Goal: Task Accomplishment & Management: Complete application form

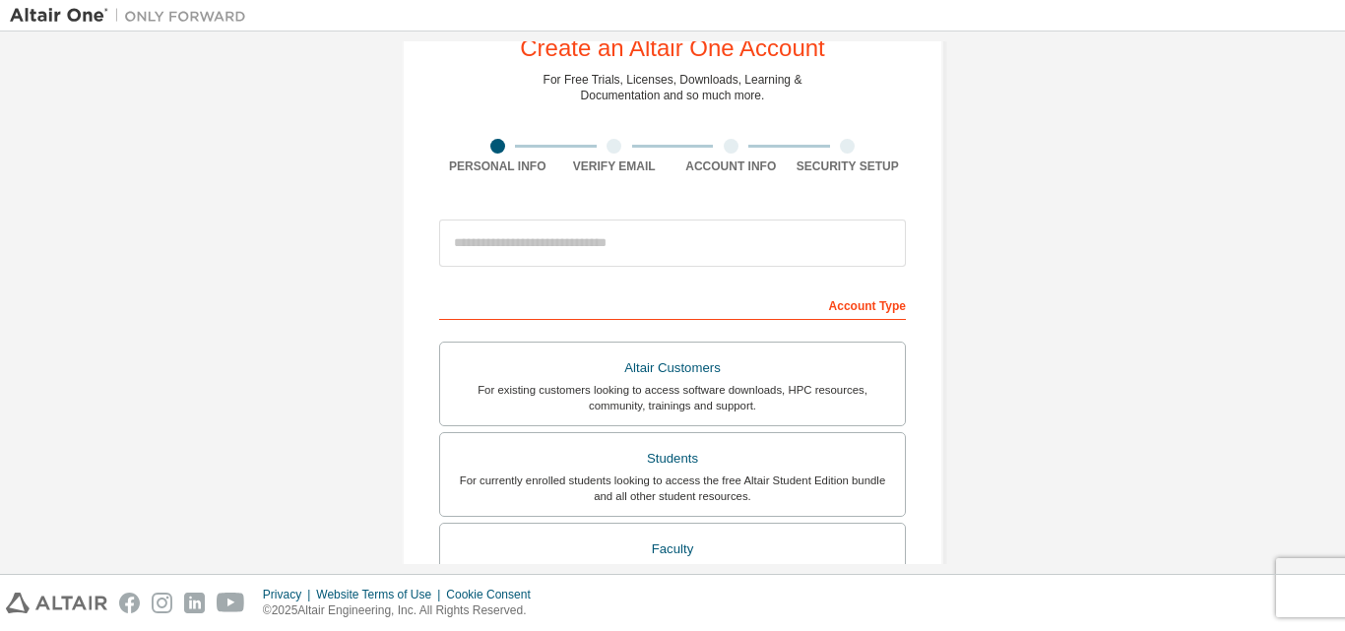
scroll to position [98, 0]
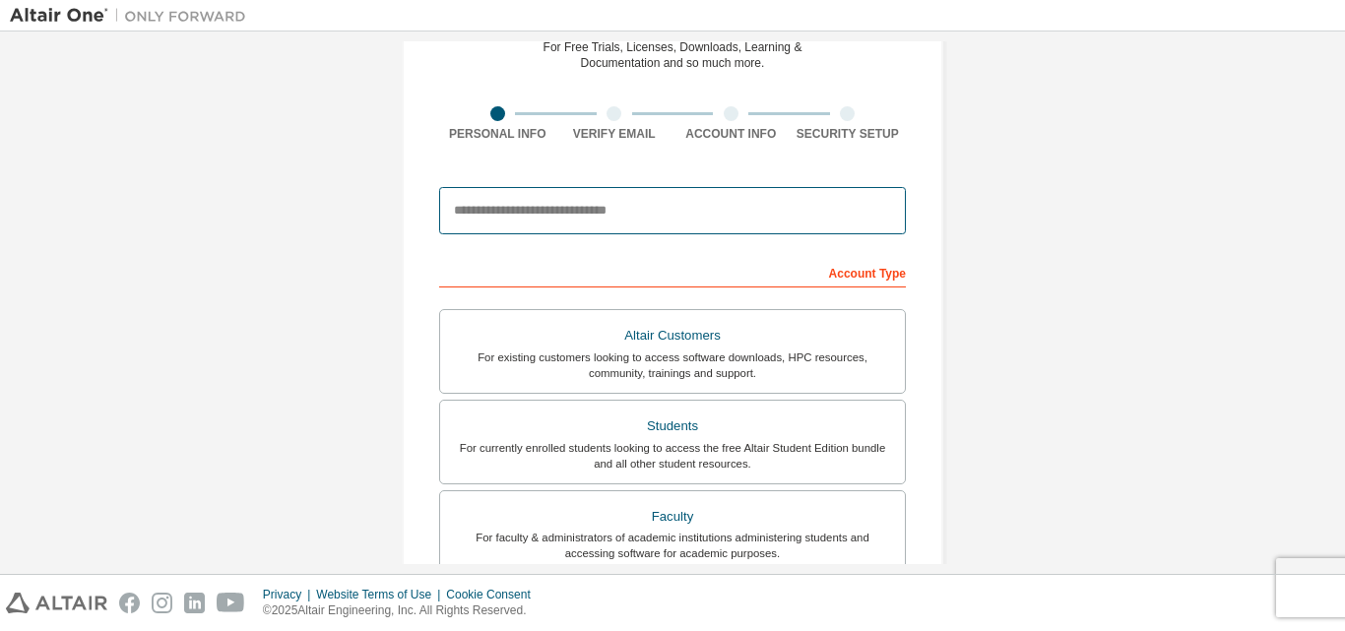
click at [691, 216] on input "email" at bounding box center [672, 210] width 467 height 47
type input "*"
click at [724, 218] on input "**********" at bounding box center [672, 210] width 467 height 47
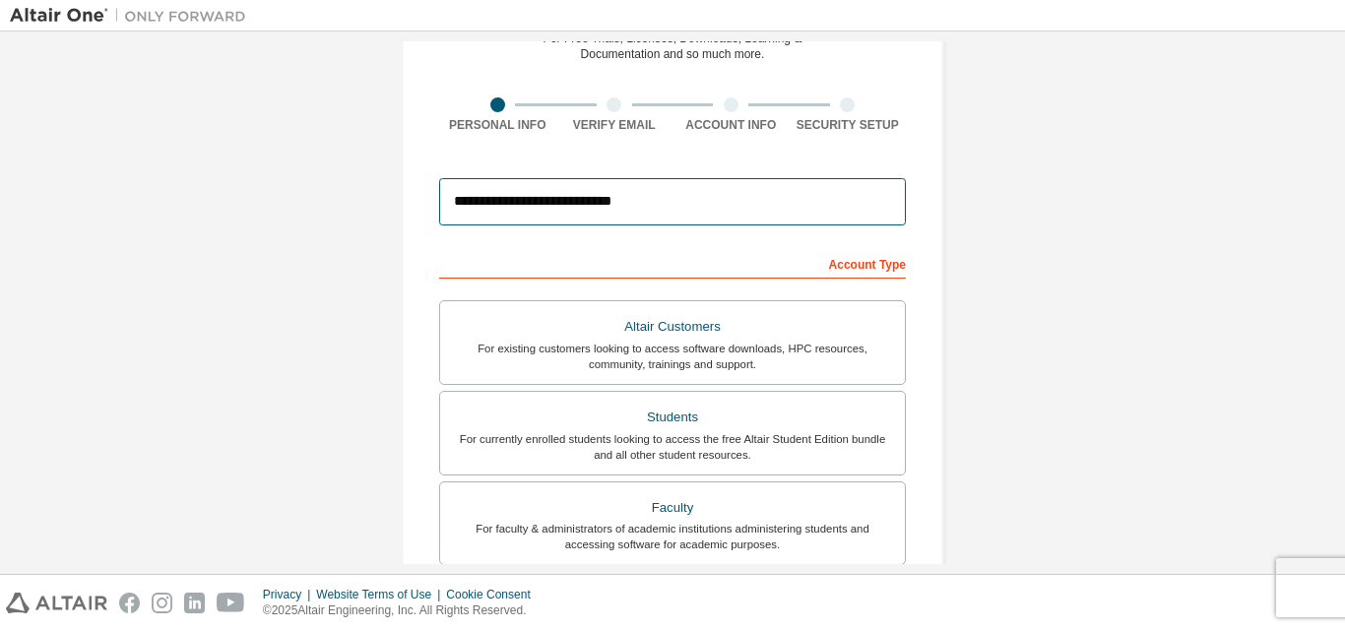
scroll to position [0, 0]
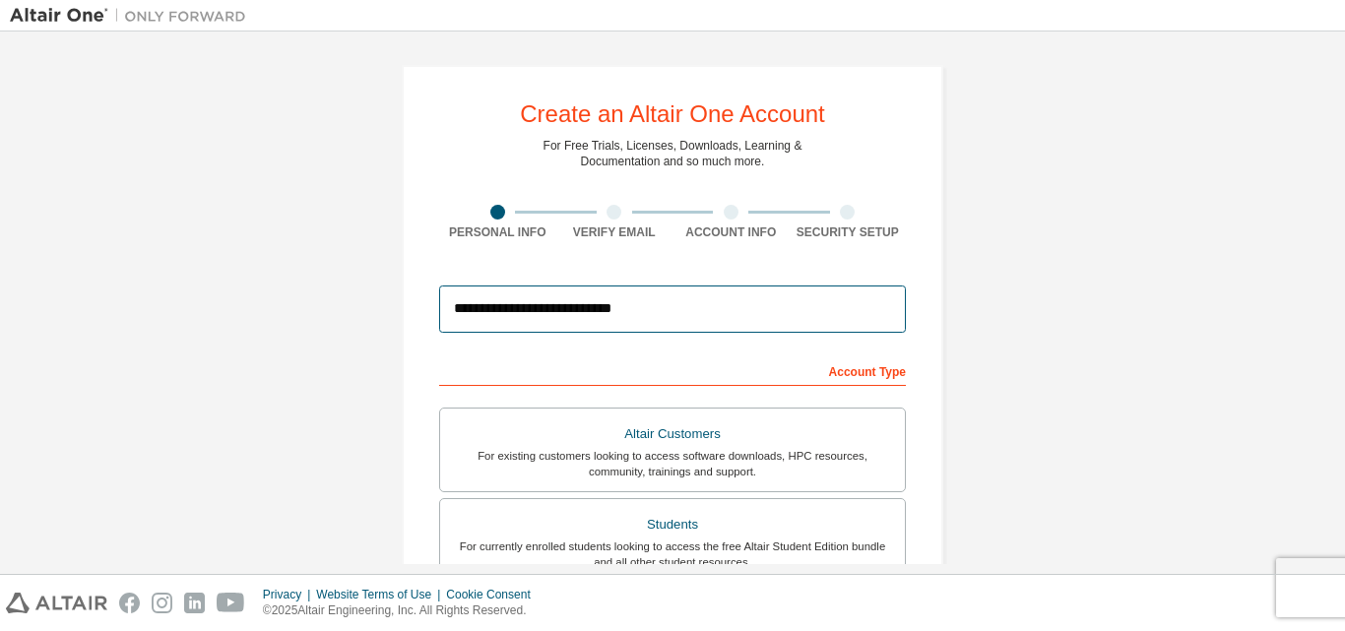
click at [731, 328] on input "**********" at bounding box center [672, 309] width 467 height 47
type input "*"
click at [731, 328] on input "email" at bounding box center [672, 309] width 467 height 47
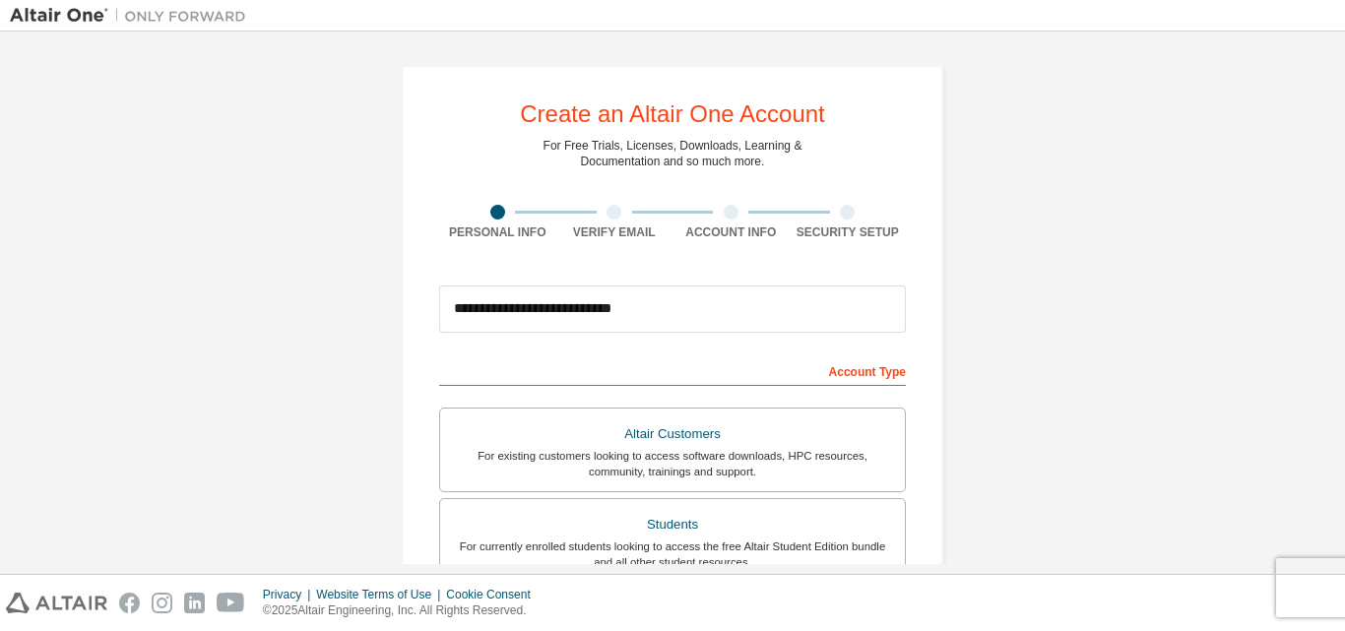
click at [837, 378] on div "Account Type" at bounding box center [672, 371] width 467 height 32
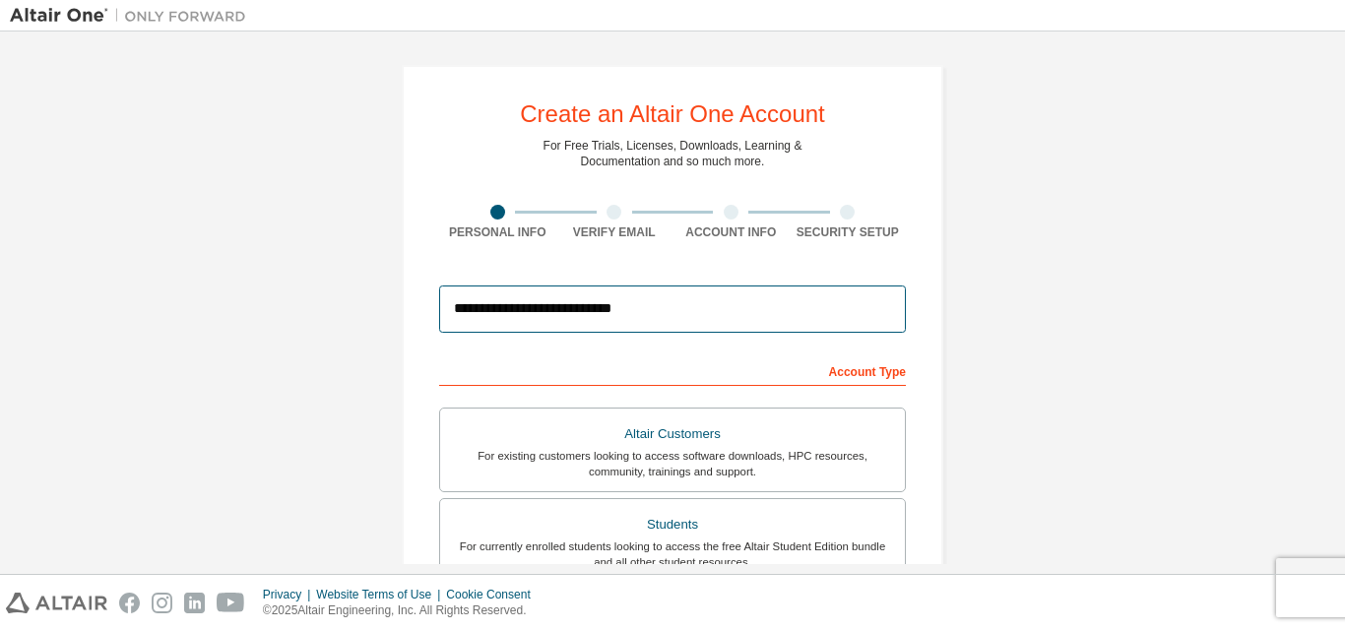
click at [738, 304] on input "**********" at bounding box center [672, 309] width 467 height 47
click at [652, 296] on input "**********" at bounding box center [672, 309] width 467 height 47
type input "*"
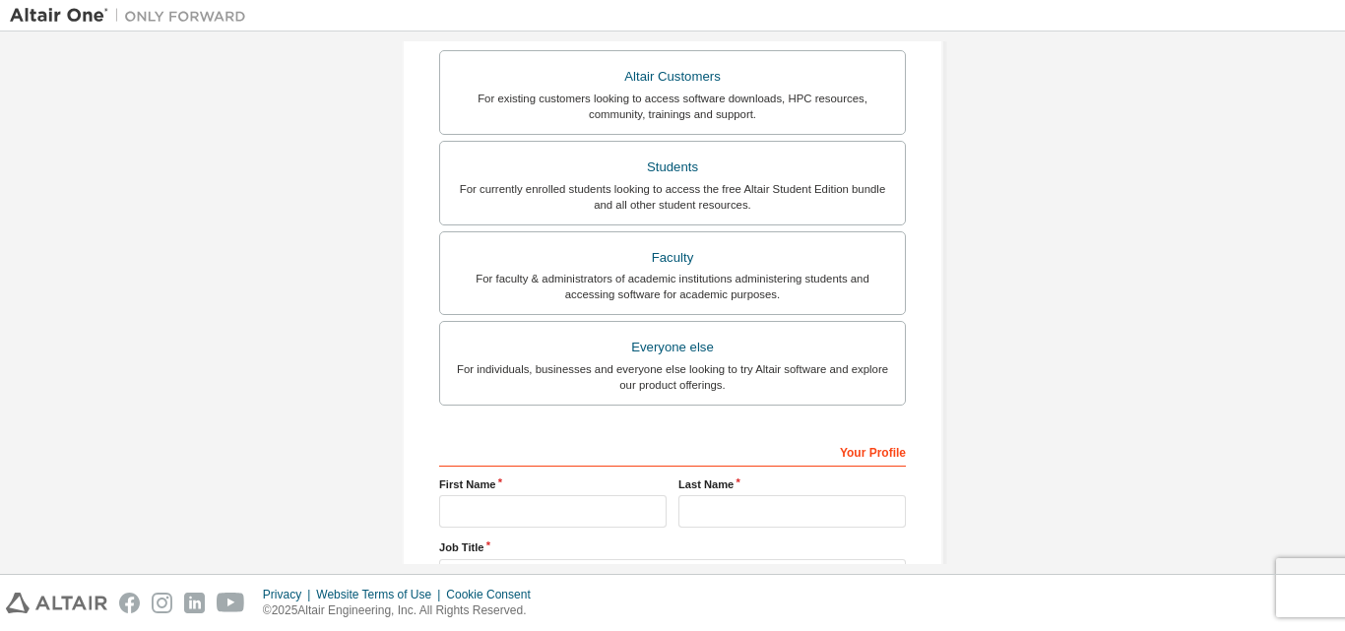
scroll to position [492, 0]
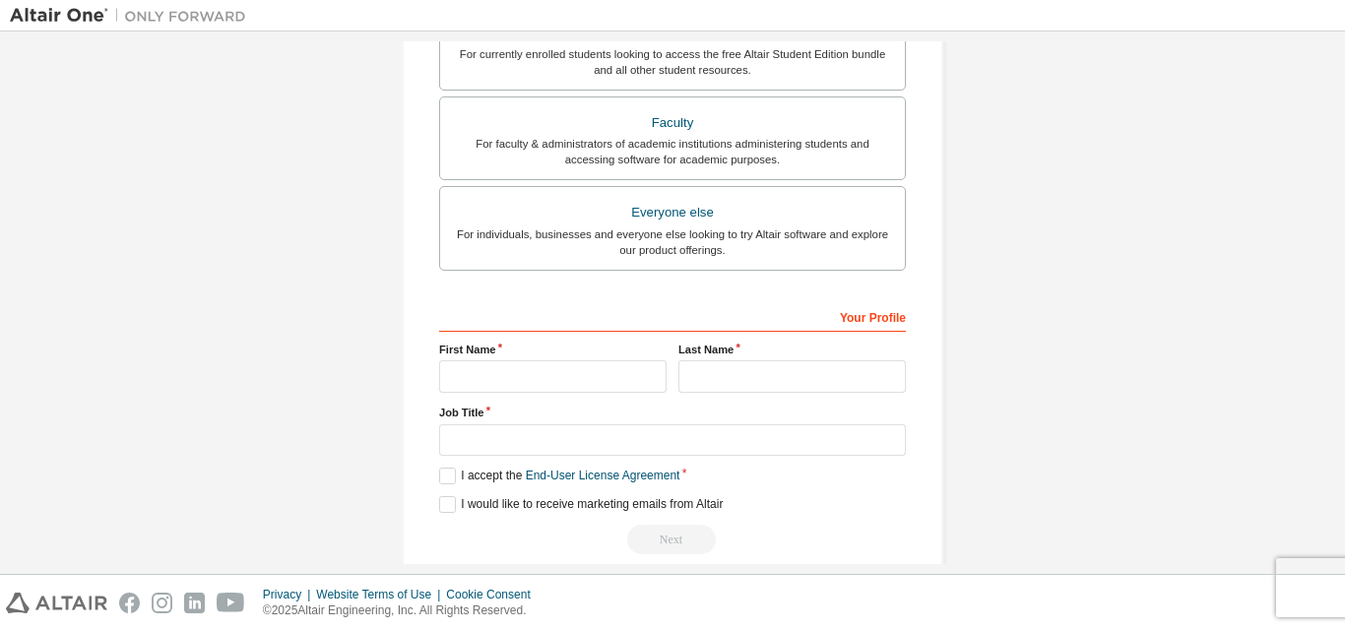
type input "**********"
click at [575, 381] on input "text" at bounding box center [553, 376] width 228 height 33
click at [512, 388] on input "*****" at bounding box center [553, 376] width 228 height 33
type input "*"
type input "*****"
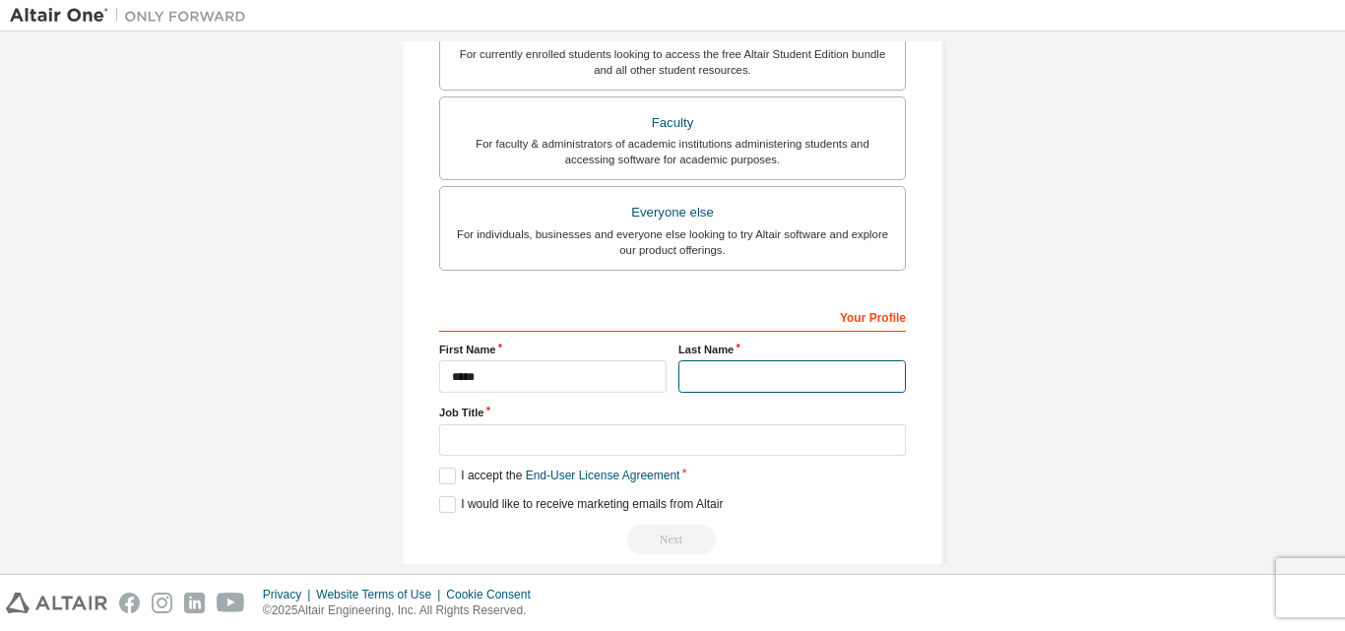
click at [717, 380] on input "text" at bounding box center [793, 376] width 228 height 33
type input "**********"
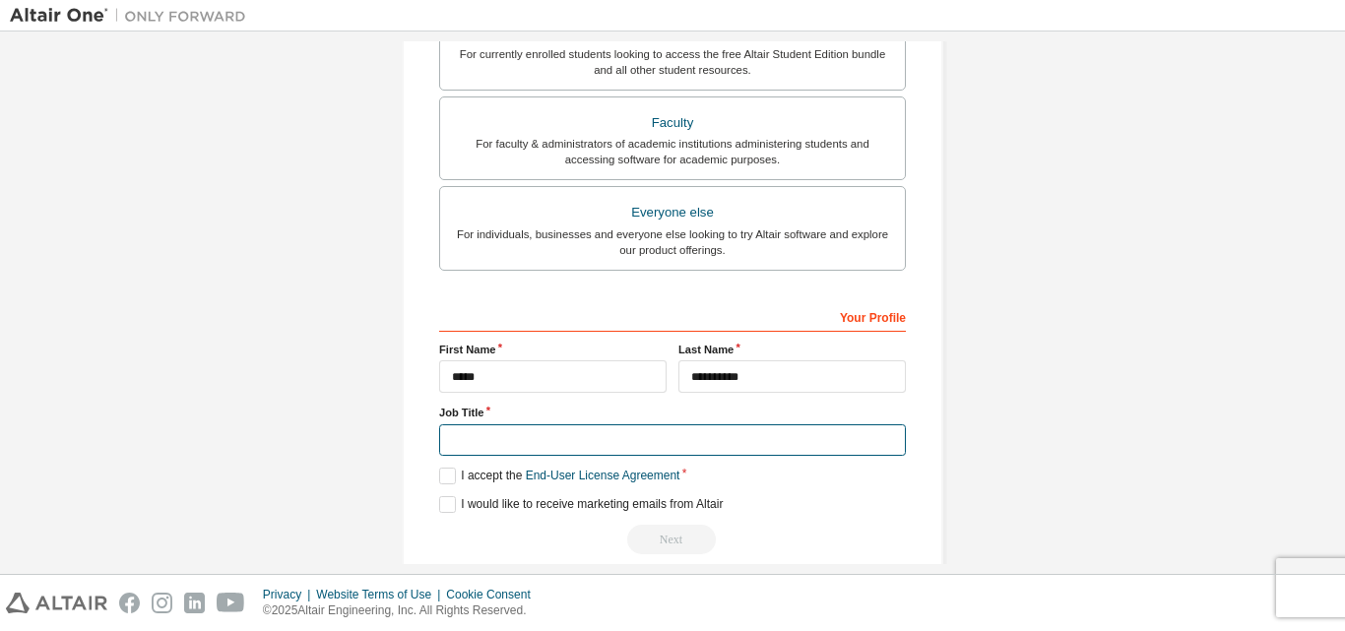
click at [518, 451] on input "text" at bounding box center [672, 440] width 467 height 33
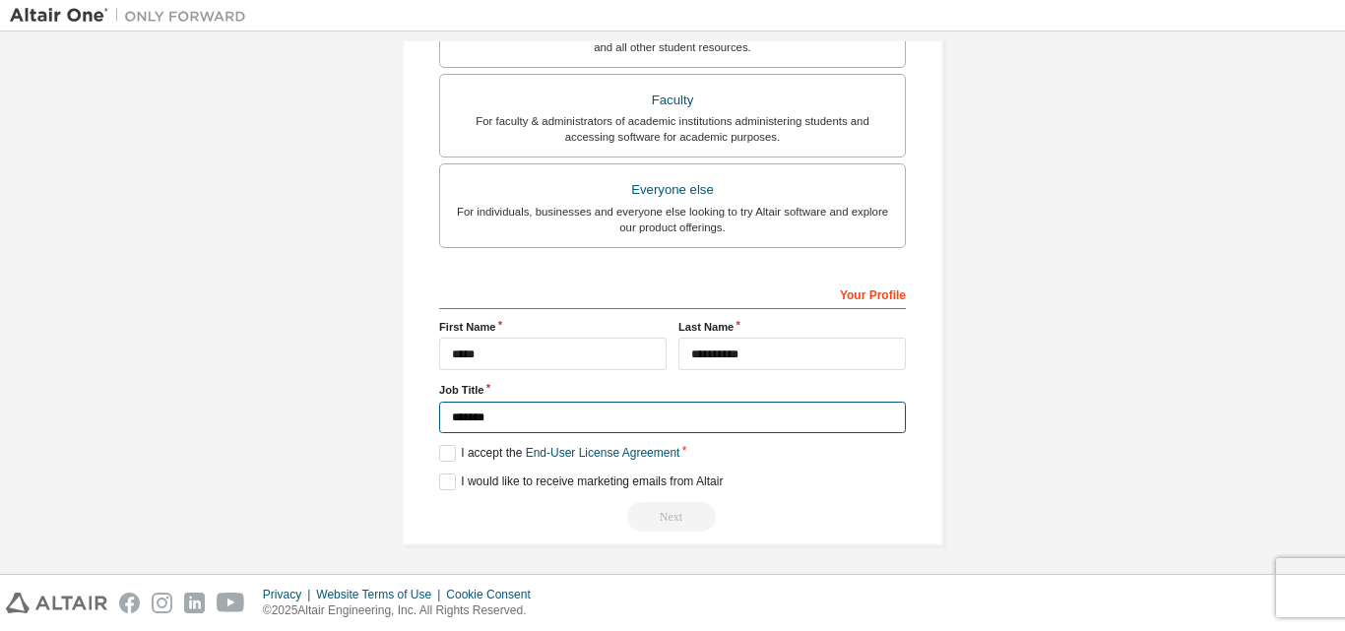
scroll to position [520, 0]
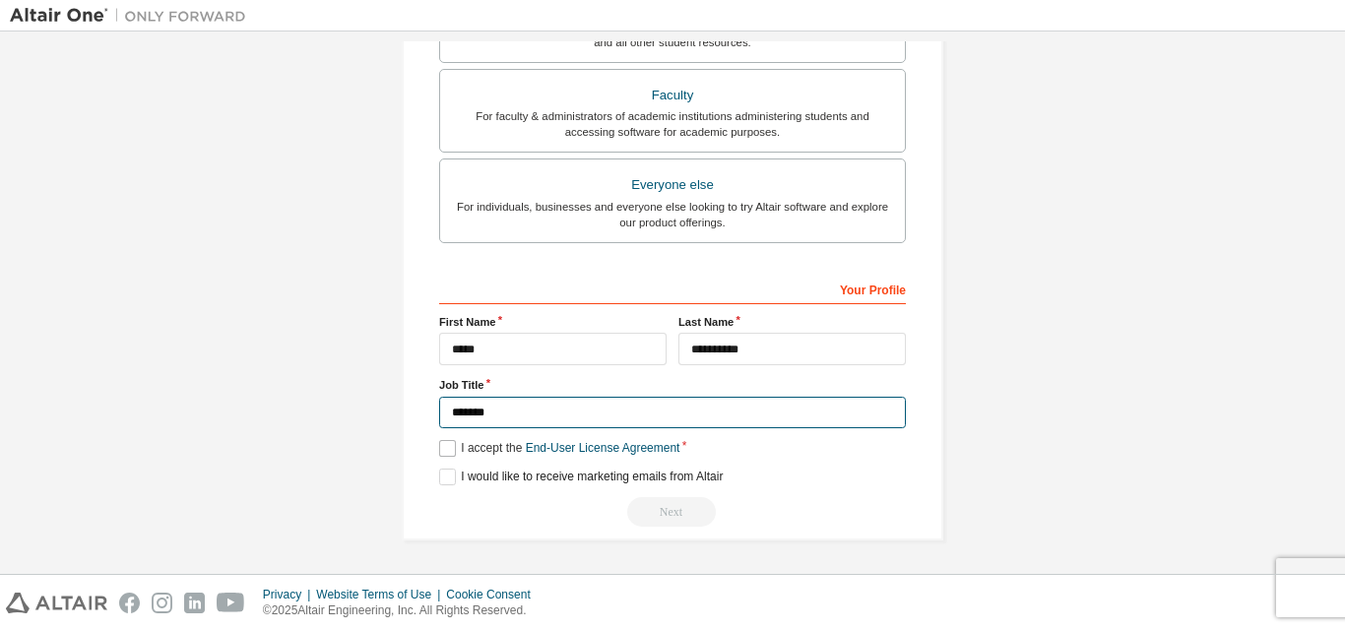
type input "*******"
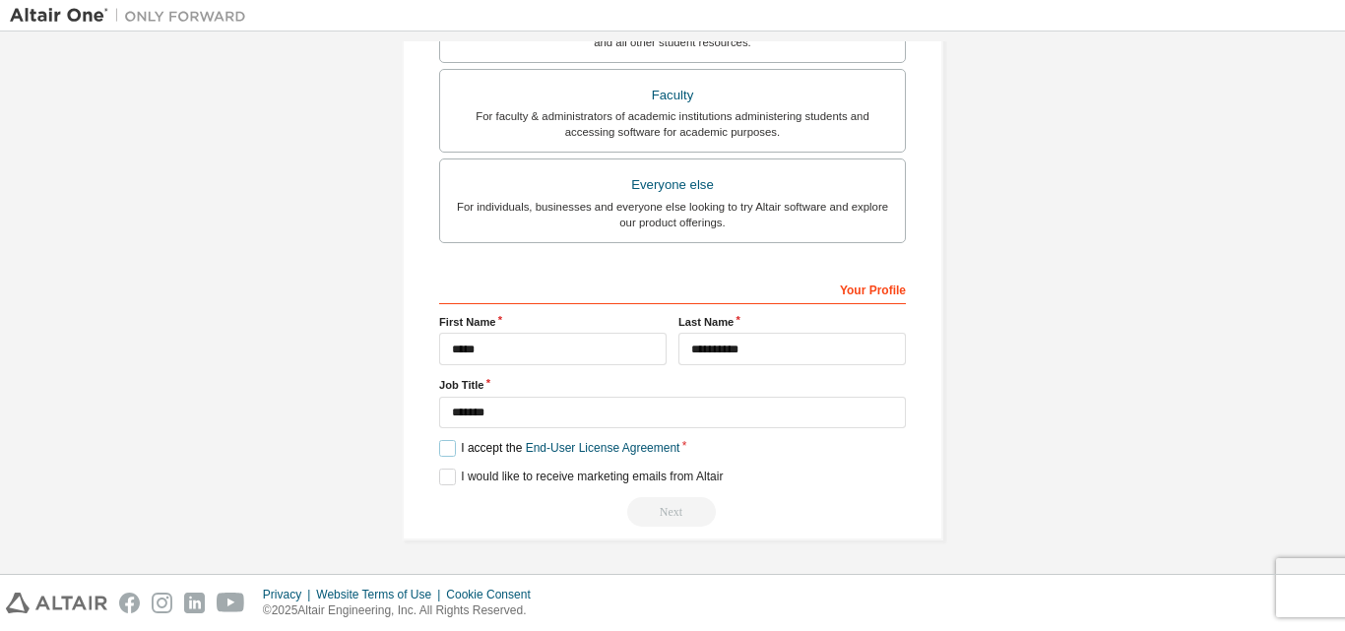
click at [444, 451] on label "I accept the End-User License Agreement" at bounding box center [559, 448] width 240 height 17
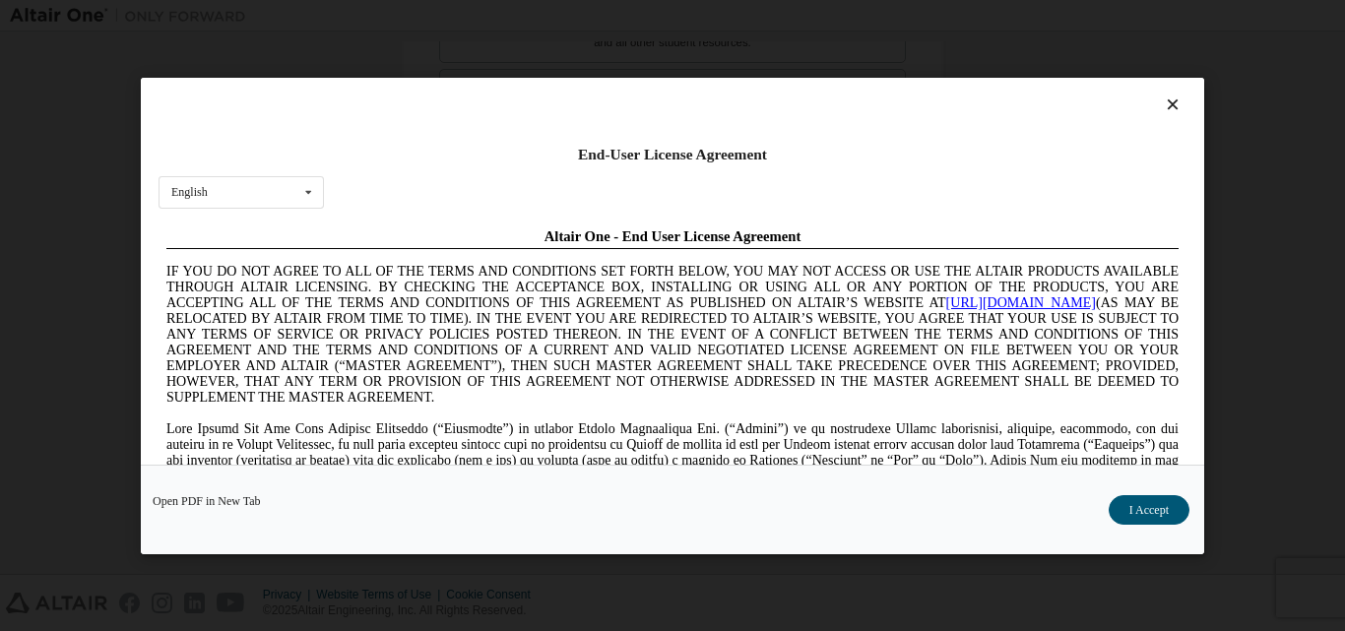
scroll to position [0, 0]
click at [1169, 526] on div "Open PDF in New Tab I Accept" at bounding box center [673, 509] width 1064 height 90
click at [1155, 515] on button "I Accept" at bounding box center [1149, 509] width 81 height 30
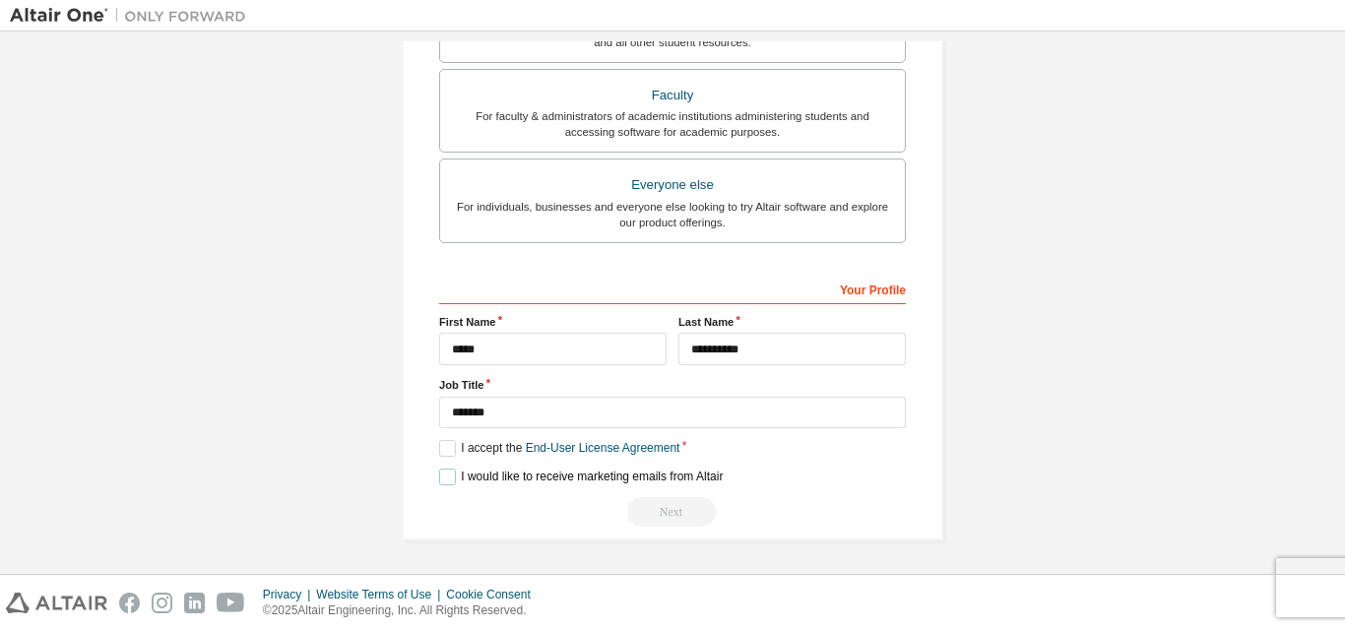
click at [446, 471] on label "I would like to receive marketing emails from Altair" at bounding box center [581, 477] width 284 height 17
click at [667, 505] on div "Next" at bounding box center [672, 512] width 467 height 30
click at [662, 506] on div "Next" at bounding box center [672, 512] width 467 height 30
click at [847, 293] on div "Your Profile" at bounding box center [672, 289] width 467 height 32
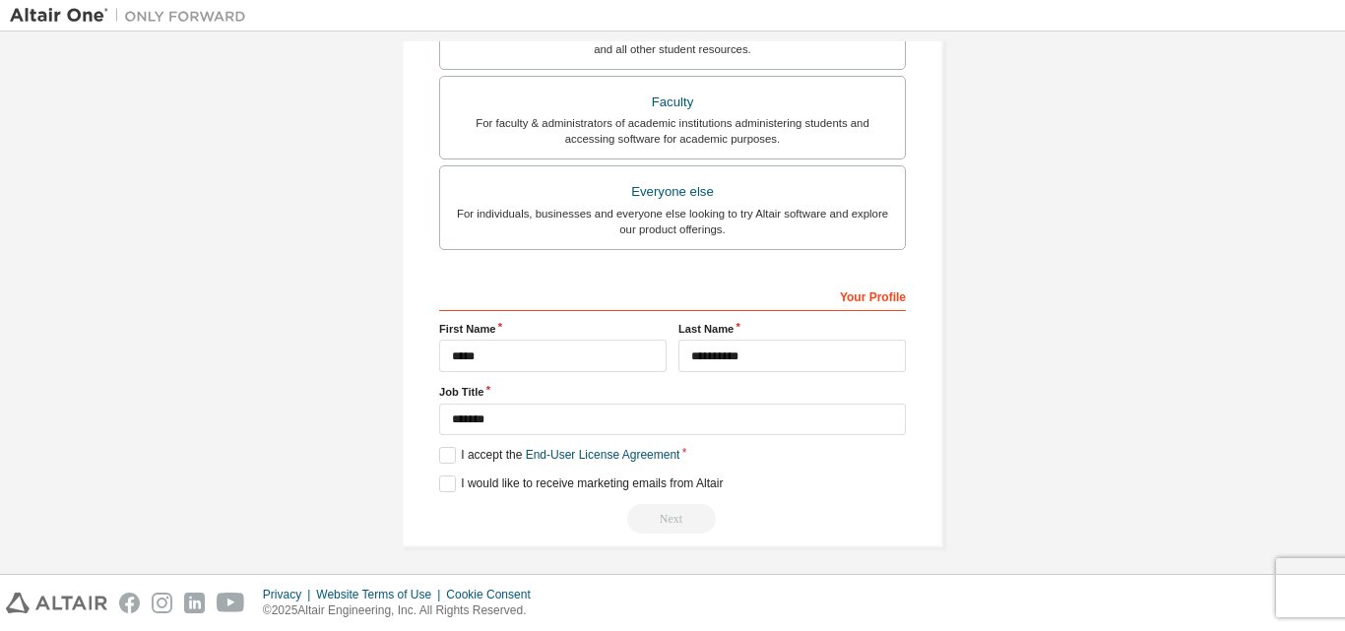
scroll to position [520, 0]
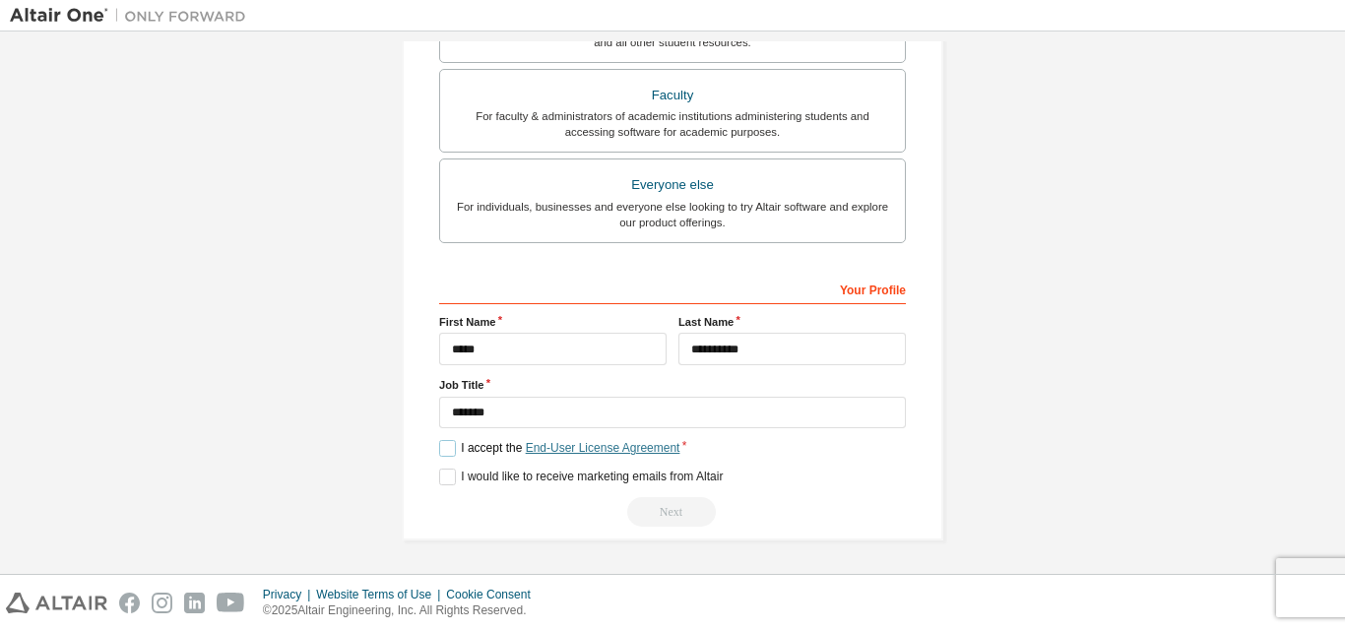
click at [621, 448] on link "End-User License Agreement" at bounding box center [603, 448] width 155 height 14
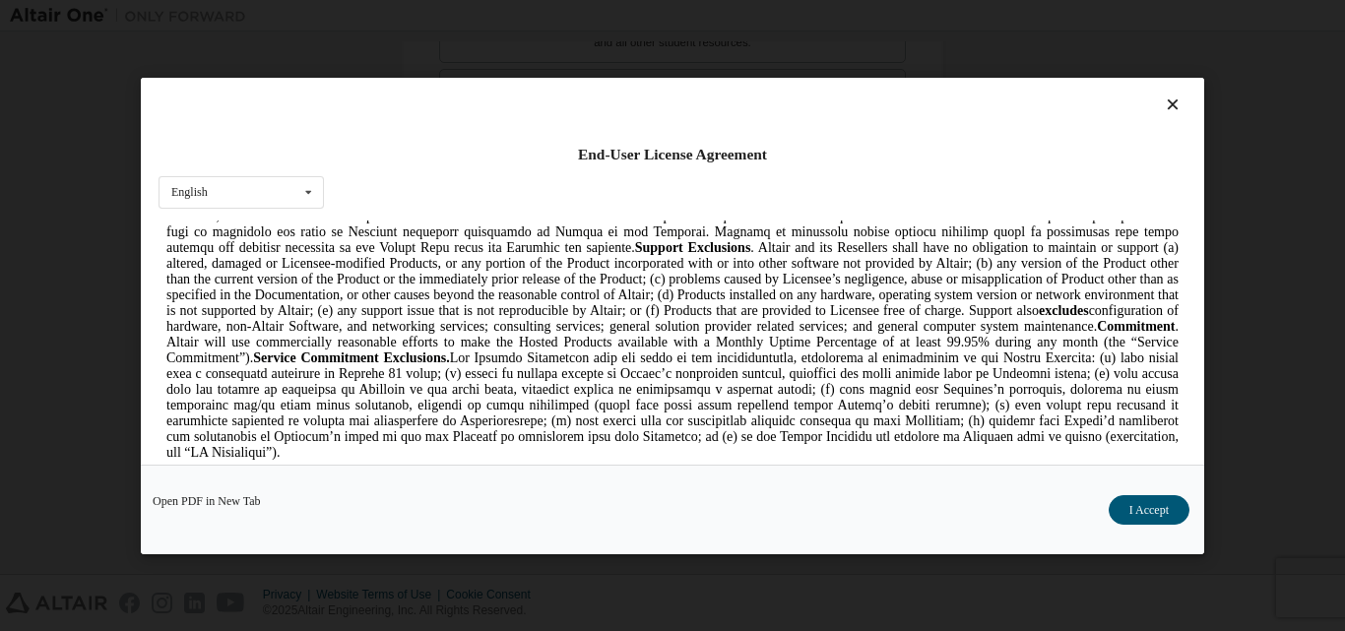
scroll to position [3053, 0]
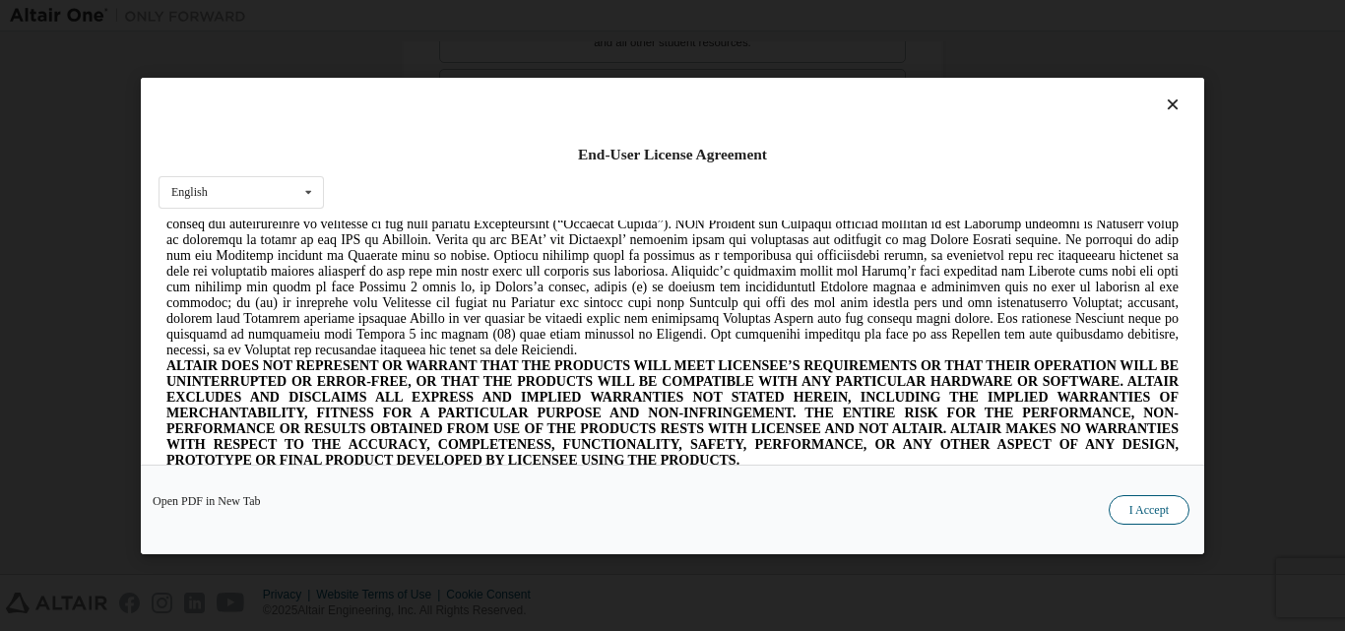
click at [1130, 518] on button "I Accept" at bounding box center [1149, 509] width 81 height 30
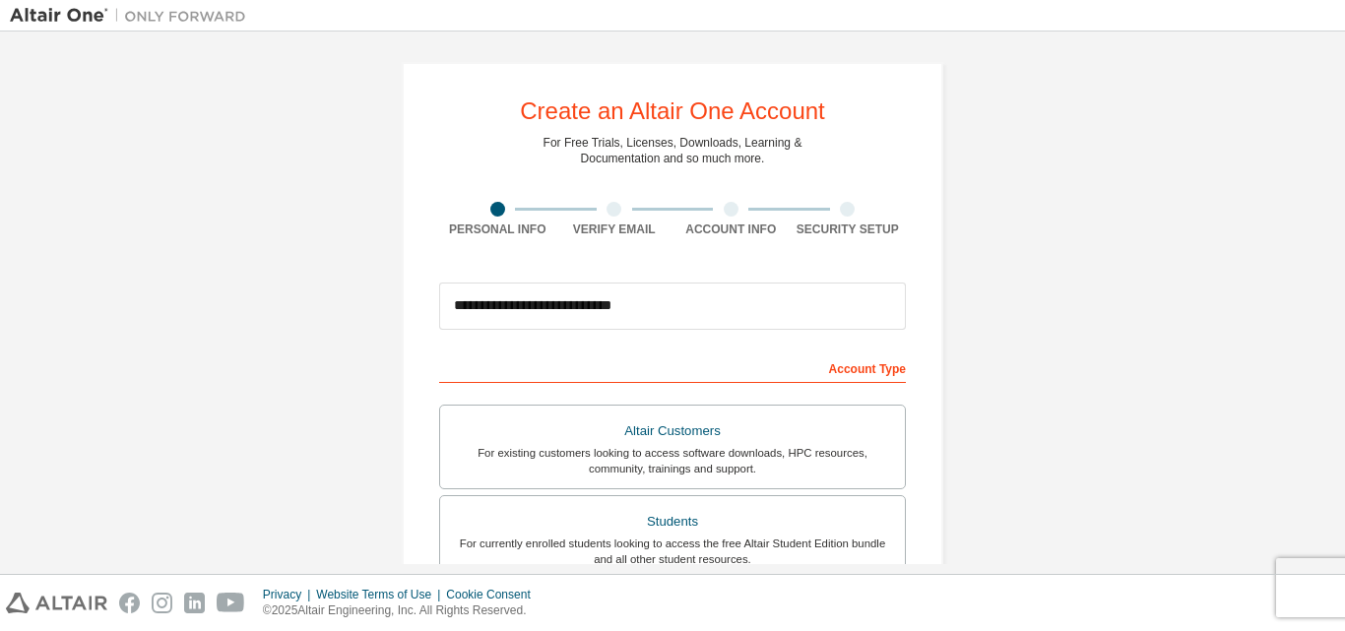
scroll to position [0, 0]
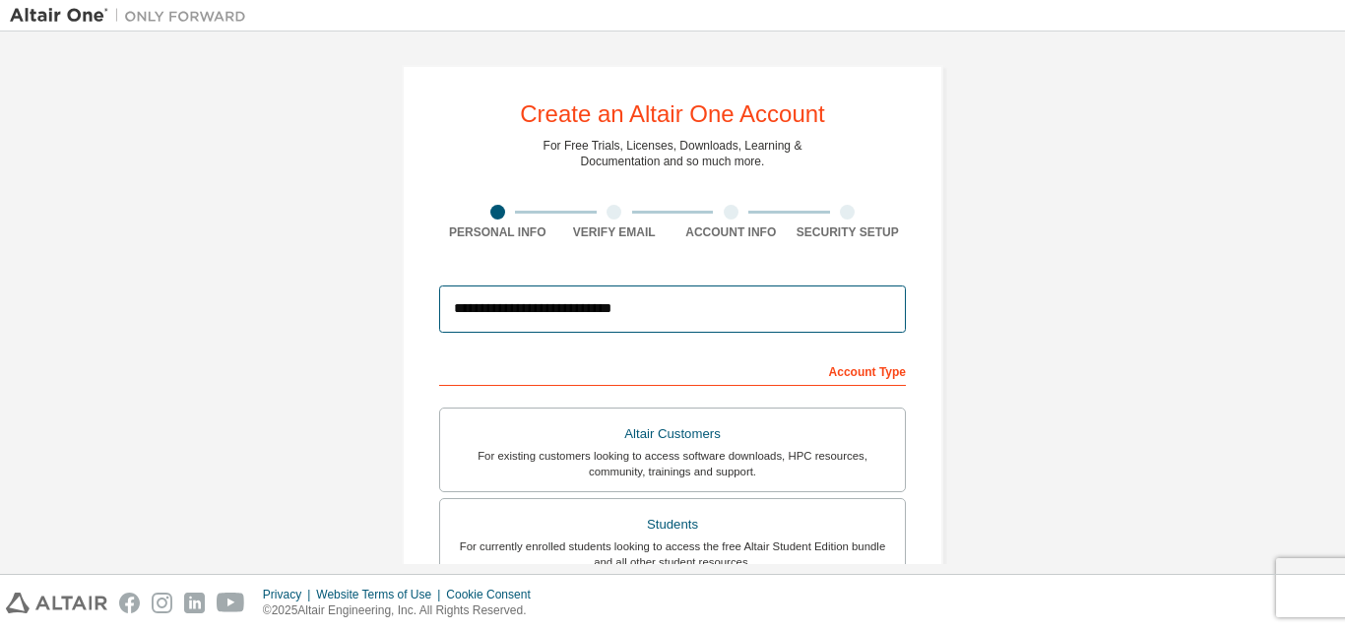
click at [879, 310] on input "**********" at bounding box center [672, 309] width 467 height 47
drag, startPoint x: 879, startPoint y: 310, endPoint x: 857, endPoint y: 371, distance: 64.8
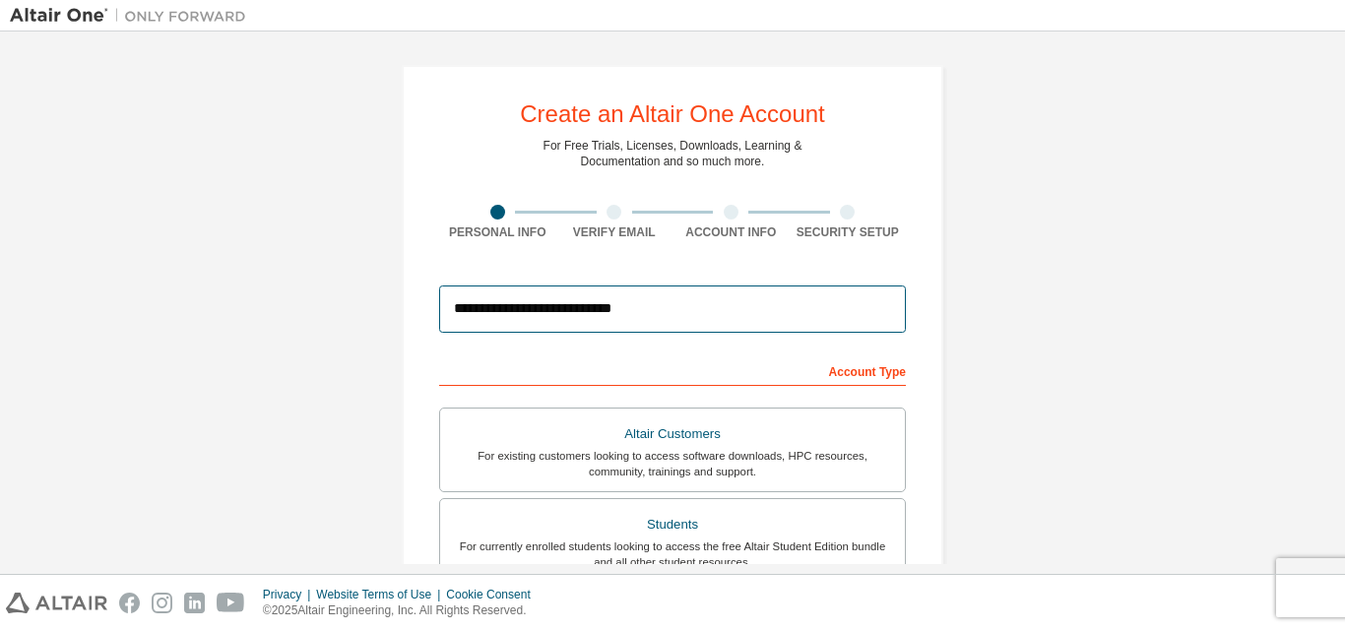
click at [864, 341] on div "**********" at bounding box center [672, 309] width 467 height 67
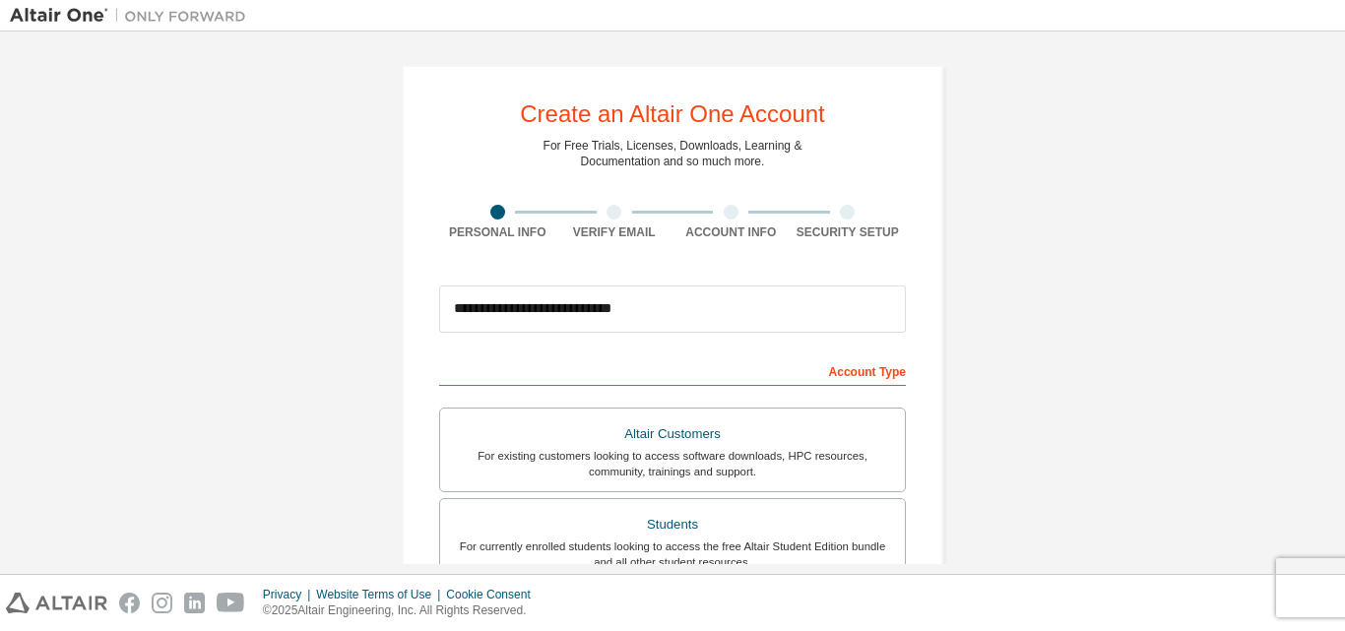
click at [860, 374] on div "Account Type" at bounding box center [672, 371] width 467 height 32
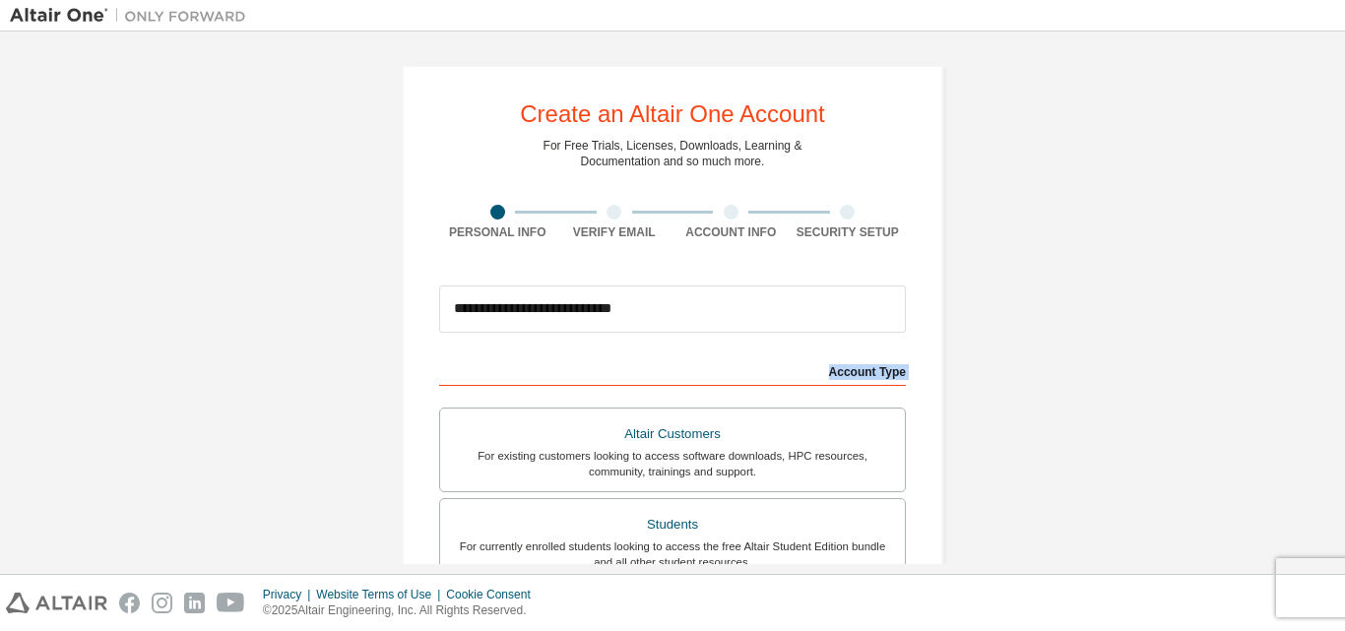
click at [860, 374] on div "Account Type" at bounding box center [672, 371] width 467 height 32
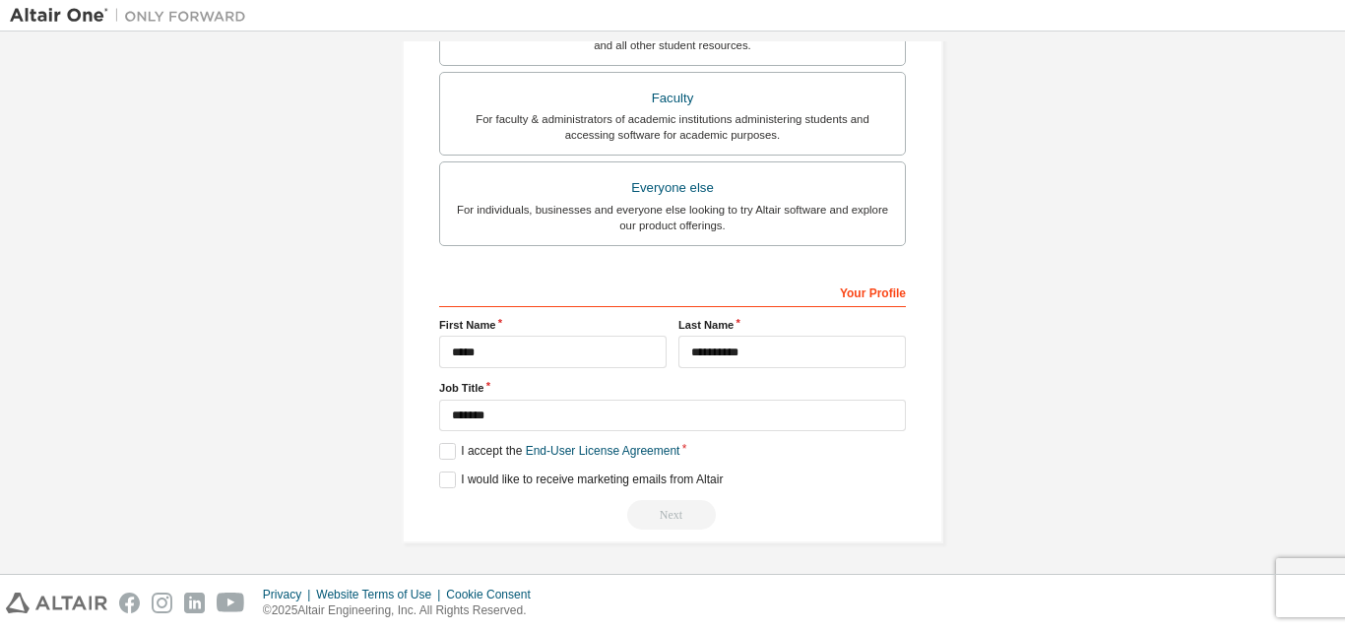
scroll to position [520, 0]
click at [675, 520] on div "Next" at bounding box center [672, 512] width 467 height 30
click at [674, 518] on div "Next" at bounding box center [672, 512] width 467 height 30
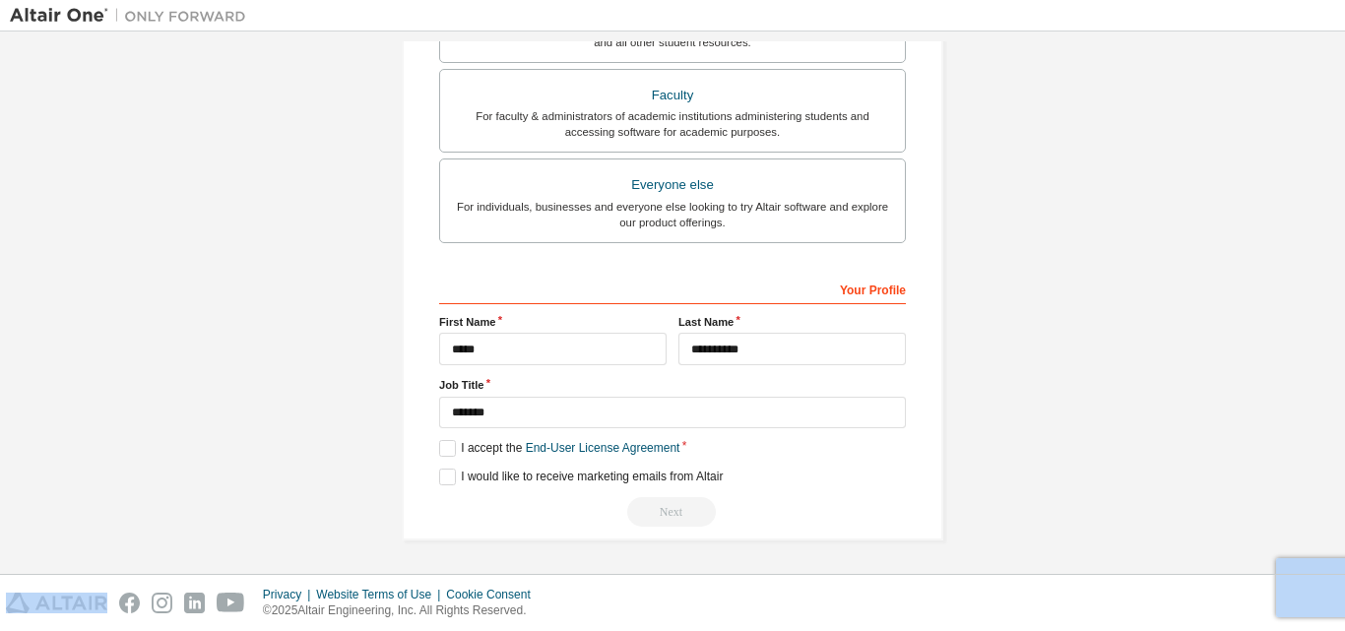
click at [674, 518] on div "Next" at bounding box center [672, 512] width 467 height 30
click at [669, 517] on div "Next" at bounding box center [672, 512] width 467 height 30
click at [669, 515] on div "Next" at bounding box center [672, 512] width 467 height 30
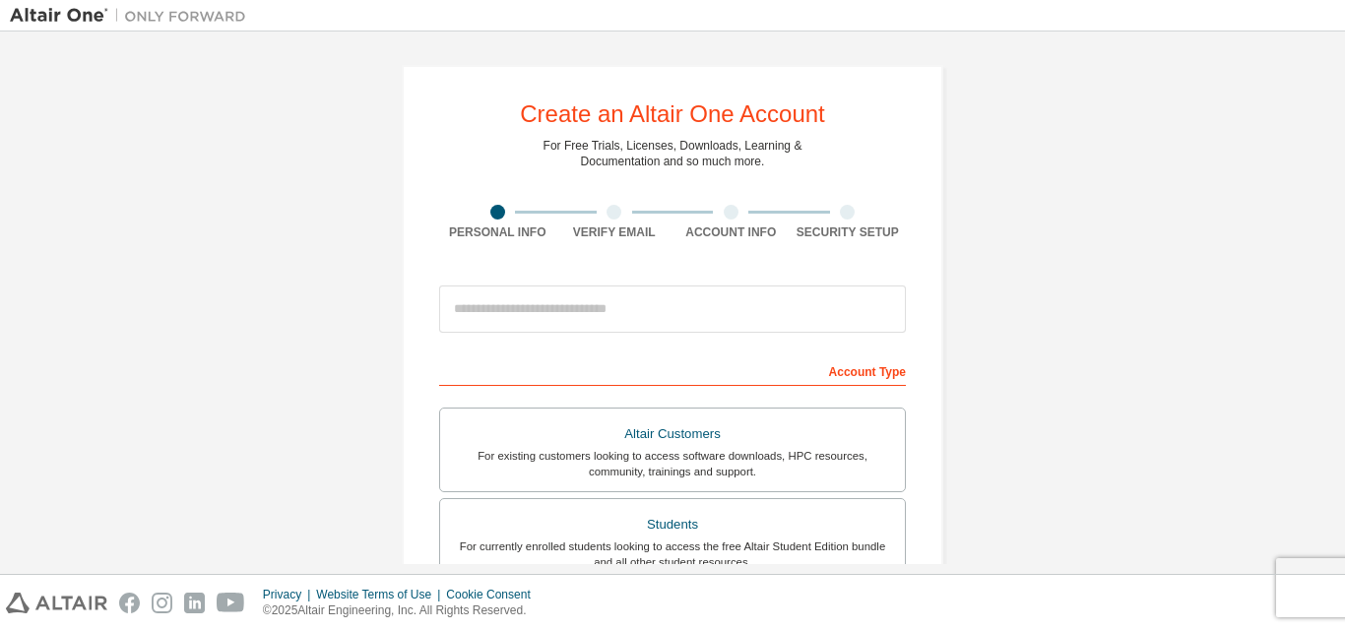
click at [591, 234] on div "Verify Email" at bounding box center [614, 233] width 117 height 16
click at [744, 237] on div "Account Info" at bounding box center [731, 233] width 117 height 16
click at [822, 241] on div "Create an Altair One Account For Free Trials, Licenses, Downloads, Learning & D…" at bounding box center [673, 563] width 542 height 996
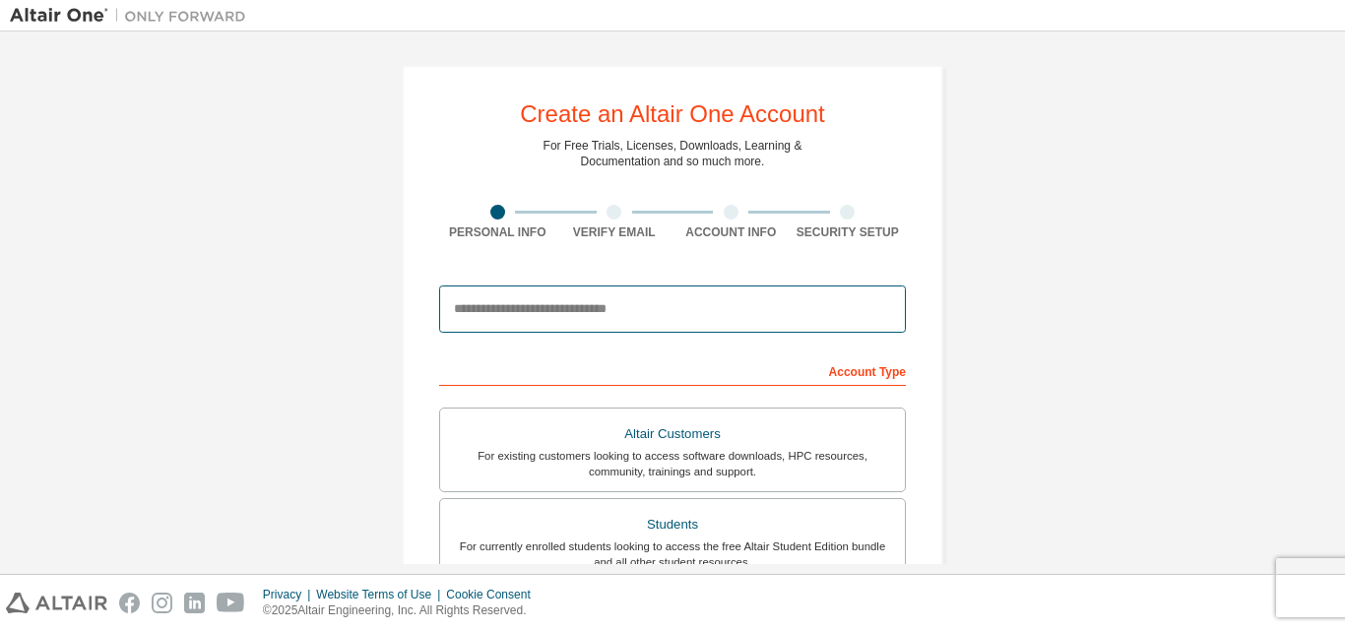
click at [596, 320] on input "email" at bounding box center [672, 309] width 467 height 47
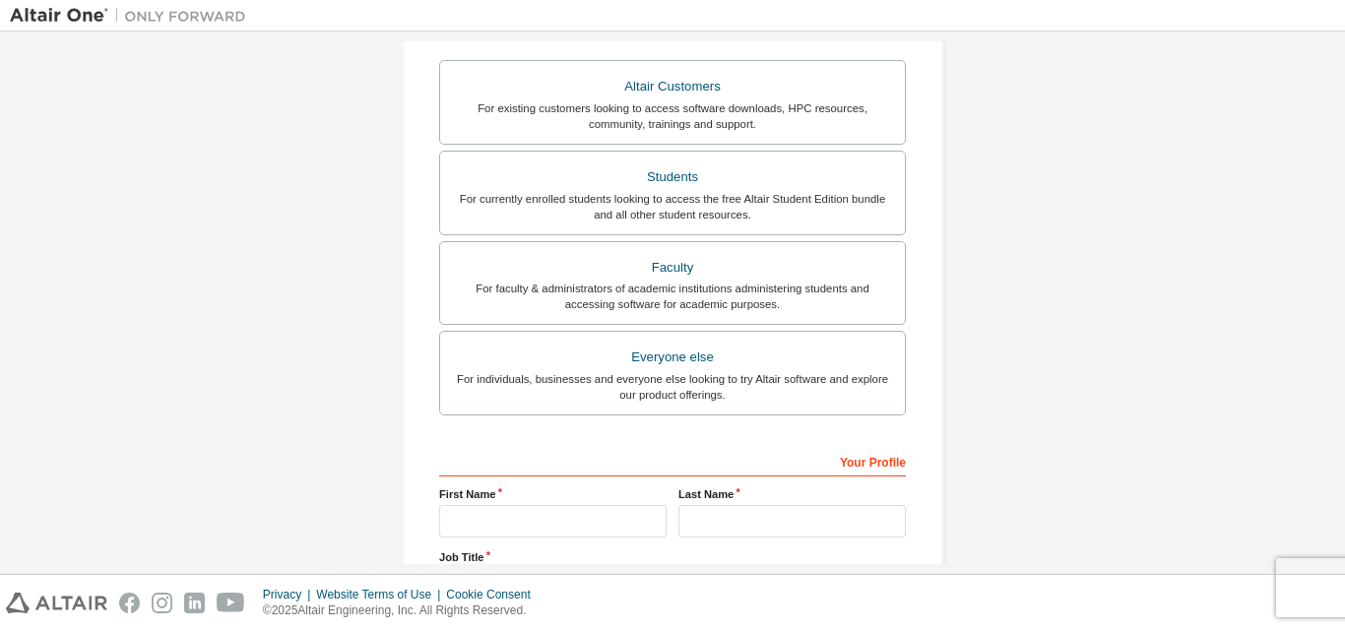
scroll to position [295, 0]
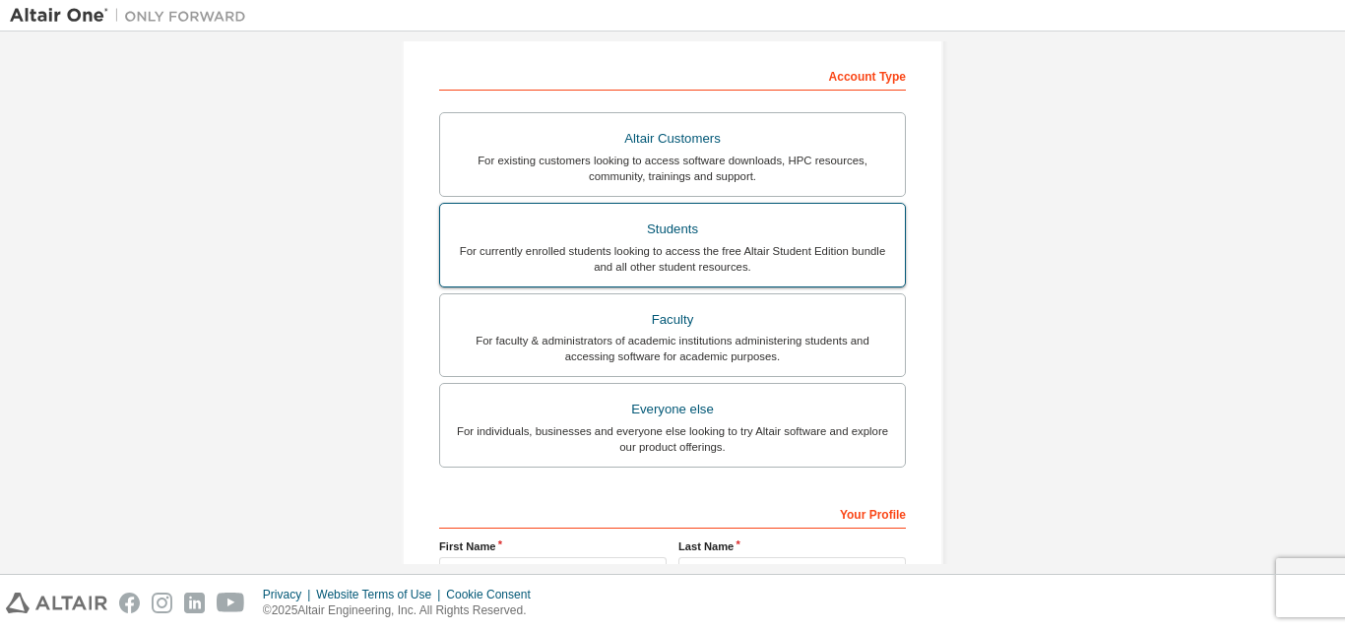
type input "**********"
click at [744, 262] on div "For currently enrolled students looking to access the free Altair Student Editi…" at bounding box center [672, 259] width 441 height 32
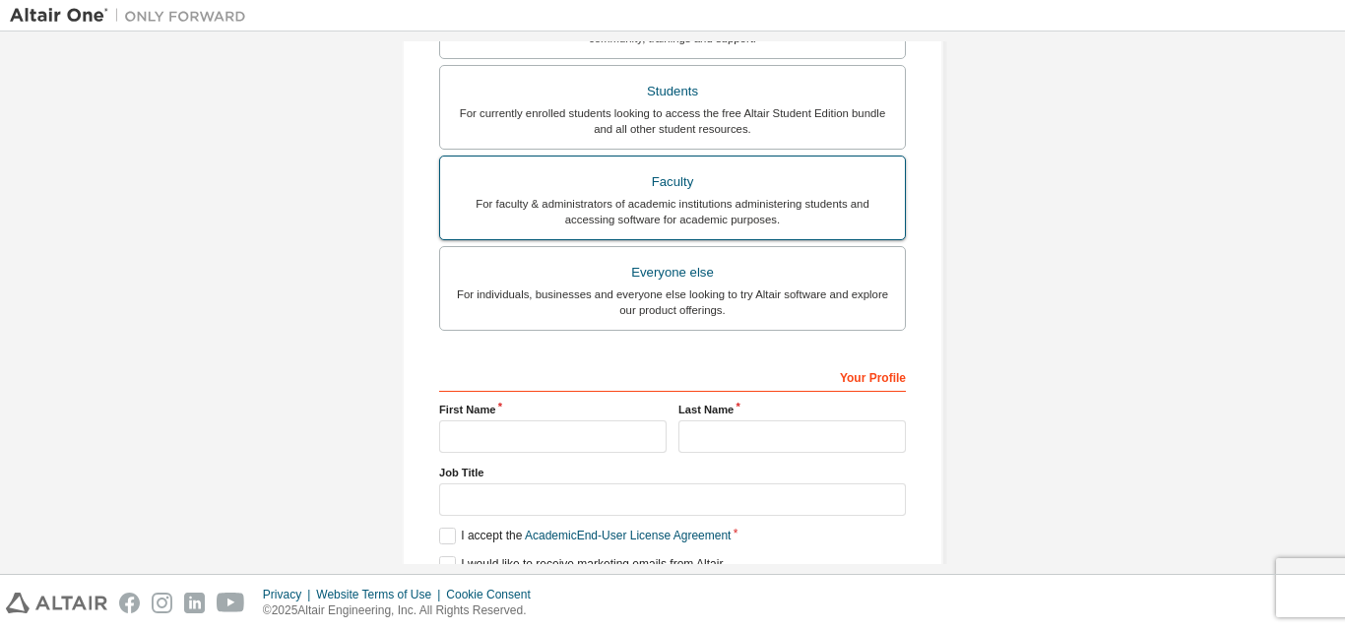
scroll to position [571, 0]
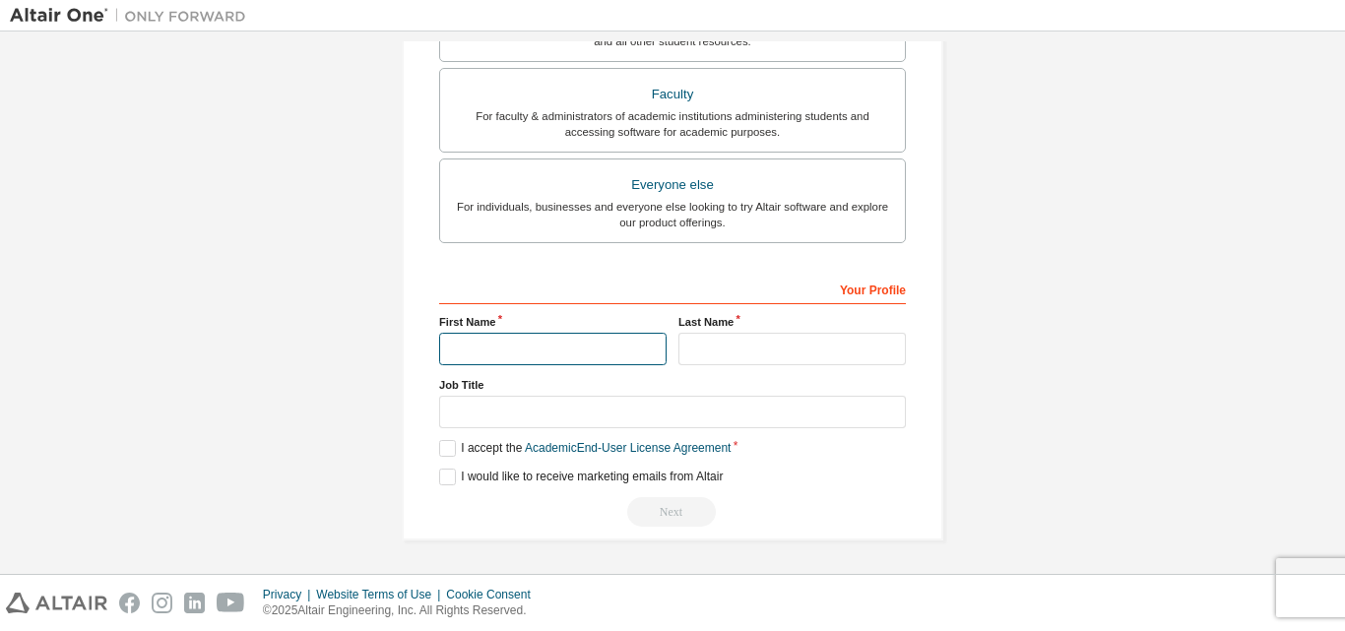
click at [570, 341] on input "text" at bounding box center [553, 349] width 228 height 33
type input "*****"
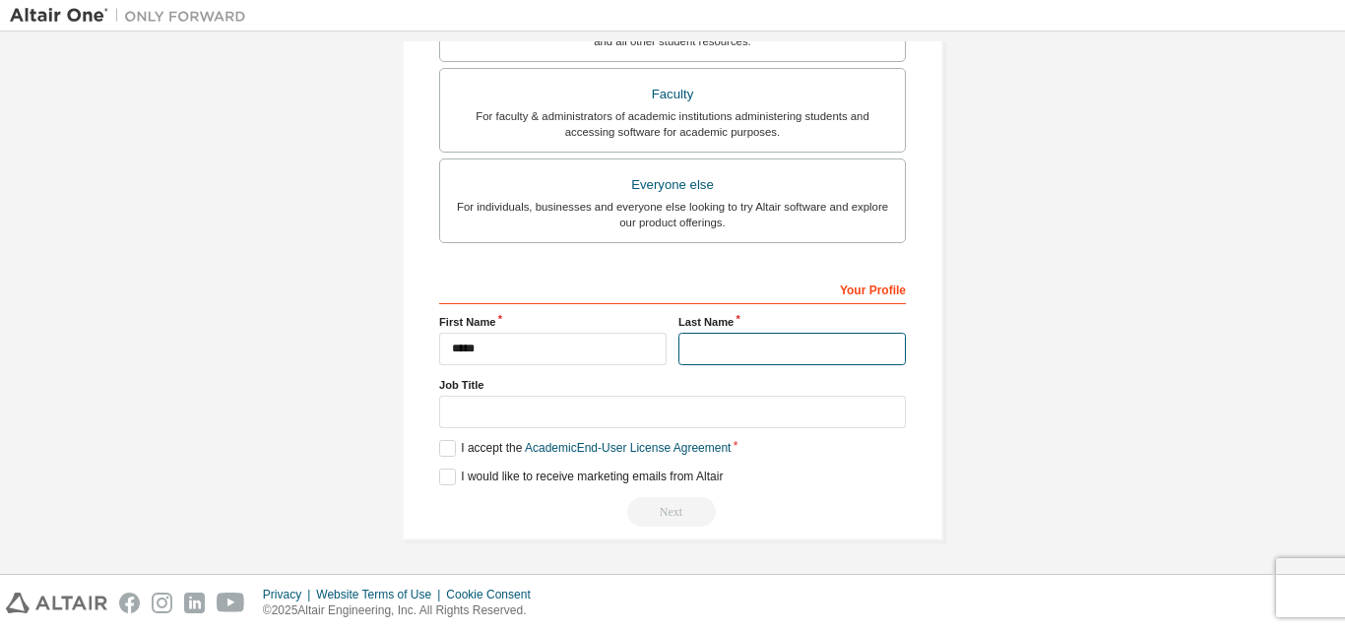
click at [735, 352] on input "text" at bounding box center [793, 349] width 228 height 33
type input "**********"
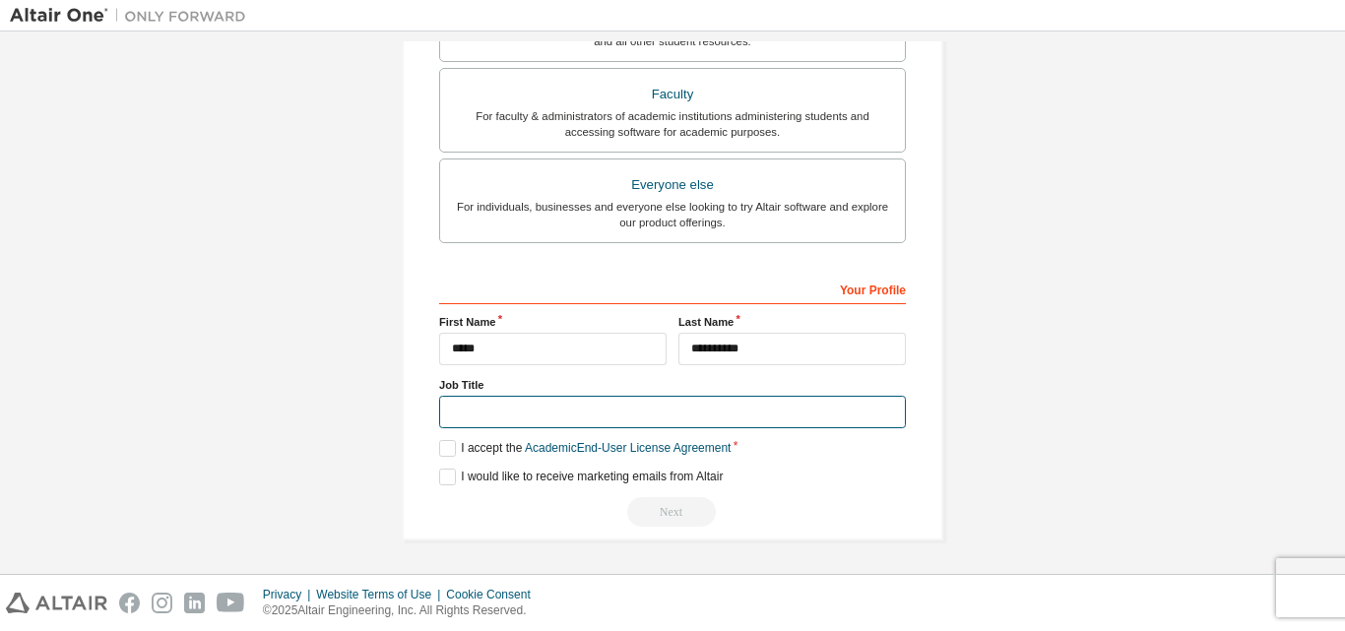
click at [543, 418] on input "text" at bounding box center [672, 412] width 467 height 33
type input "*******"
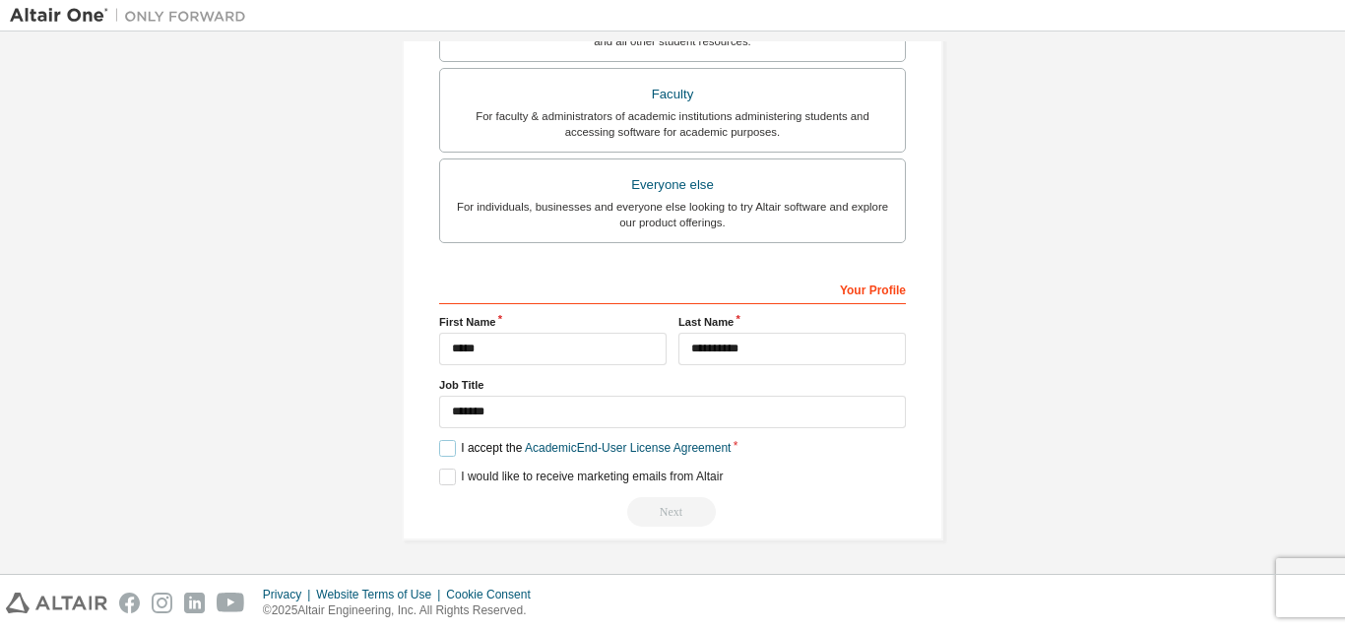
click at [449, 452] on label "I accept the Academic End-User License Agreement" at bounding box center [585, 448] width 292 height 17
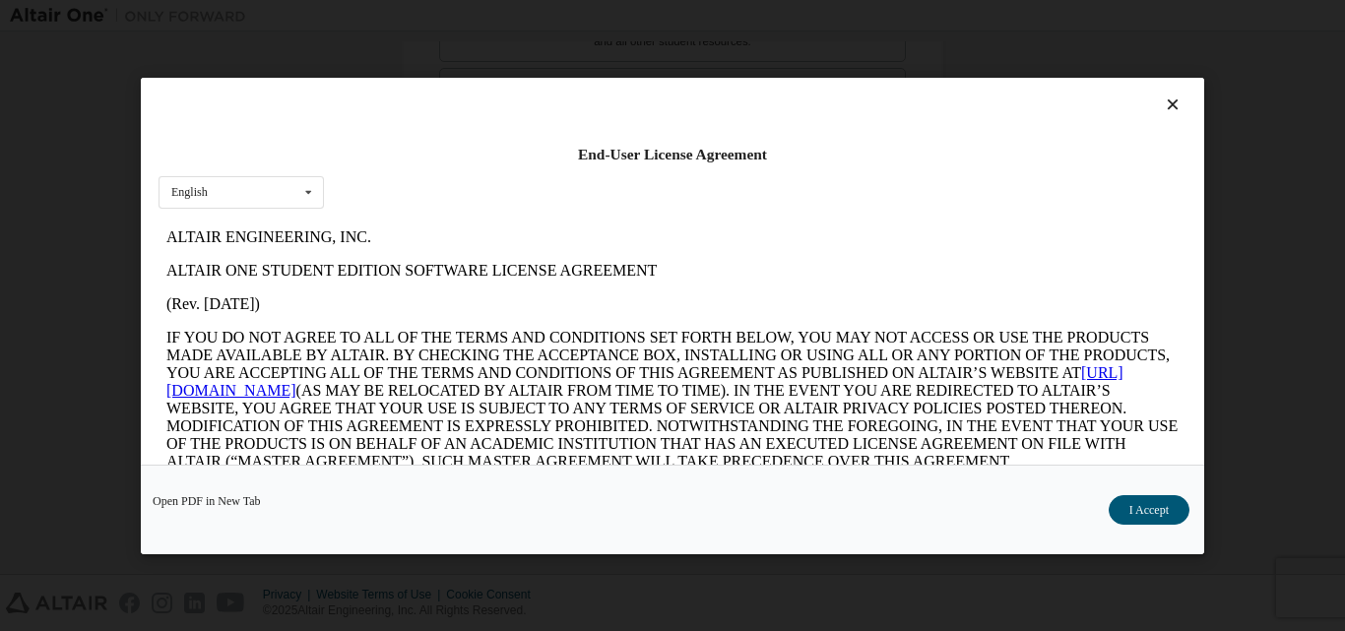
scroll to position [0, 0]
click at [1152, 506] on button "I Accept" at bounding box center [1149, 509] width 81 height 30
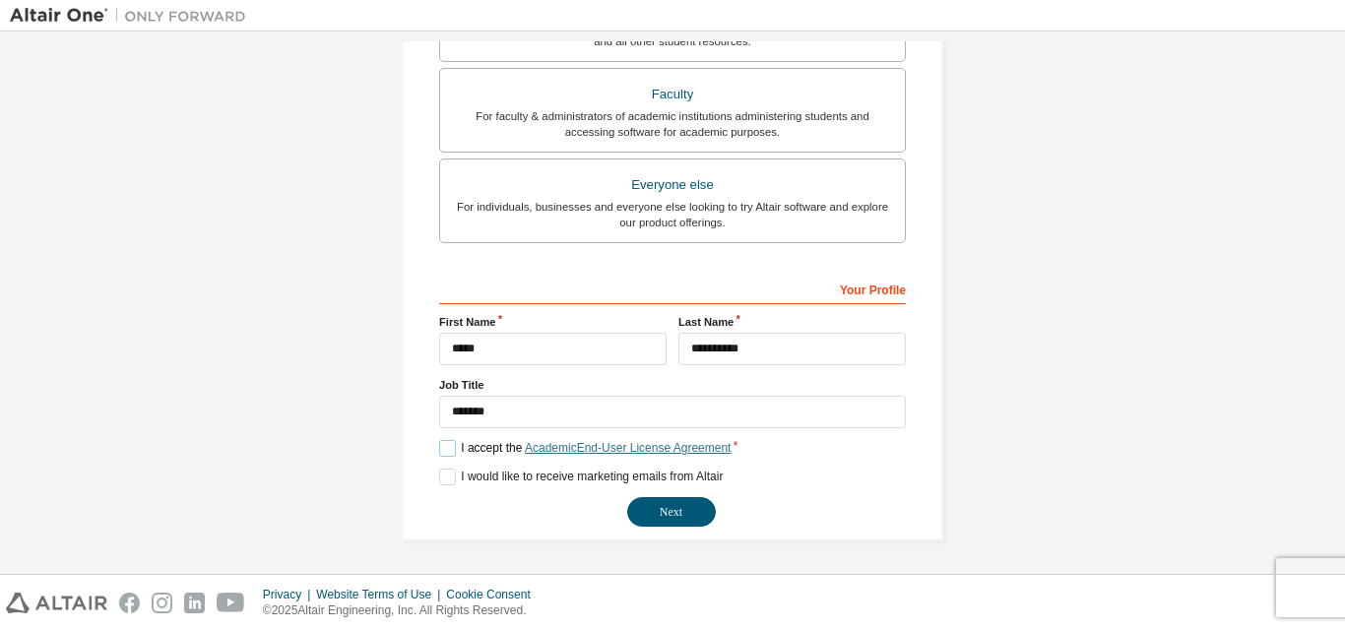
click at [526, 441] on link "Academic End-User License Agreement" at bounding box center [628, 448] width 206 height 14
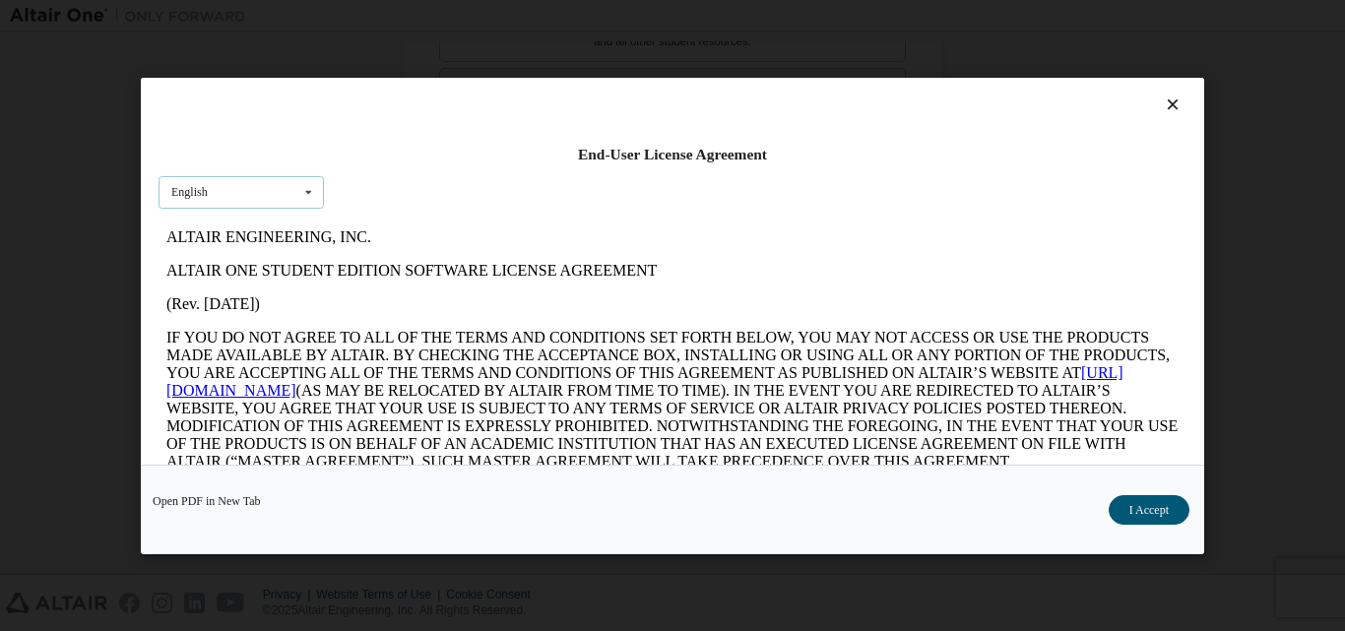
click at [311, 196] on icon at bounding box center [308, 191] width 25 height 31
click at [296, 215] on div "English" at bounding box center [241, 223] width 163 height 32
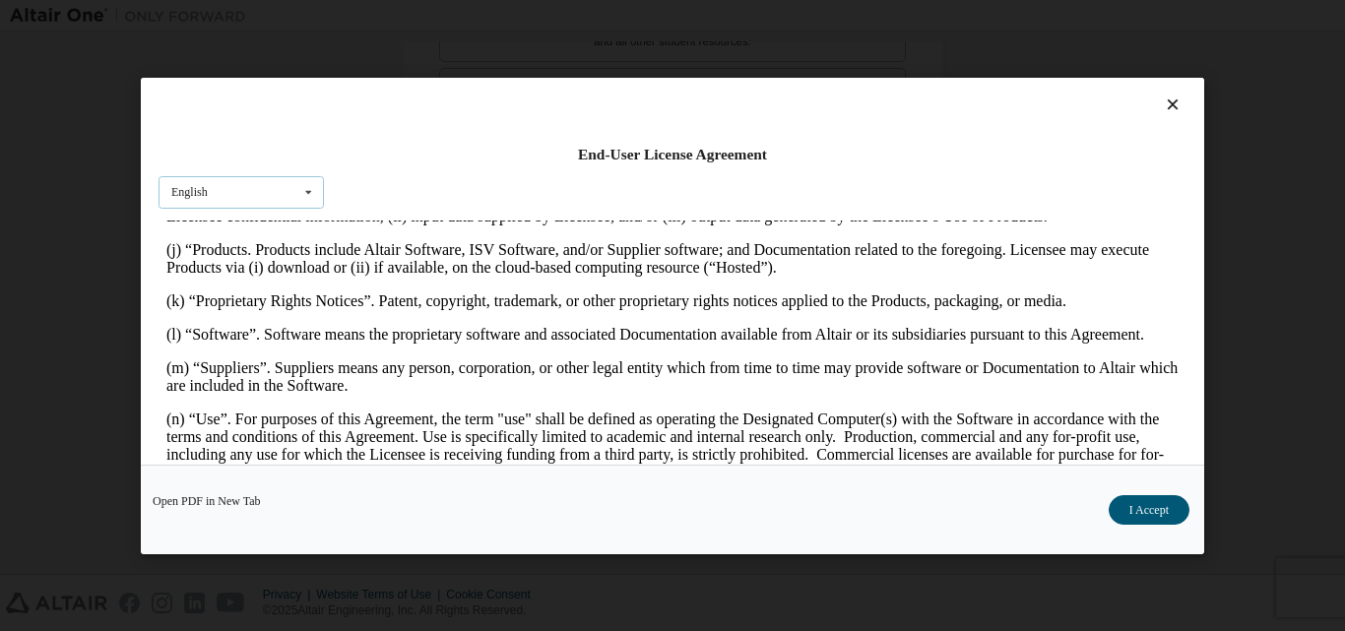
scroll to position [886, 0]
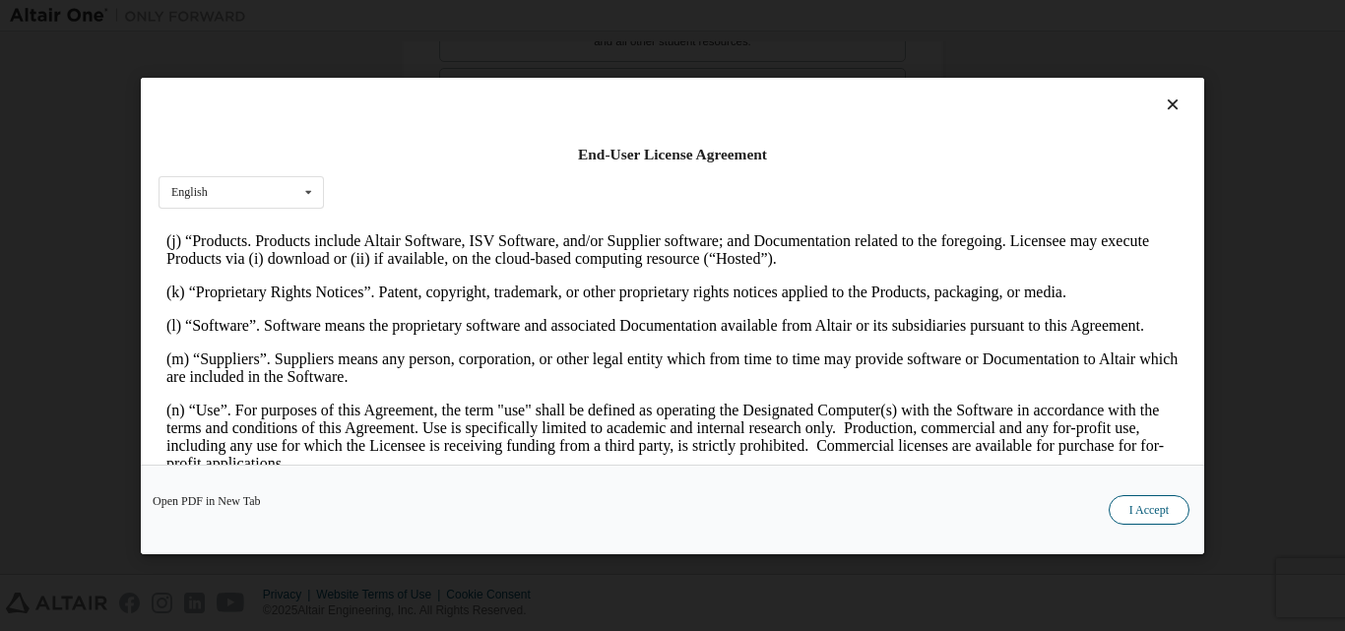
click at [1140, 500] on button "I Accept" at bounding box center [1149, 509] width 81 height 30
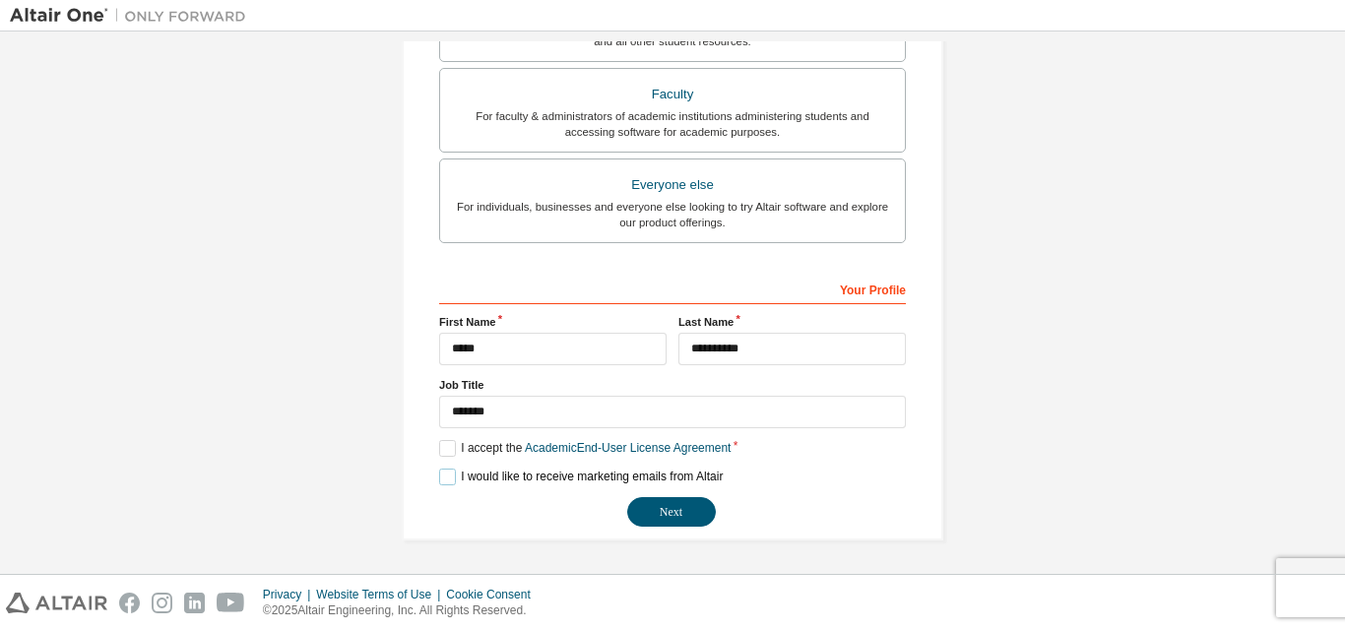
click at [441, 480] on label "I would like to receive marketing emails from Altair" at bounding box center [581, 477] width 284 height 17
click at [658, 511] on button "Next" at bounding box center [671, 512] width 89 height 30
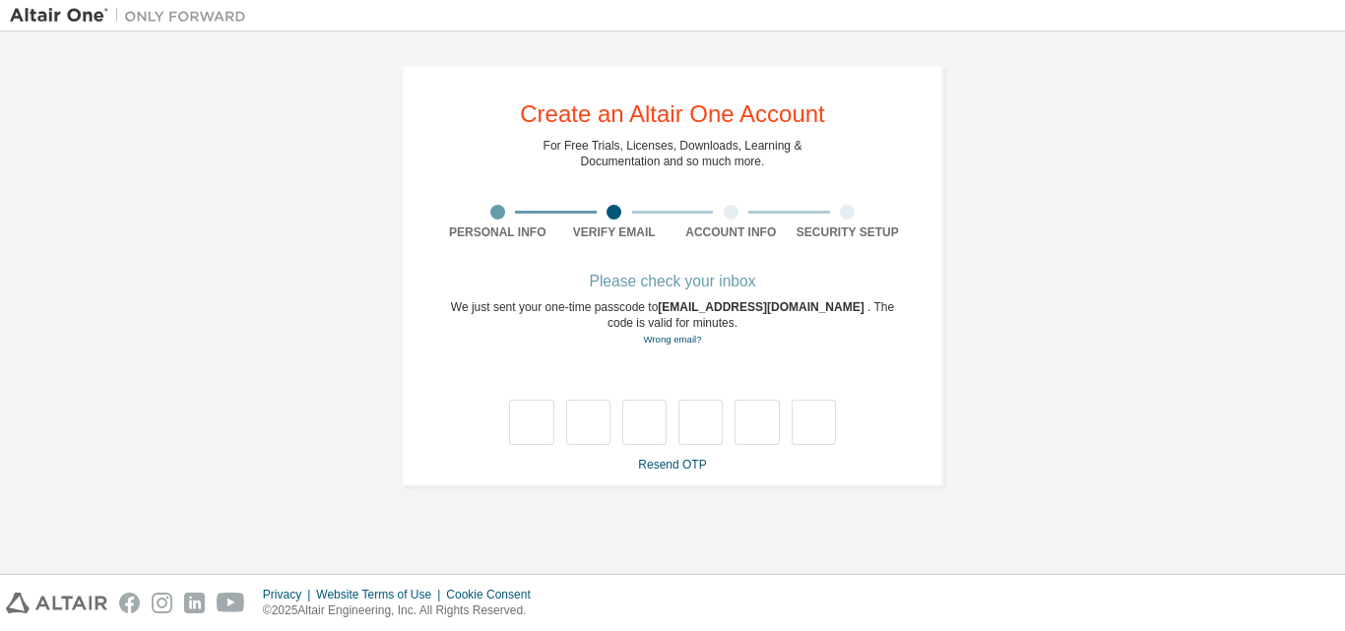
scroll to position [0, 0]
click at [672, 462] on link "Resend OTP" at bounding box center [672, 465] width 68 height 14
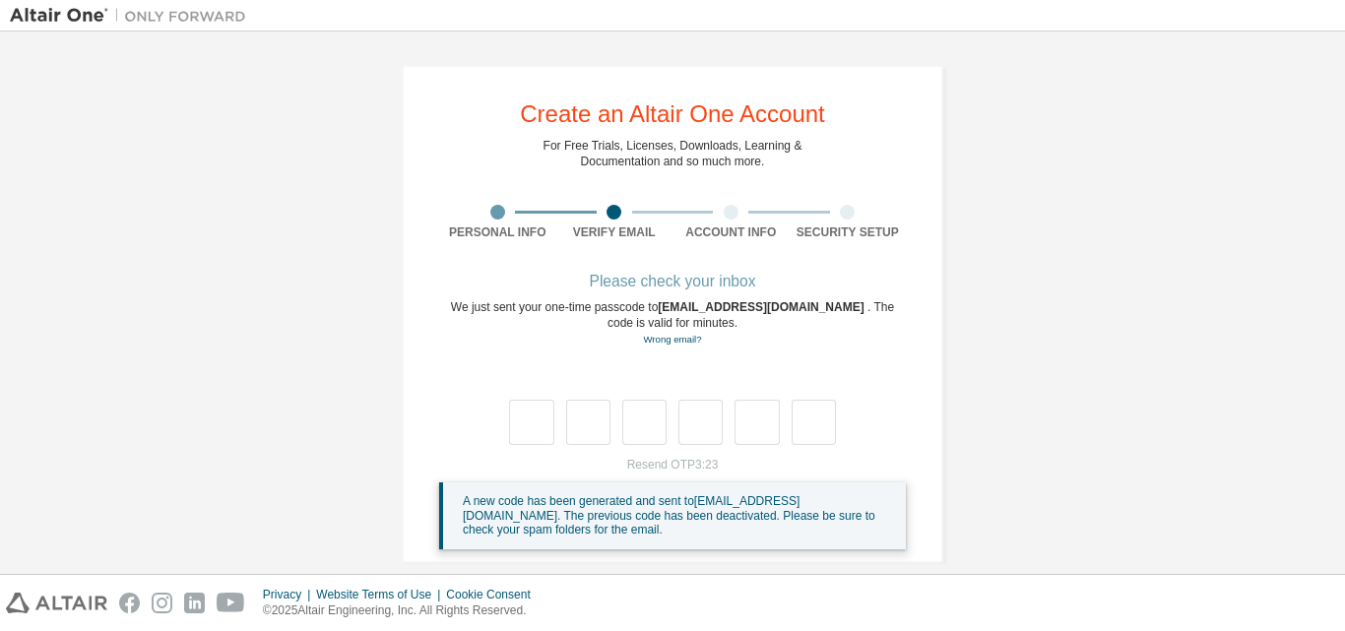
scroll to position [24, 0]
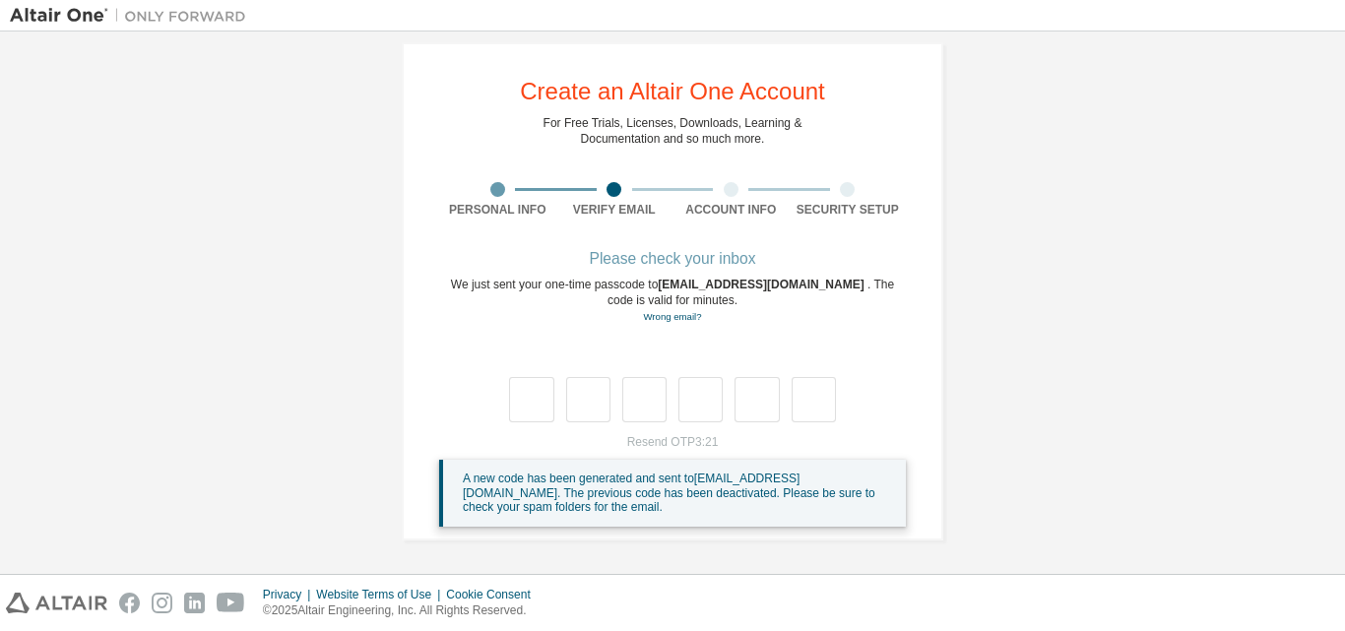
click at [724, 287] on span "nakkasrilakshmi15@gmail.com" at bounding box center [763, 285] width 210 height 14
click at [780, 285] on span "nakkasrilakshmi15@gmail.com" at bounding box center [763, 285] width 210 height 14
click at [783, 288] on span "nakkasrilakshmi15@gmail.com" at bounding box center [763, 285] width 210 height 14
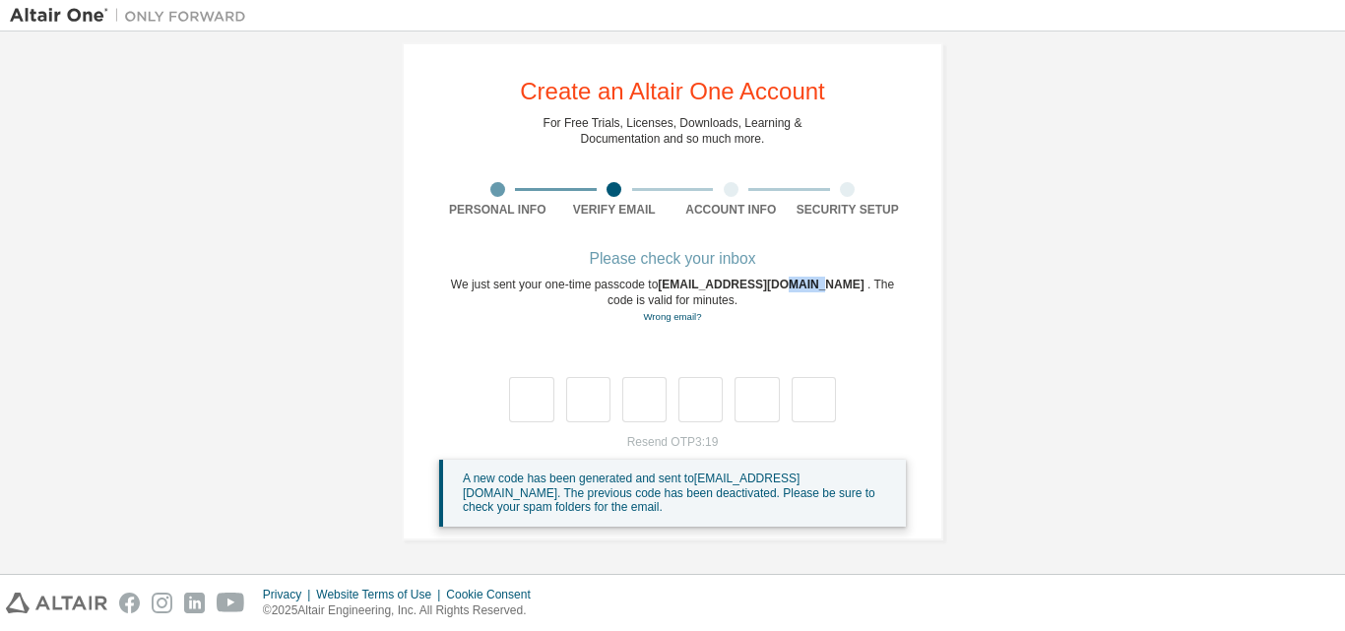
click at [788, 288] on span "nakkasrilakshmi15@gmail.com" at bounding box center [763, 285] width 210 height 14
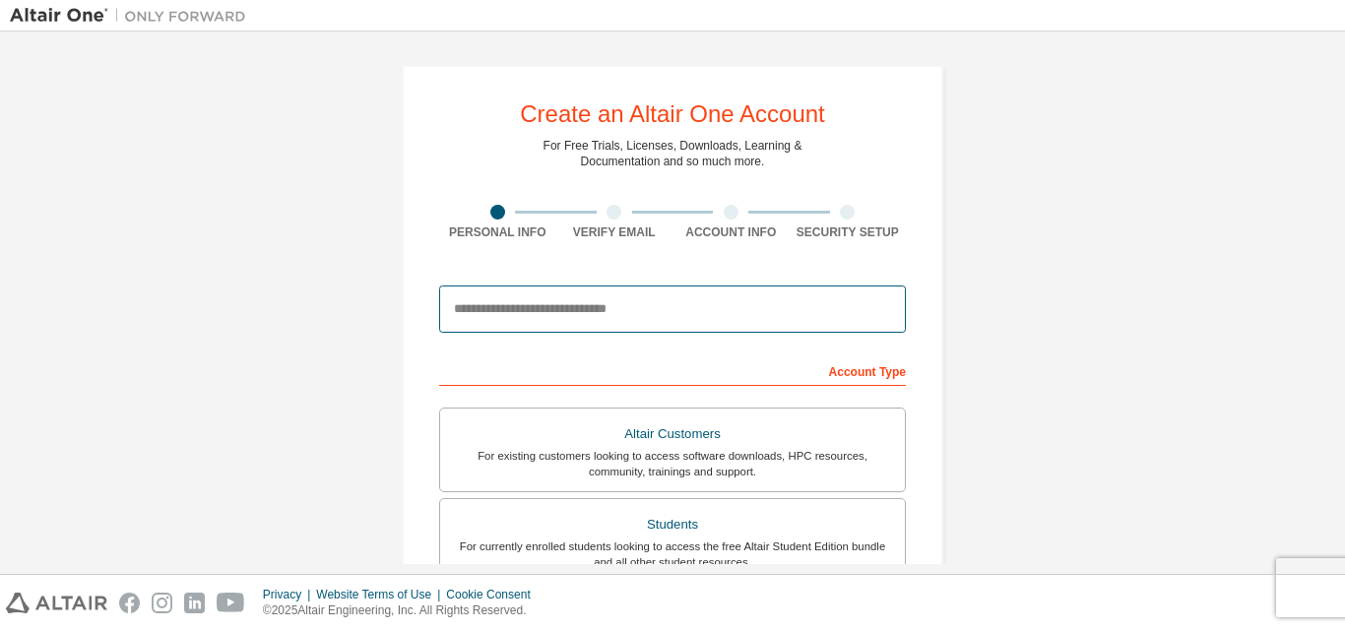
click at [599, 303] on input "email" at bounding box center [672, 309] width 467 height 47
click at [650, 303] on input "email" at bounding box center [672, 309] width 467 height 47
click at [650, 306] on input "email" at bounding box center [672, 309] width 467 height 47
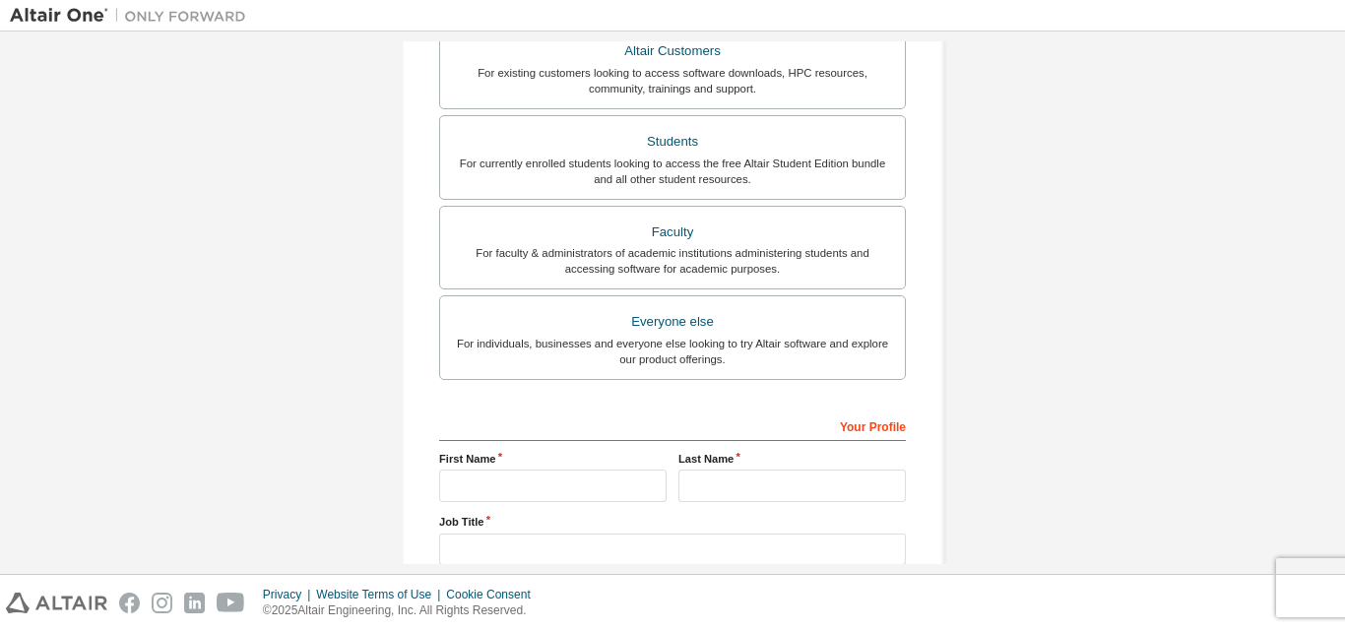
scroll to position [492, 0]
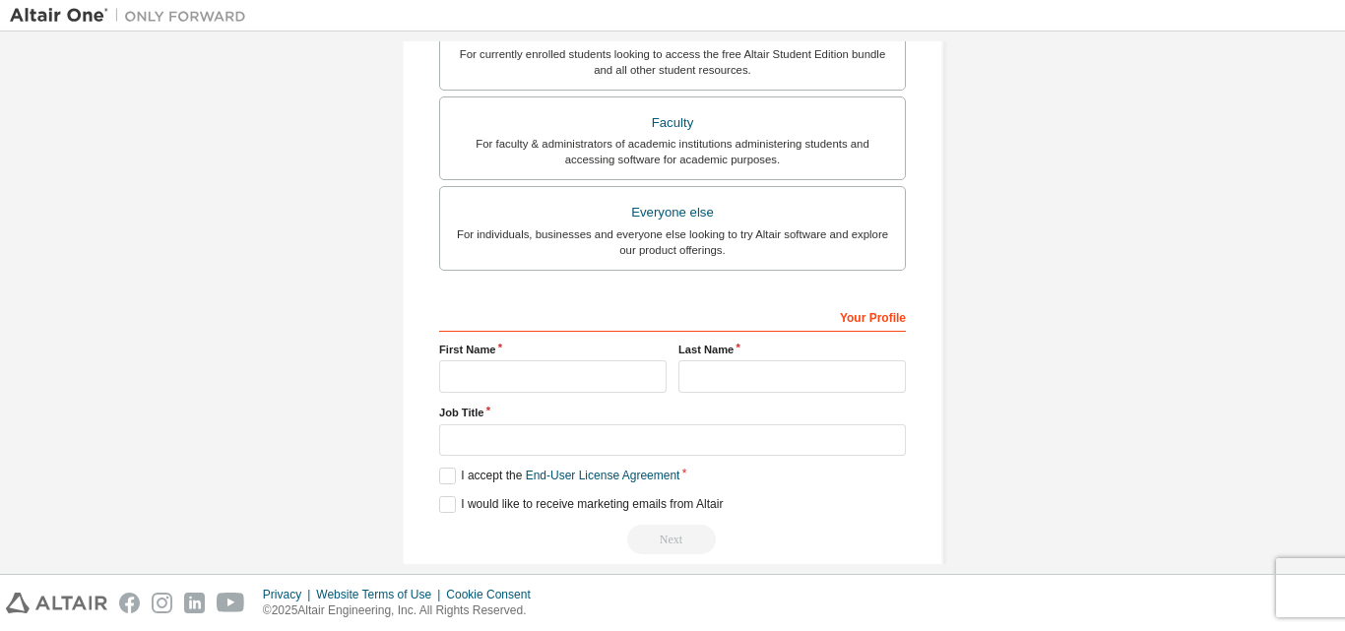
type input "**********"
click at [454, 379] on input "text" at bounding box center [553, 376] width 228 height 33
type input "*****"
click at [732, 374] on input "text" at bounding box center [793, 376] width 228 height 33
type input "**********"
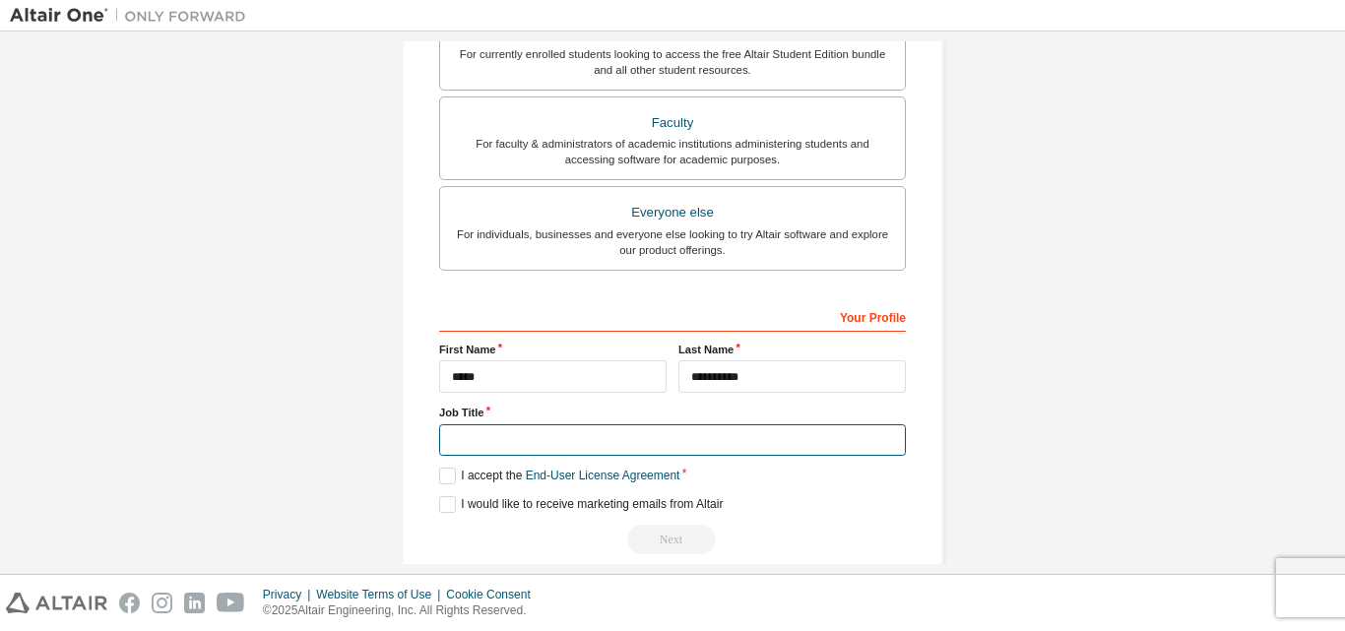
click at [529, 443] on input "text" at bounding box center [672, 440] width 467 height 33
type input "*******"
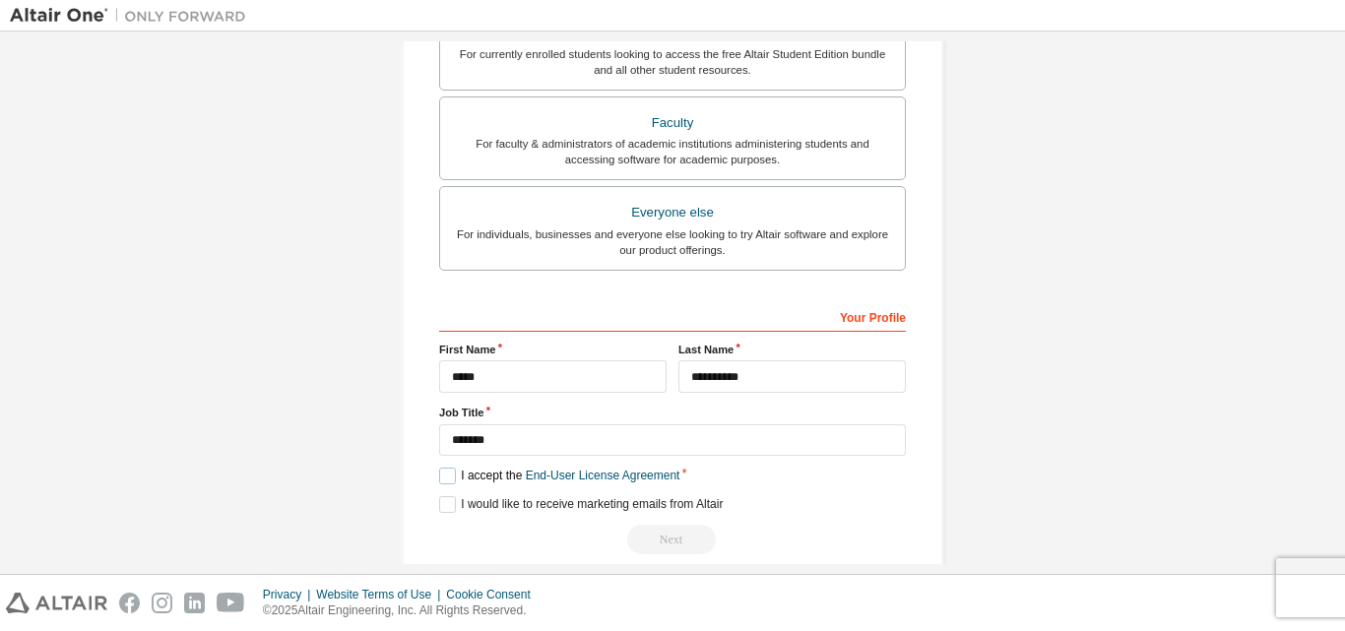
click at [442, 478] on label "I accept the End-User License Agreement" at bounding box center [559, 476] width 240 height 17
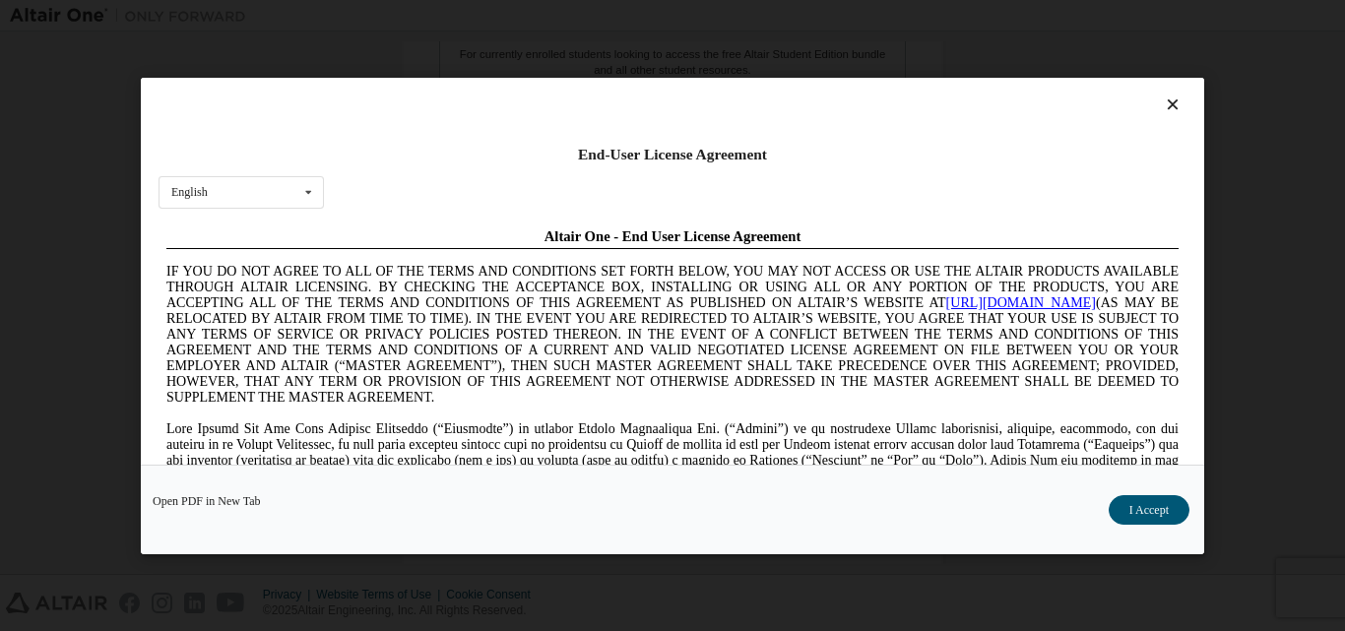
scroll to position [0, 0]
click at [1139, 500] on button "I Accept" at bounding box center [1149, 509] width 81 height 30
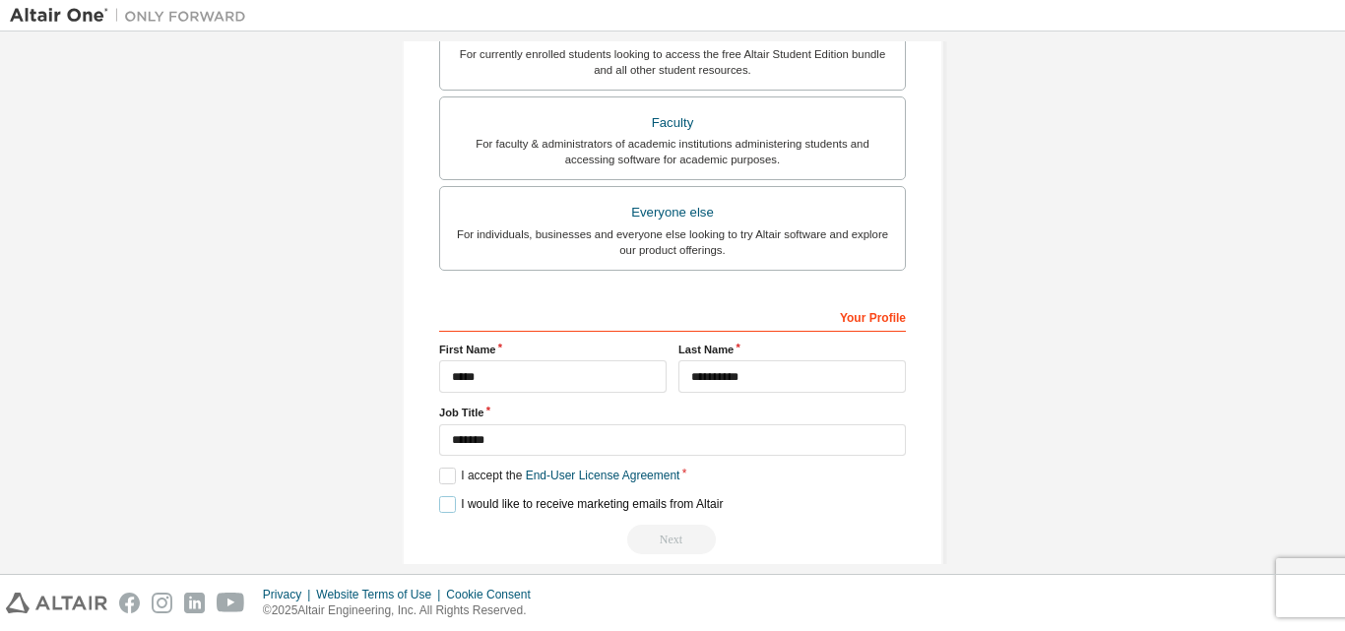
click at [441, 503] on label "I would like to receive marketing emails from Altair" at bounding box center [581, 504] width 284 height 17
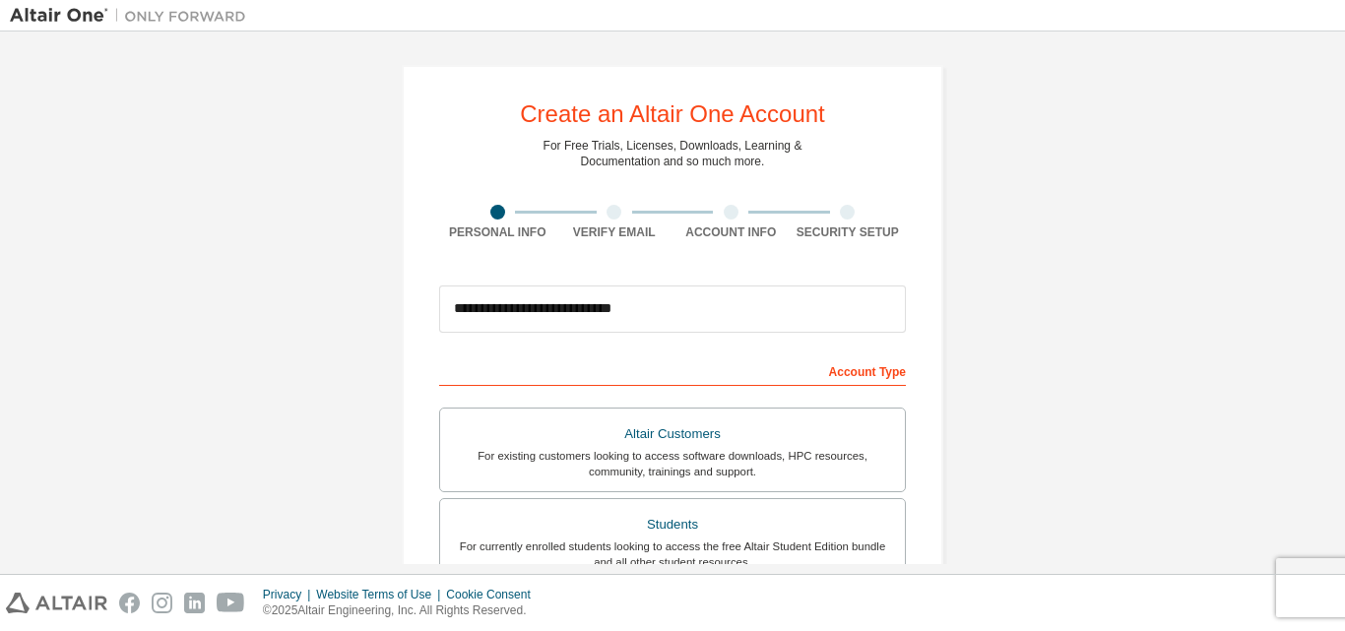
scroll to position [295, 0]
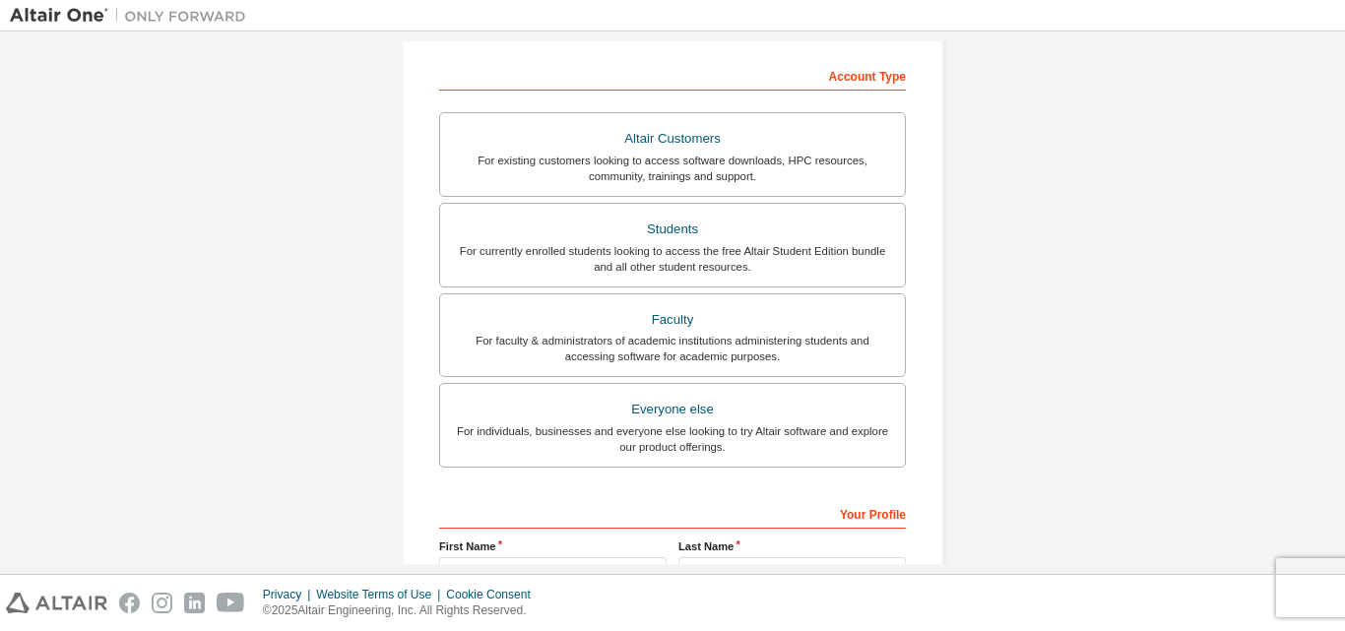
click at [863, 245] on div "For currently enrolled students looking to access the free Altair Student Editi…" at bounding box center [672, 259] width 441 height 32
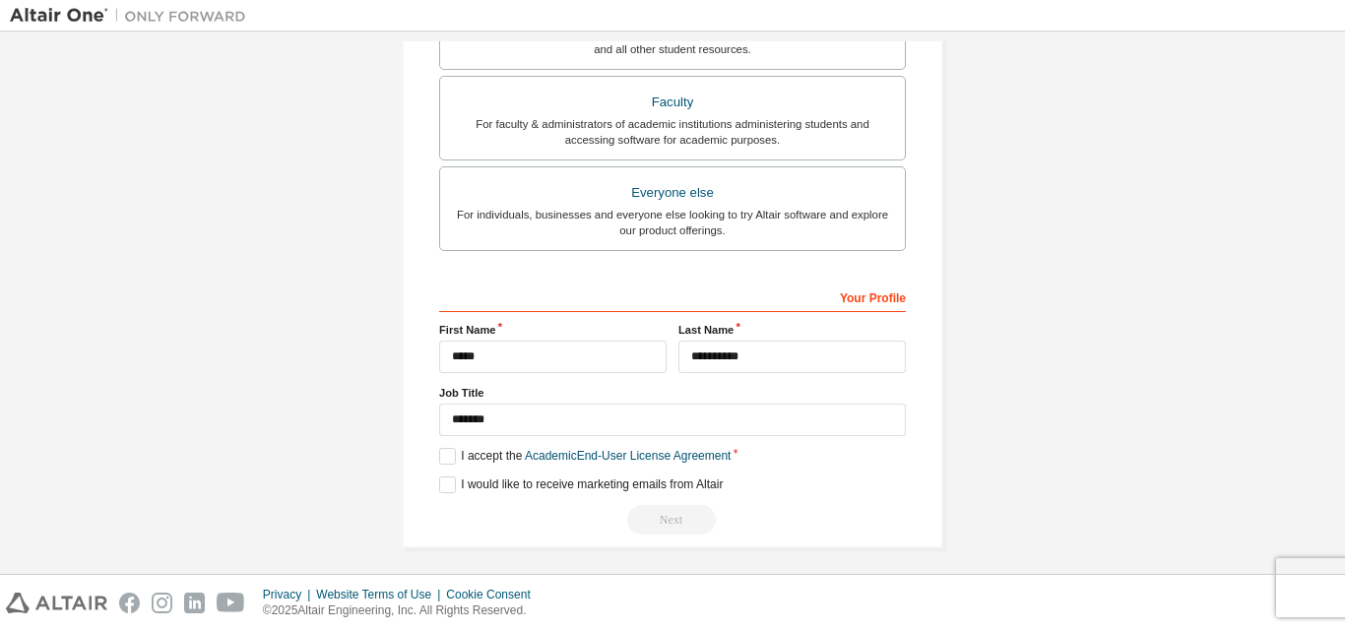
scroll to position [571, 0]
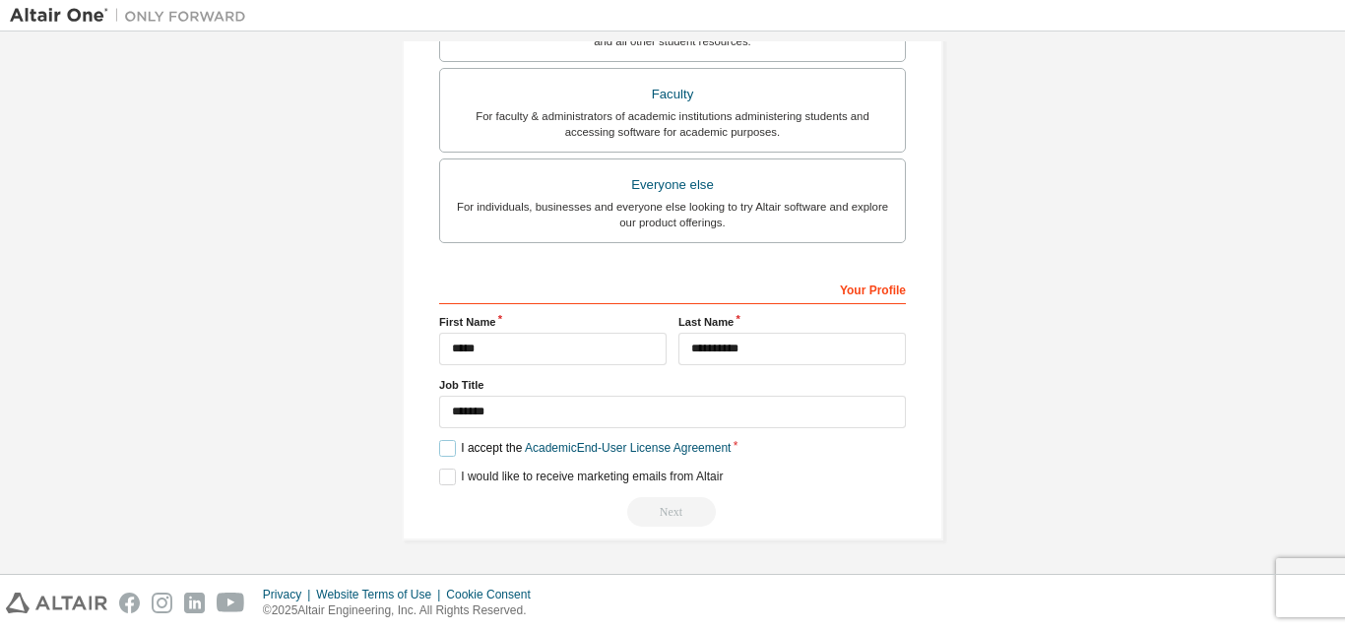
click at [439, 453] on label "I accept the Academic End-User License Agreement" at bounding box center [585, 448] width 292 height 17
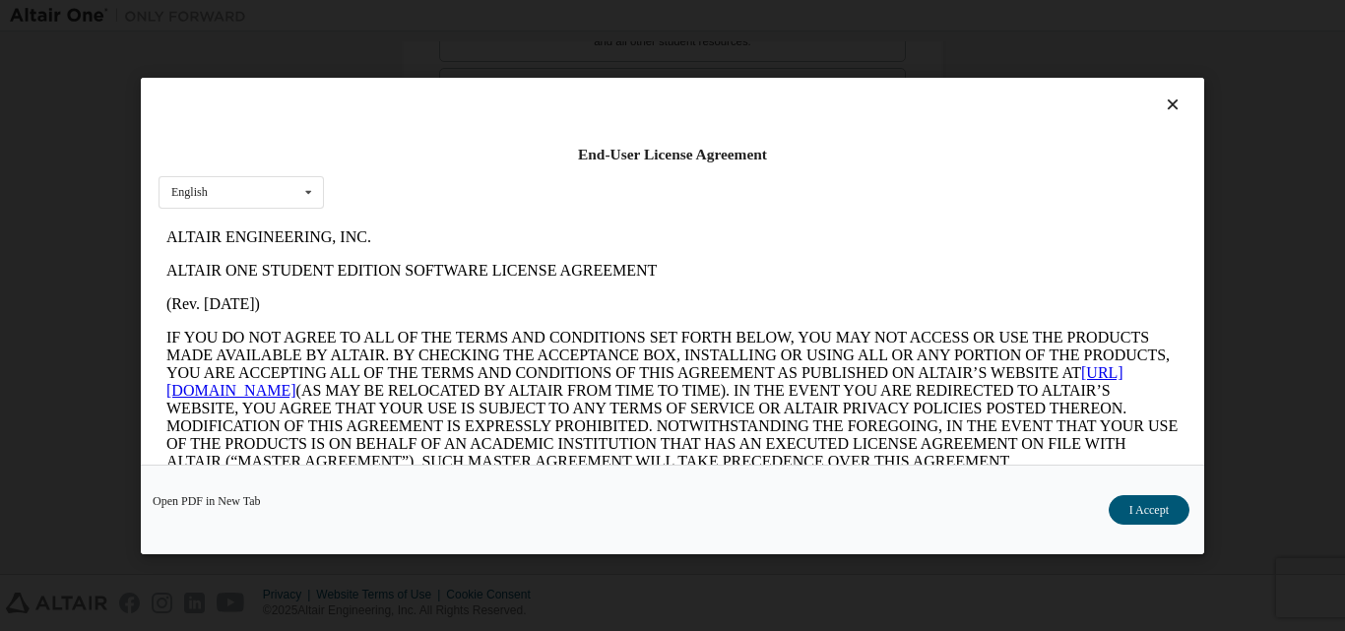
scroll to position [0, 0]
click at [1159, 502] on button "I Accept" at bounding box center [1149, 509] width 81 height 30
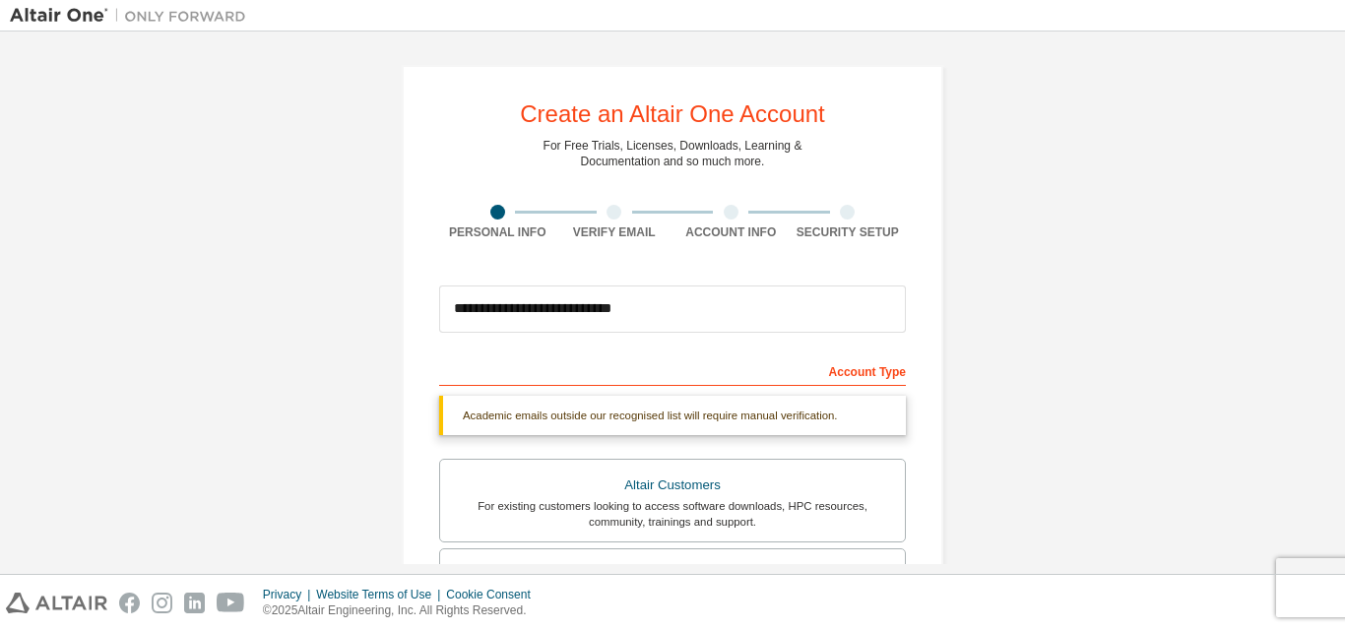
click at [787, 404] on div "Academic emails outside our recognised list will require manual verification." at bounding box center [672, 415] width 467 height 39
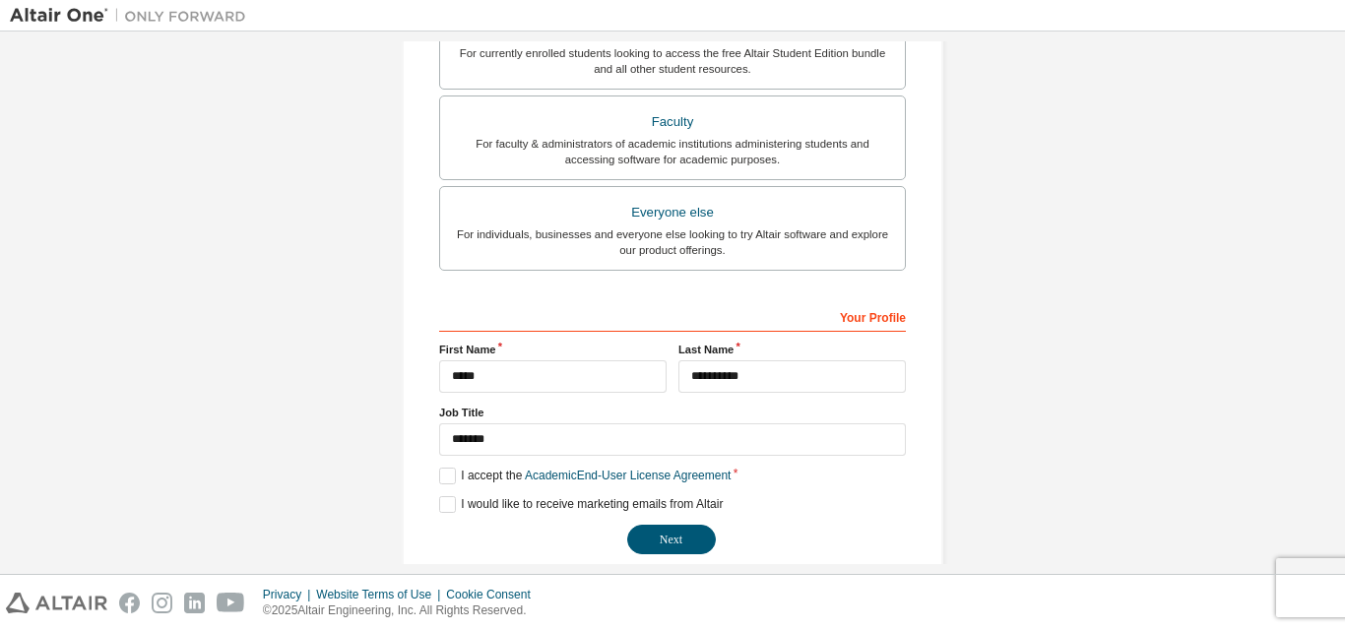
scroll to position [571, 0]
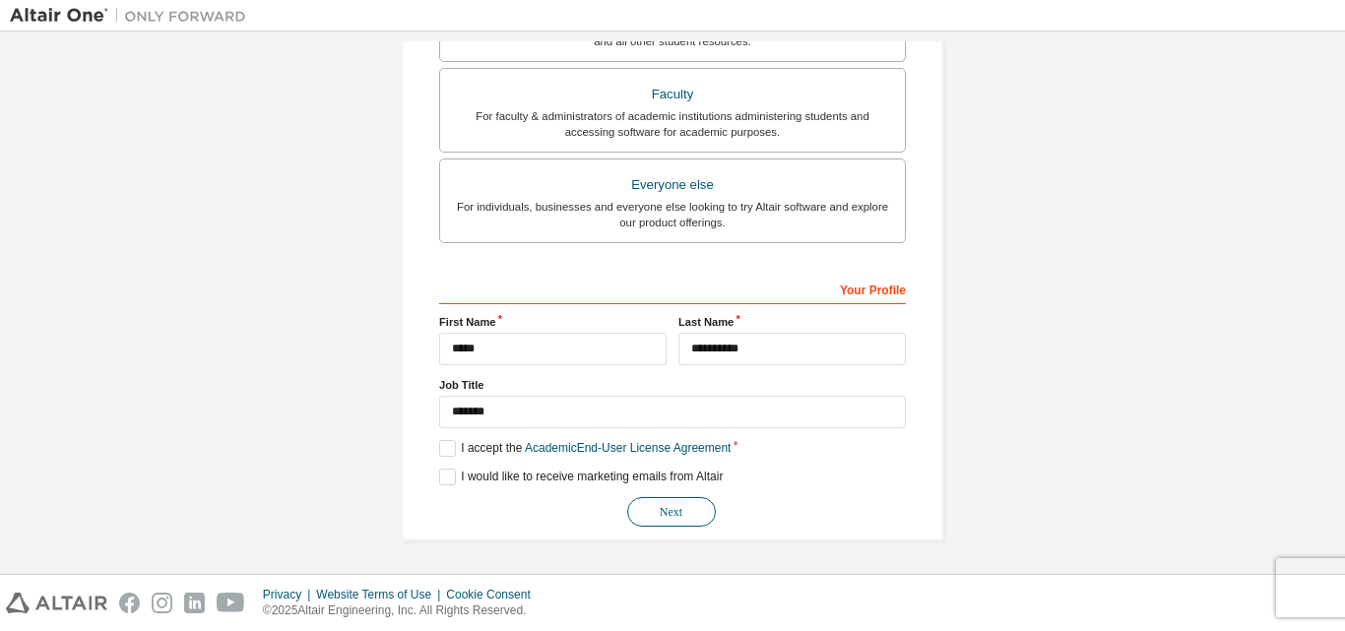
click at [674, 515] on button "Next" at bounding box center [671, 512] width 89 height 30
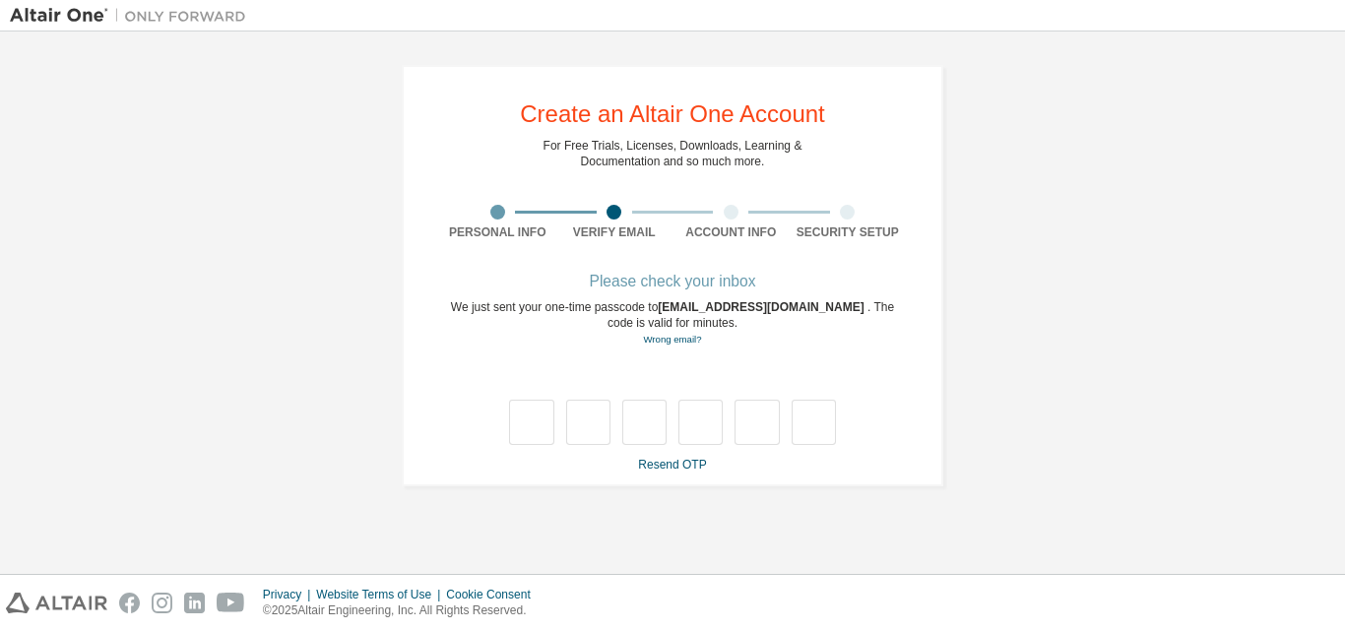
scroll to position [0, 0]
click at [676, 462] on link "Resend OTP" at bounding box center [672, 465] width 68 height 14
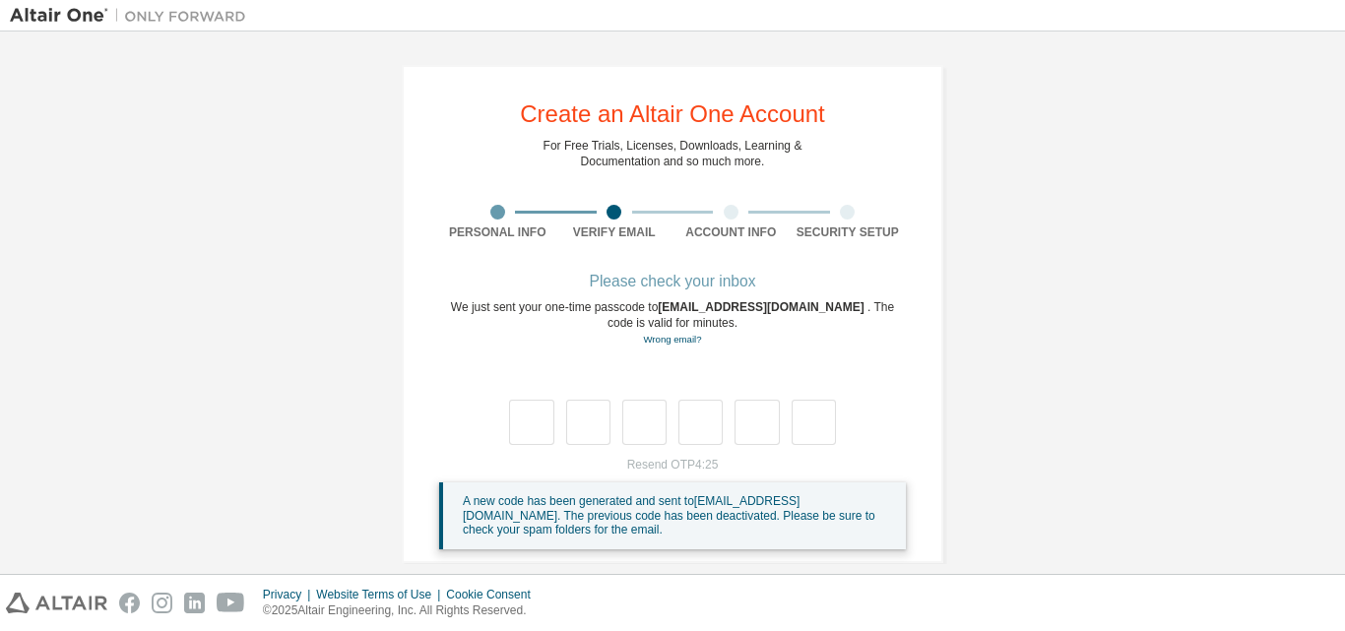
scroll to position [24, 0]
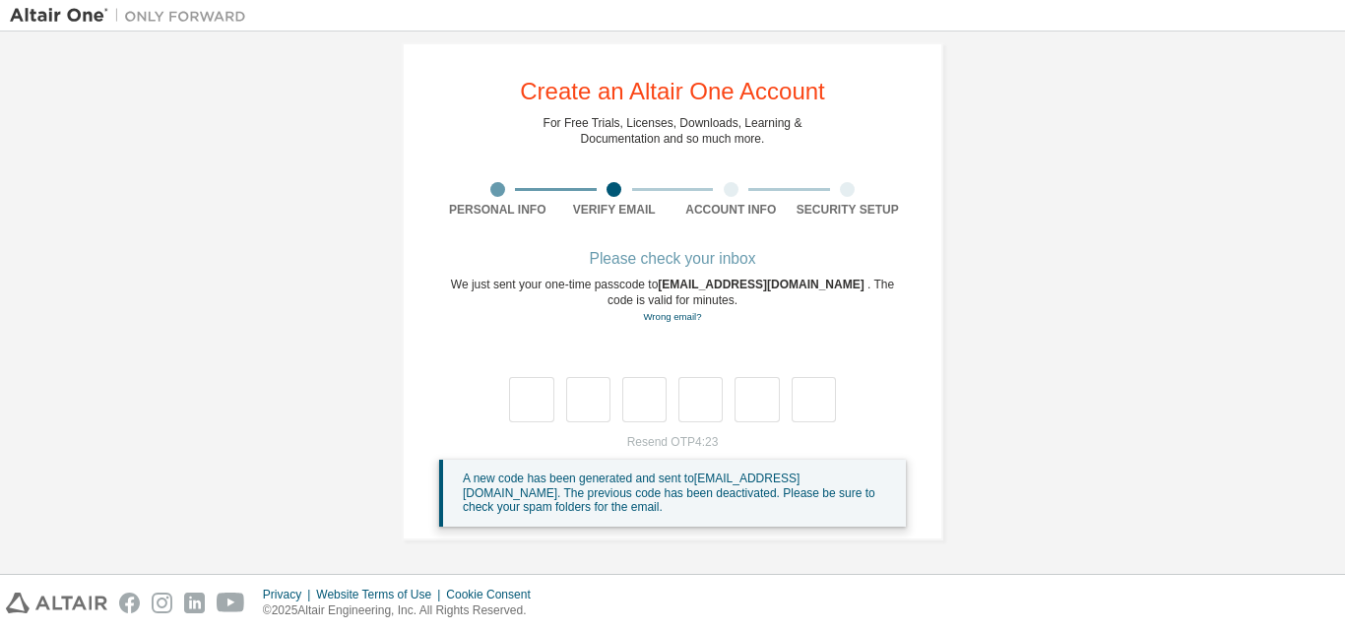
click at [792, 289] on span "srilakshminakka05@gmail.com" at bounding box center [763, 285] width 210 height 14
click at [792, 290] on span "srilakshminakka05@gmail.com" at bounding box center [763, 285] width 210 height 14
click at [649, 316] on link "Wrong email?" at bounding box center [672, 316] width 58 height 11
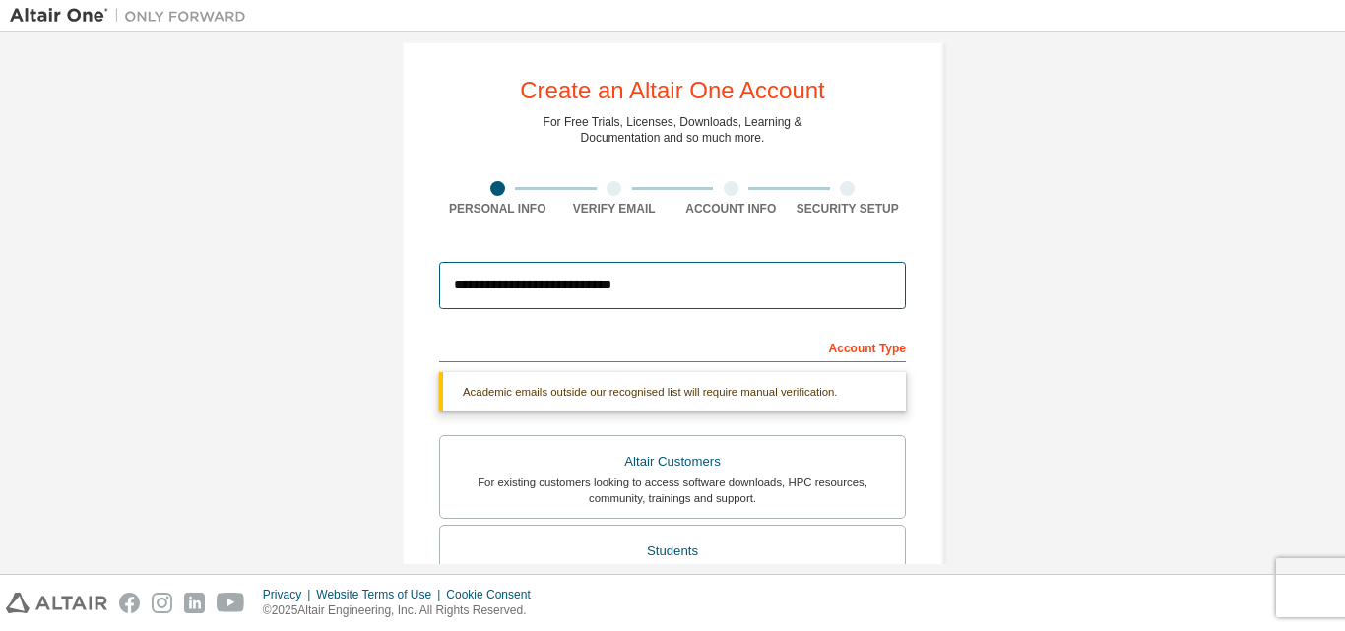
click at [656, 288] on input "**********" at bounding box center [672, 285] width 467 height 47
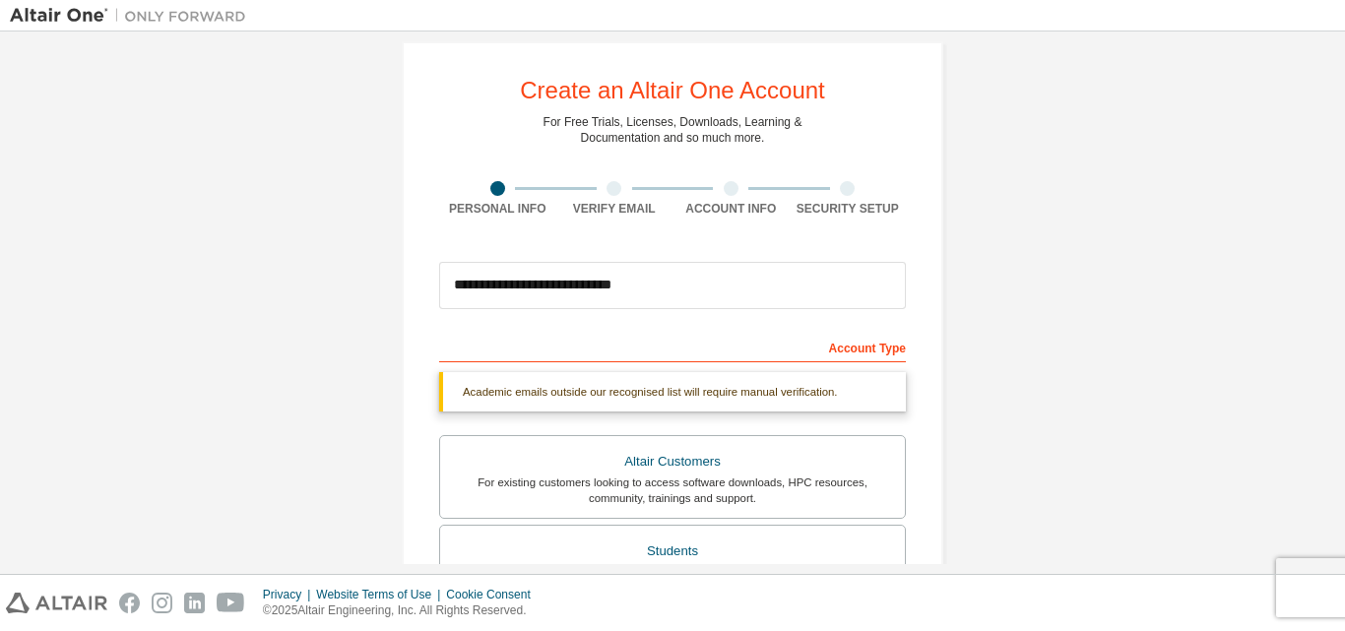
click at [882, 355] on div "Account Type" at bounding box center [672, 347] width 467 height 32
click at [877, 349] on div "Account Type" at bounding box center [672, 347] width 467 height 32
drag, startPoint x: 873, startPoint y: 348, endPoint x: 519, endPoint y: 367, distance: 354.1
click at [801, 359] on div "Account Type" at bounding box center [672, 347] width 467 height 32
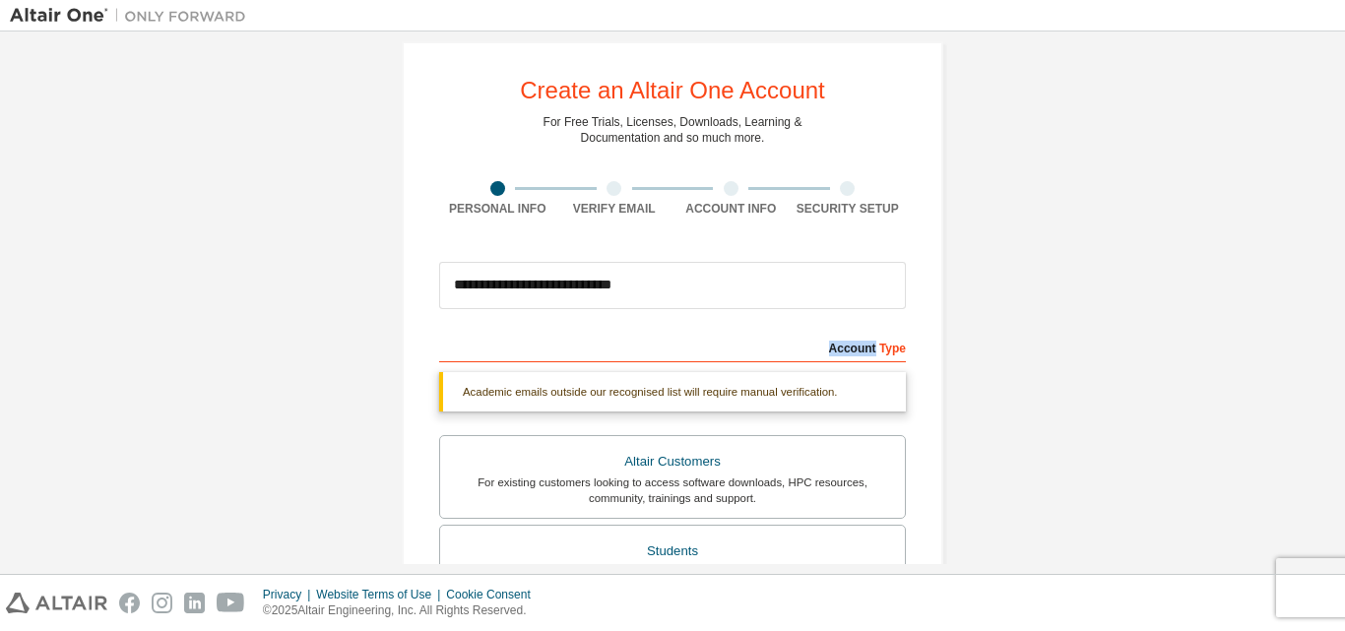
click at [500, 345] on div "Account Type" at bounding box center [672, 347] width 467 height 32
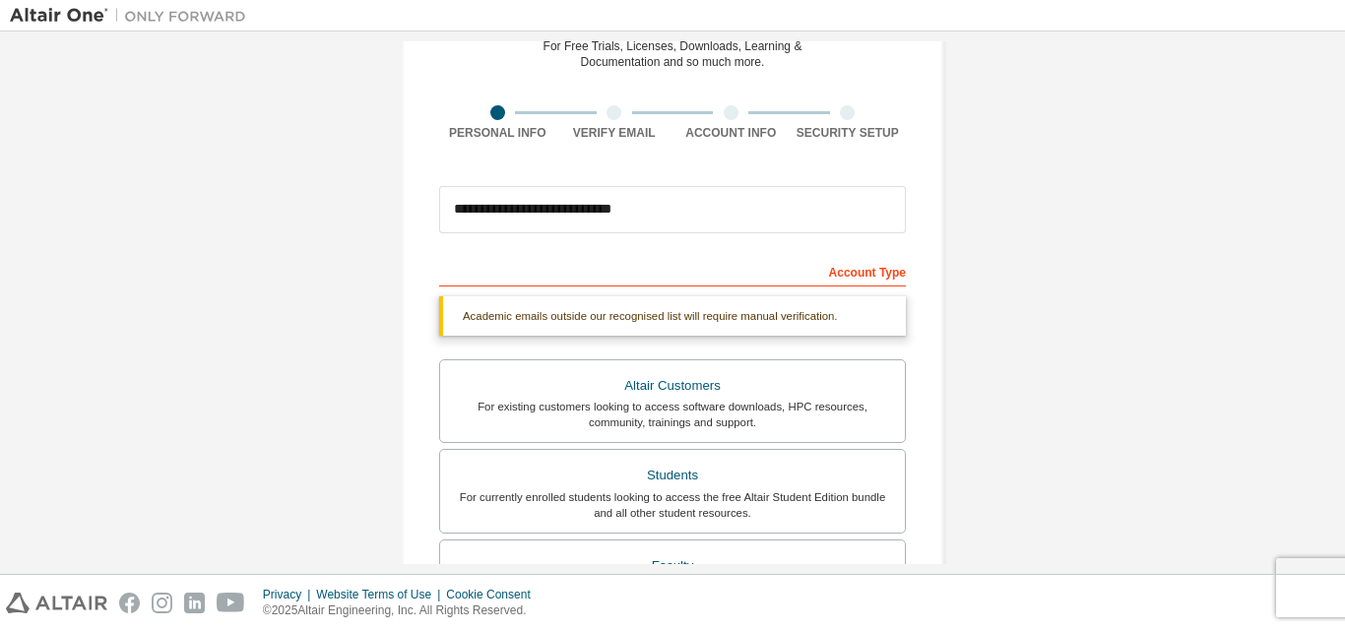
scroll to position [319, 0]
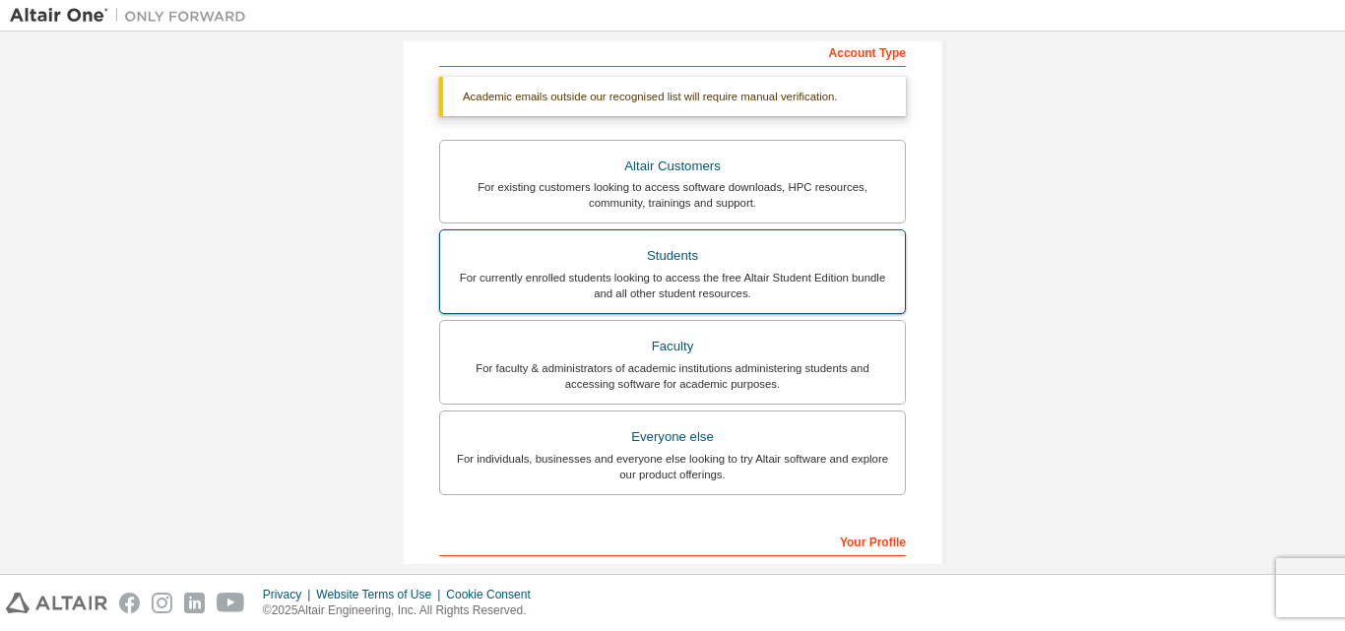
click at [711, 278] on div "For currently enrolled students looking to access the free Altair Student Editi…" at bounding box center [672, 286] width 441 height 32
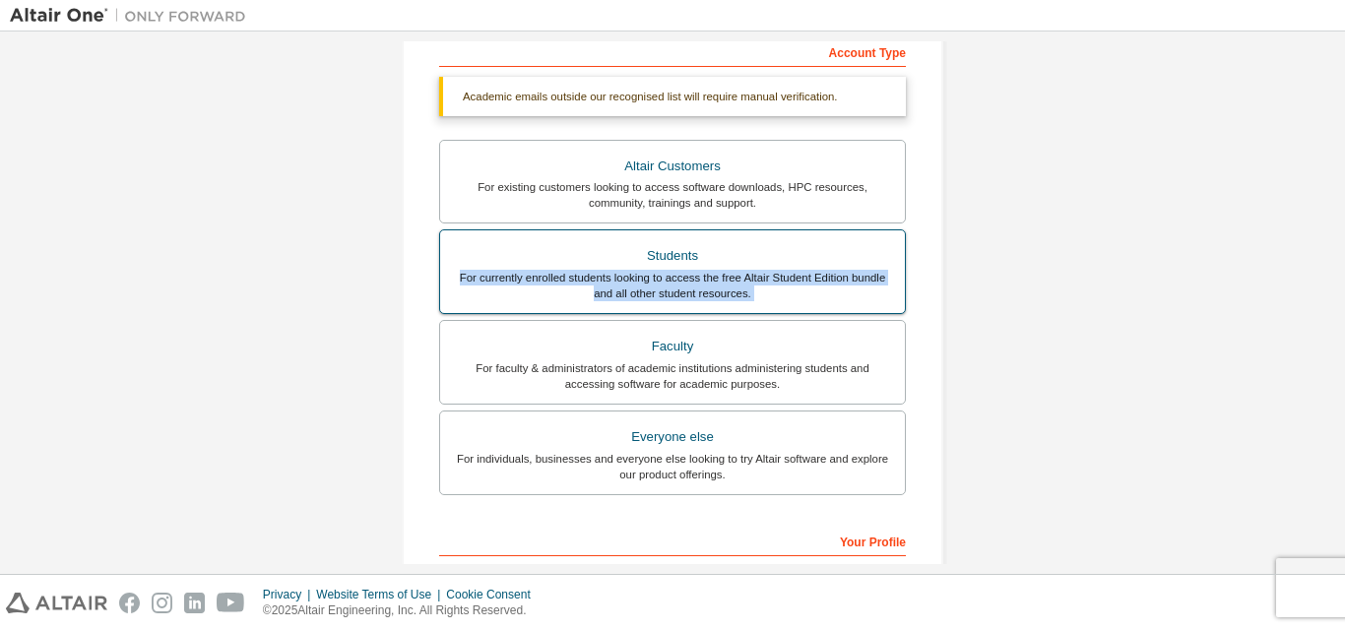
click at [711, 279] on div "For currently enrolled students looking to access the free Altair Student Editi…" at bounding box center [672, 286] width 441 height 32
click at [708, 282] on div "For currently enrolled students looking to access the free Altair Student Editi…" at bounding box center [672, 286] width 441 height 32
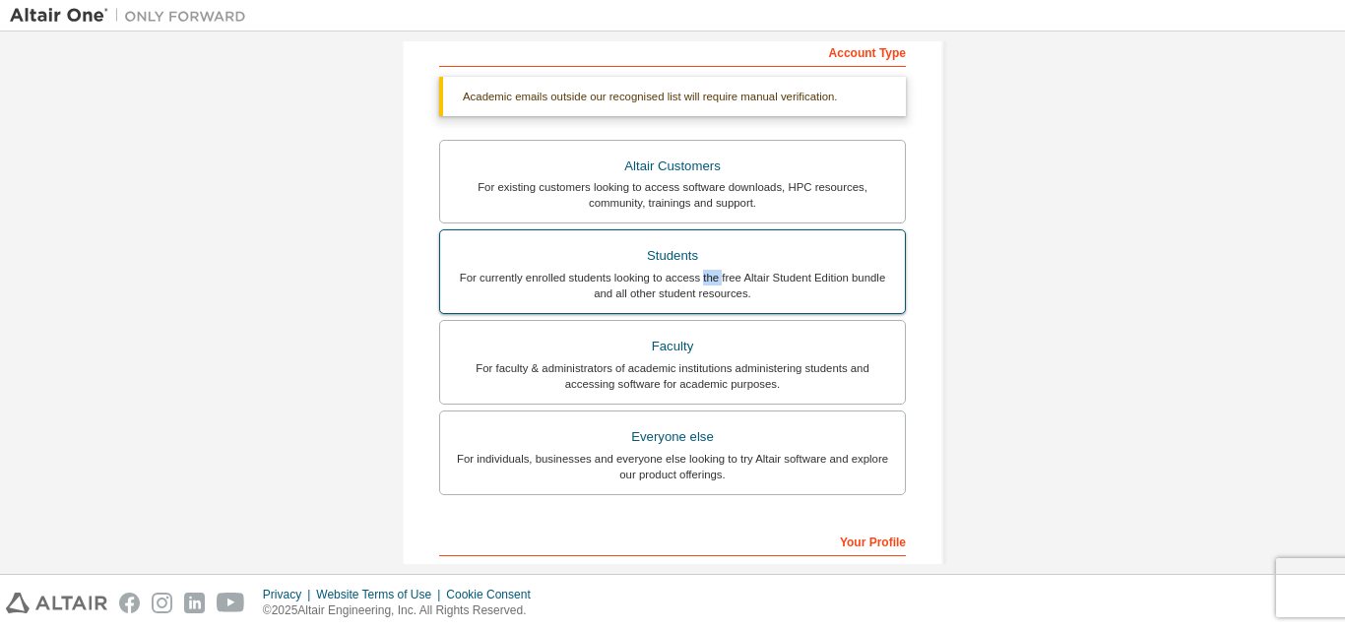
click at [708, 282] on div "For currently enrolled students looking to access the free Altair Student Editi…" at bounding box center [672, 286] width 441 height 32
click at [797, 286] on div "For currently enrolled students looking to access the free Altair Student Editi…" at bounding box center [672, 286] width 441 height 32
click at [797, 289] on div "For currently enrolled students looking to access the free Altair Student Editi…" at bounding box center [672, 286] width 441 height 32
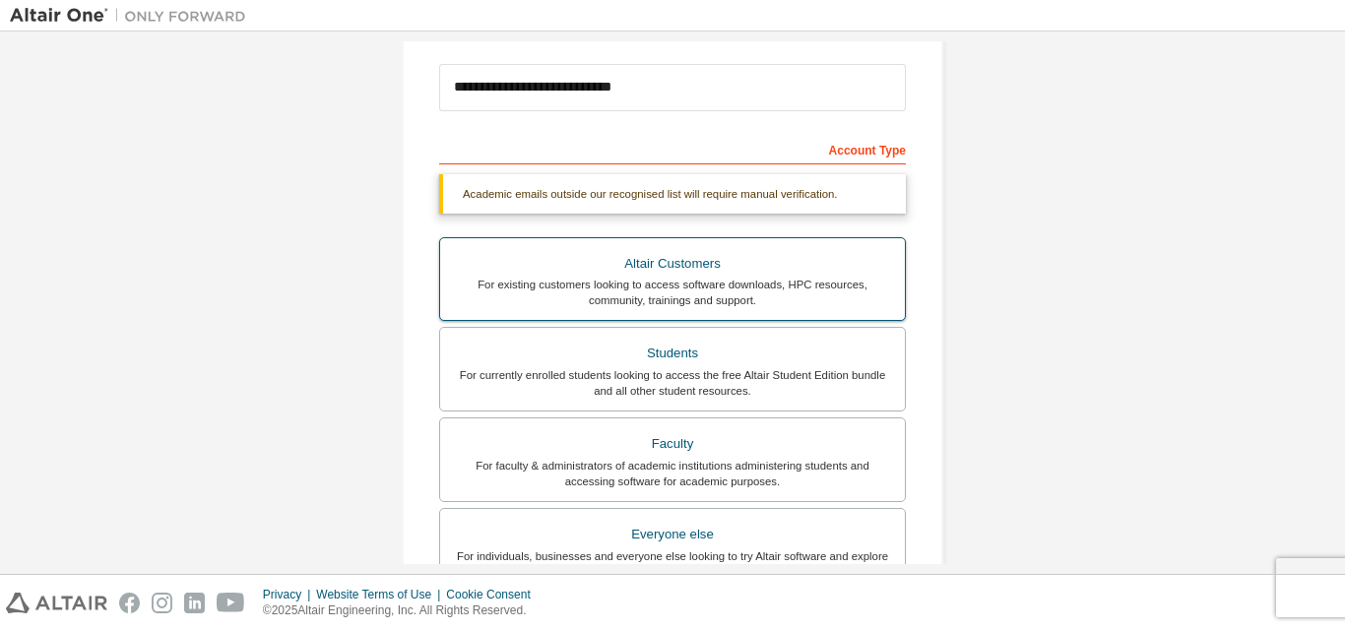
scroll to position [221, 0]
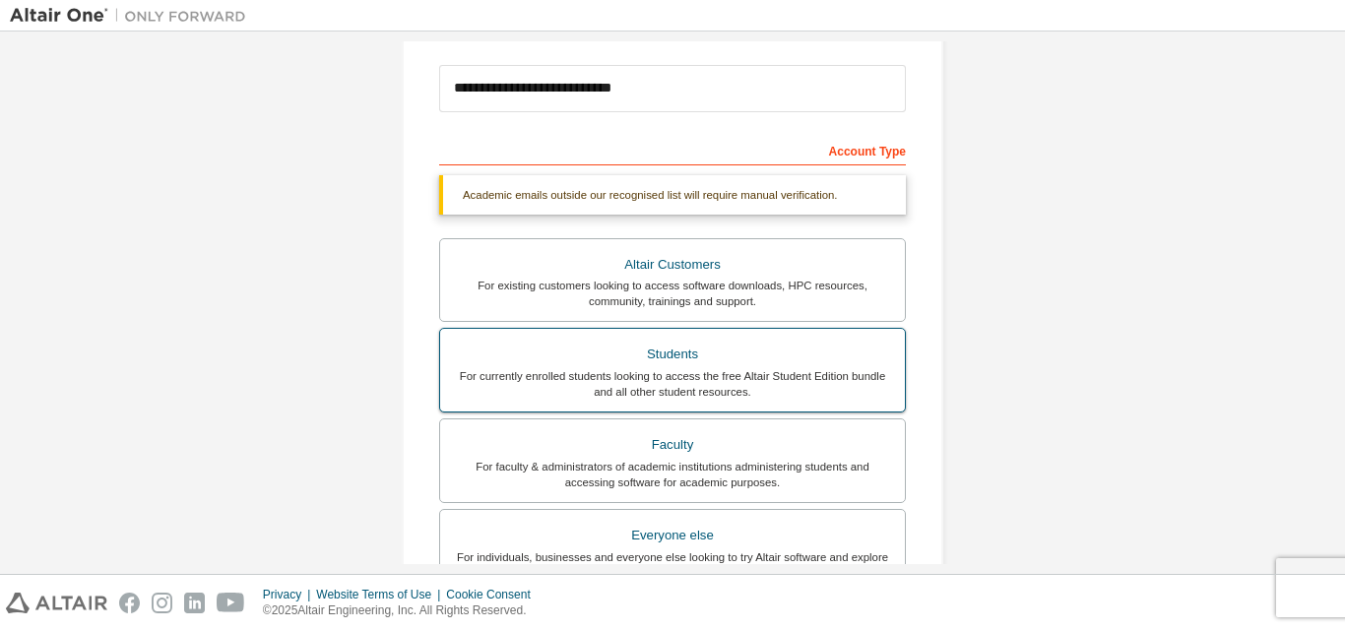
click at [675, 371] on div "For currently enrolled students looking to access the free Altair Student Editi…" at bounding box center [672, 384] width 441 height 32
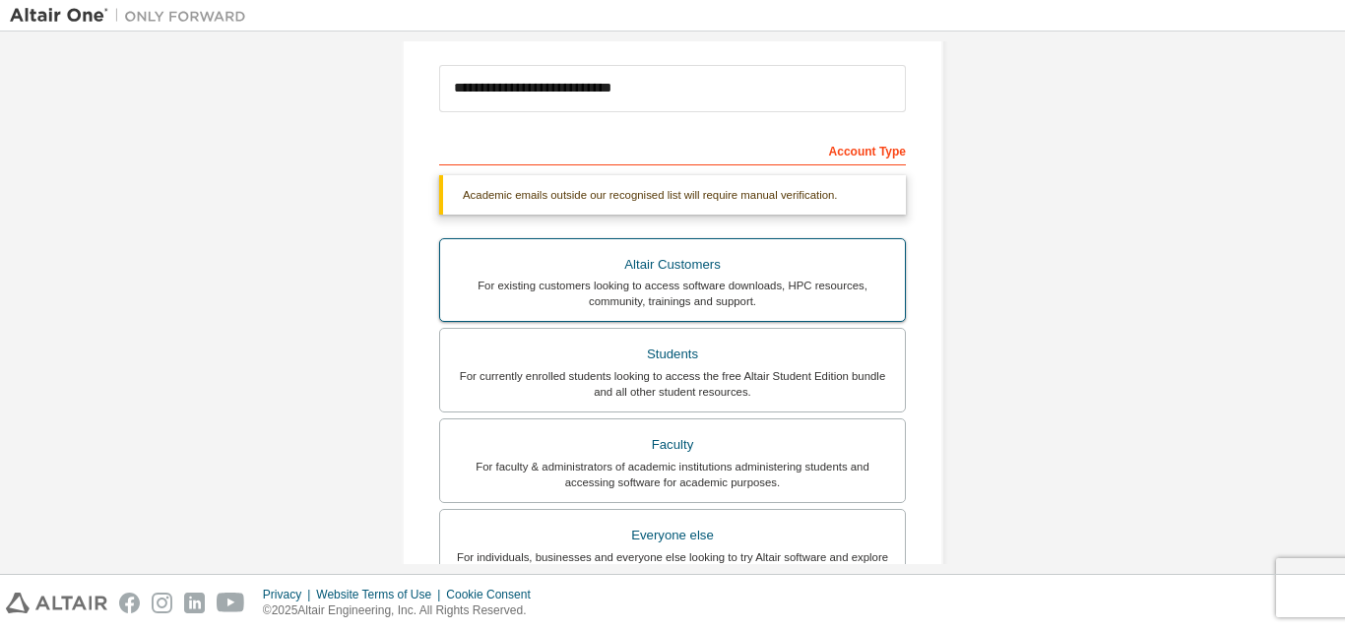
click at [675, 301] on div "For existing customers looking to access software downloads, HPC resources, com…" at bounding box center [672, 294] width 441 height 32
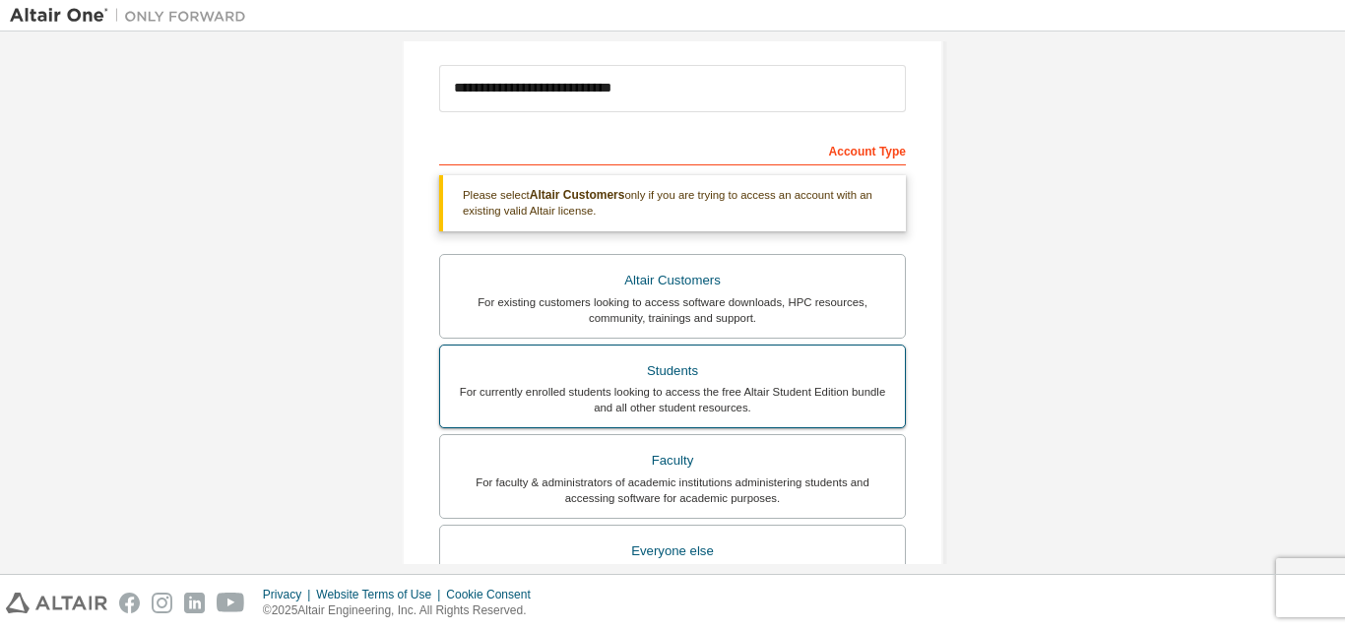
click at [687, 354] on label "Students For currently enrolled students looking to access the free Altair Stud…" at bounding box center [672, 387] width 467 height 85
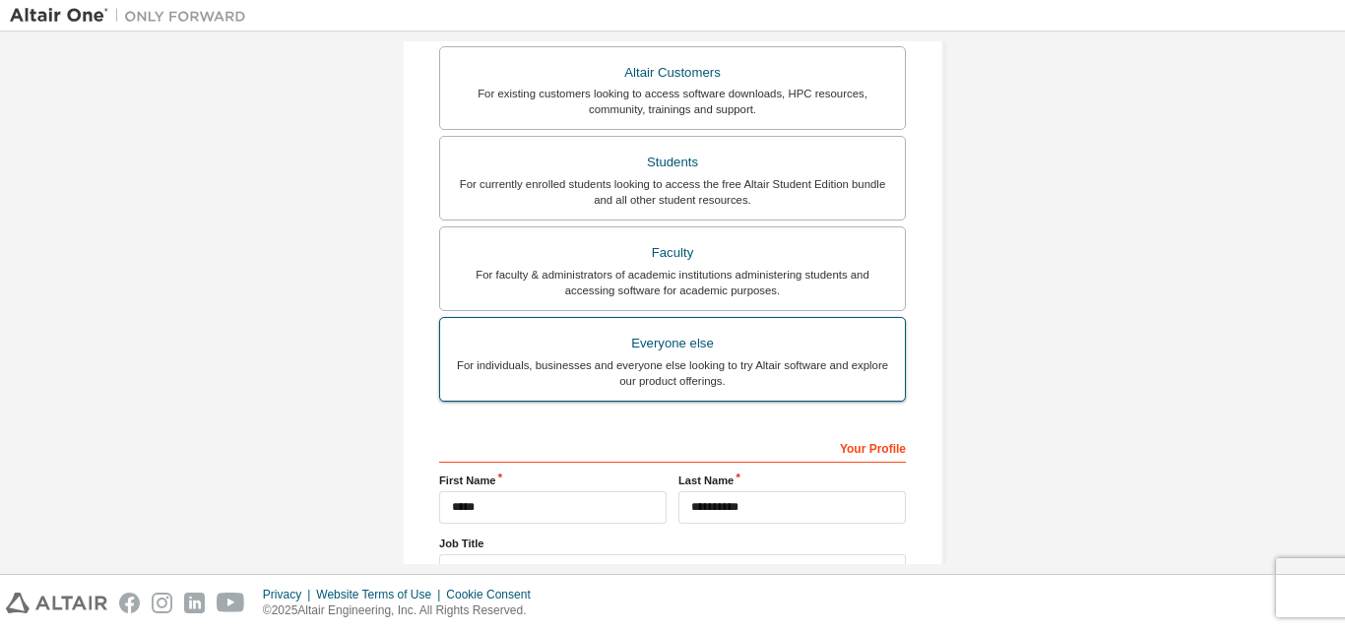
scroll to position [418, 0]
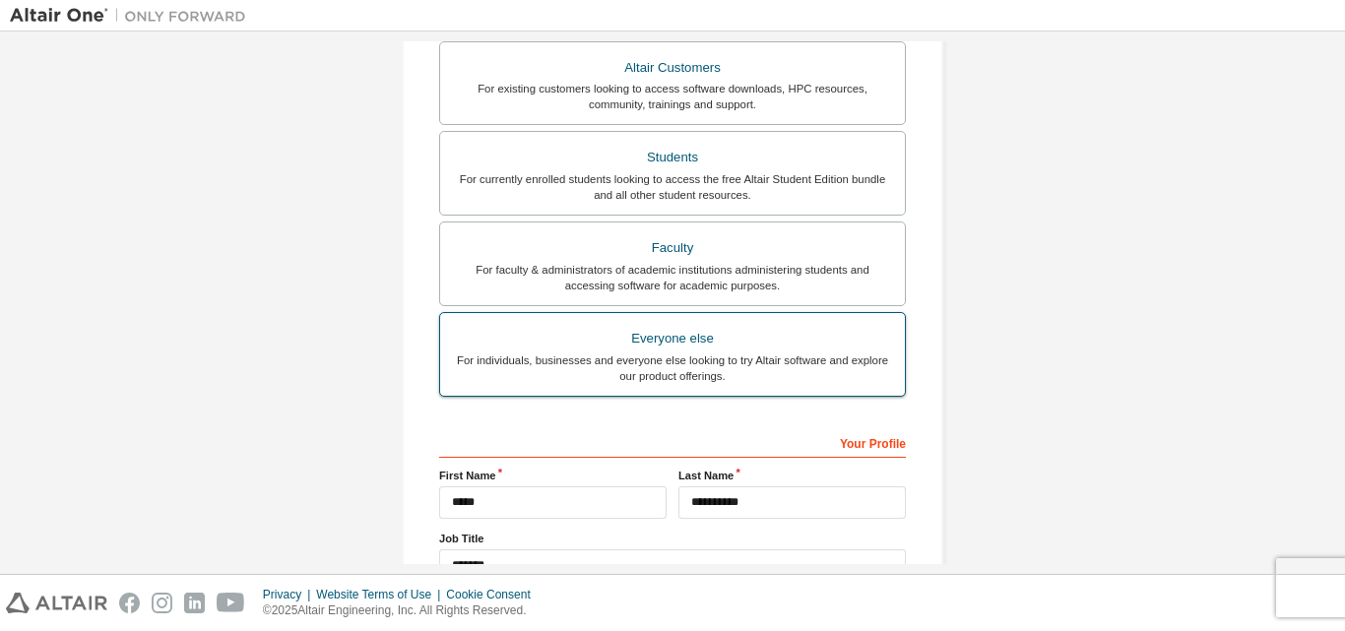
click at [667, 351] on div "Everyone else" at bounding box center [672, 339] width 441 height 28
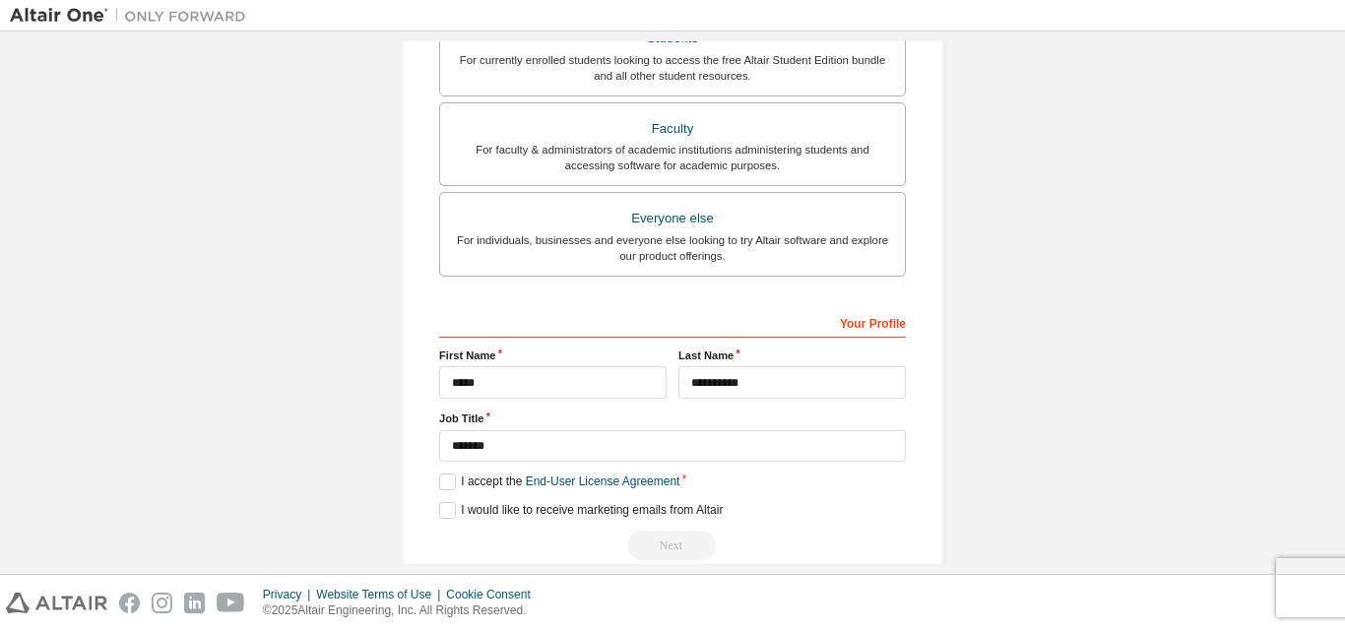
scroll to position [520, 0]
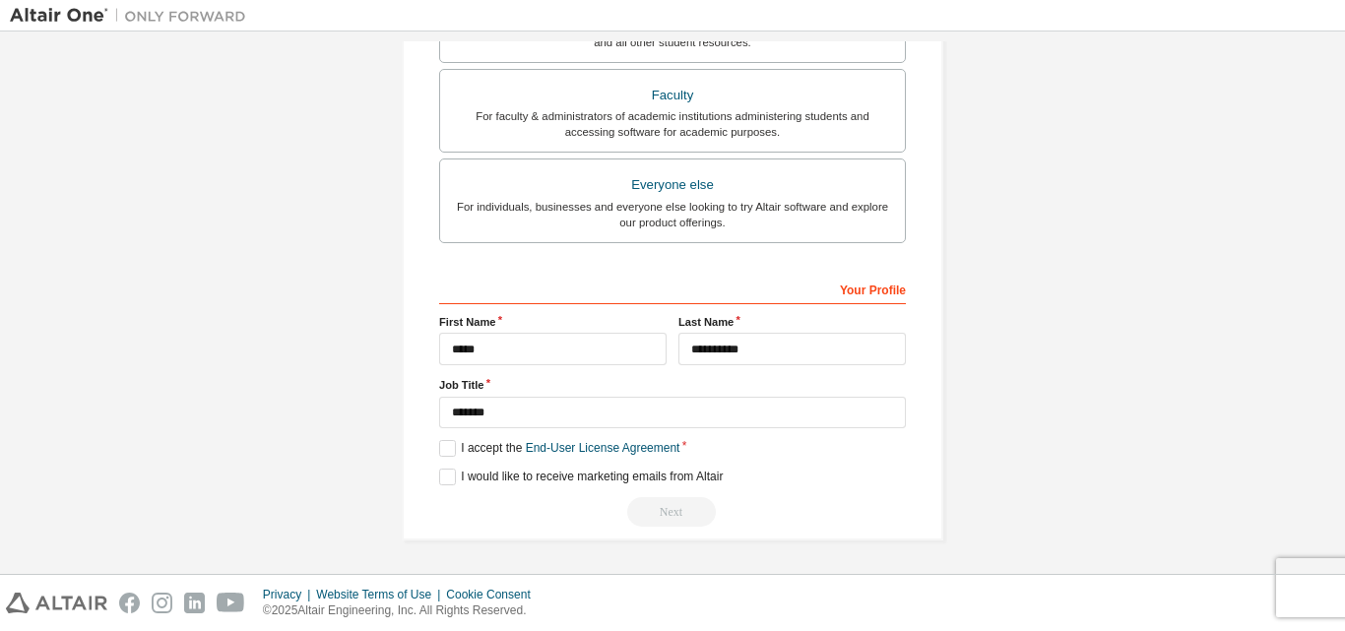
click at [433, 456] on div "**********" at bounding box center [673, 43] width 542 height 996
click at [441, 445] on label "I accept the End-User License Agreement" at bounding box center [559, 448] width 240 height 17
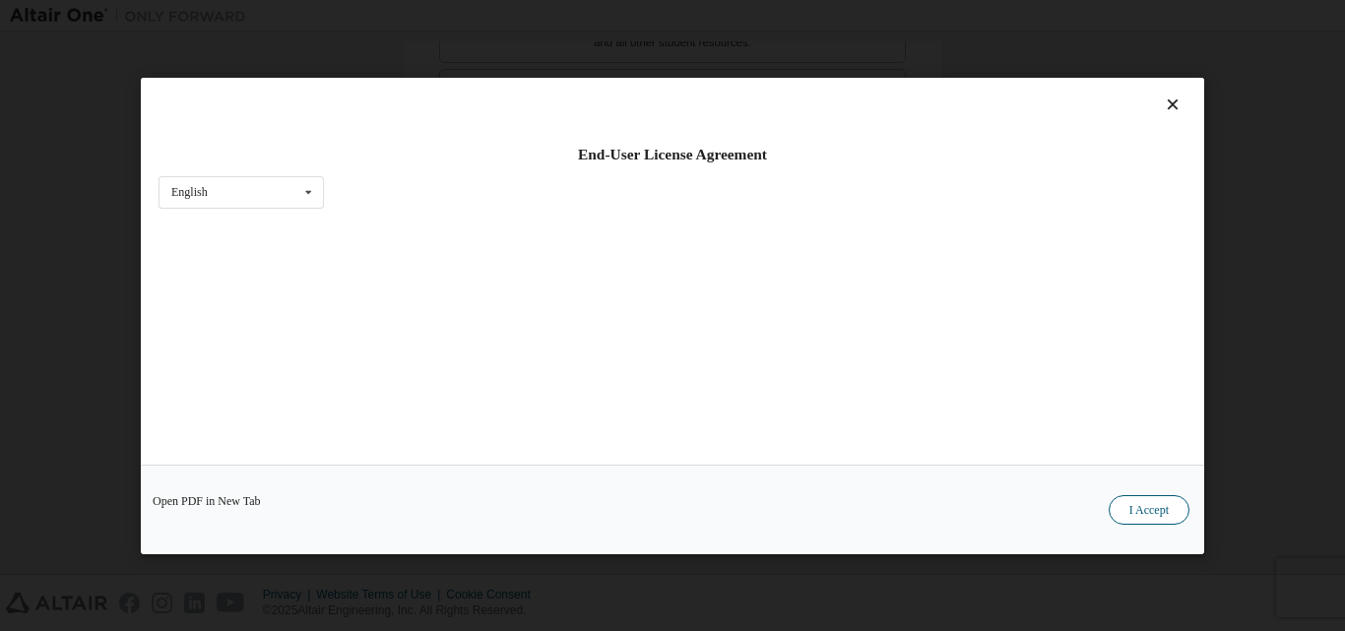
click at [1129, 514] on button "I Accept" at bounding box center [1149, 509] width 81 height 30
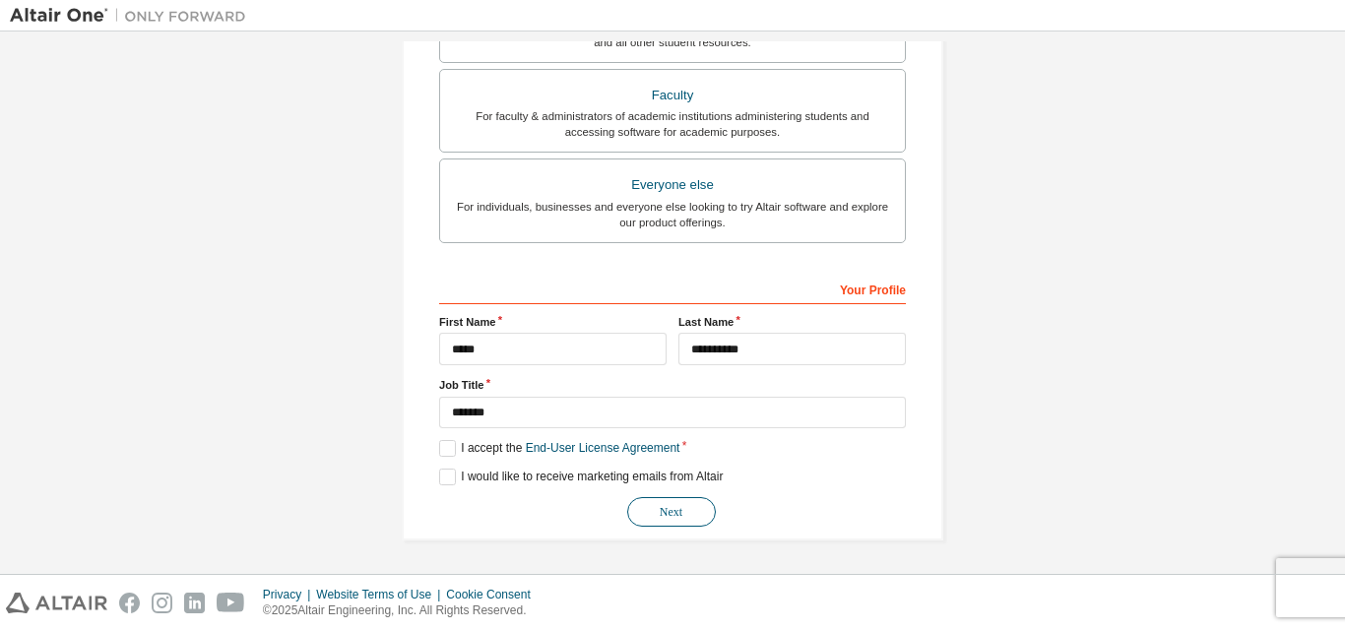
click at [643, 517] on button "Next" at bounding box center [671, 512] width 89 height 30
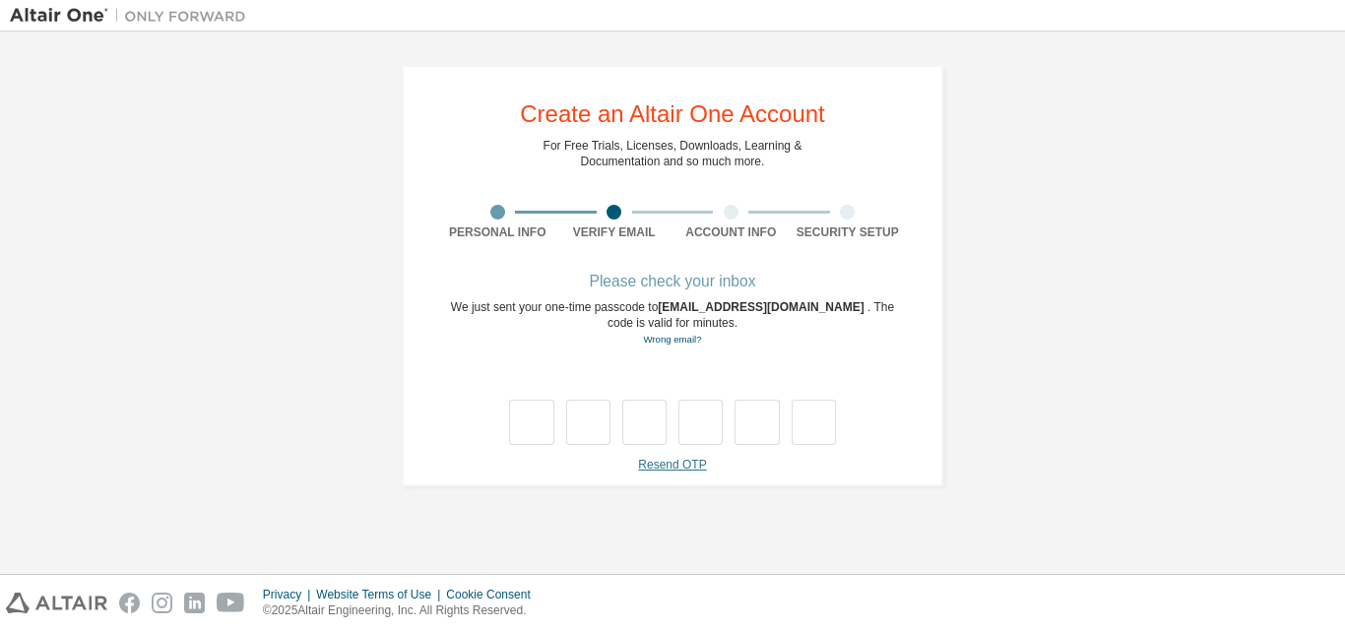
click at [651, 469] on link "Resend OTP" at bounding box center [672, 465] width 68 height 14
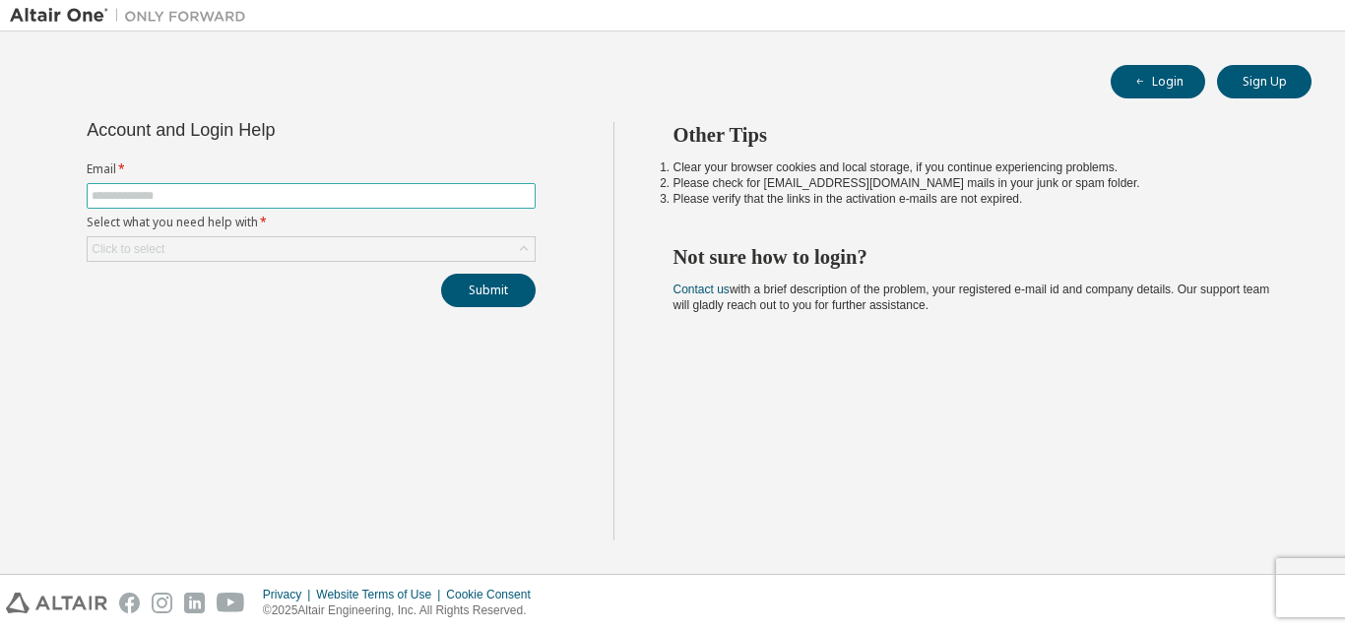
click at [152, 194] on input "text" at bounding box center [311, 196] width 439 height 16
type input "**********"
click at [526, 246] on icon at bounding box center [524, 249] width 20 height 20
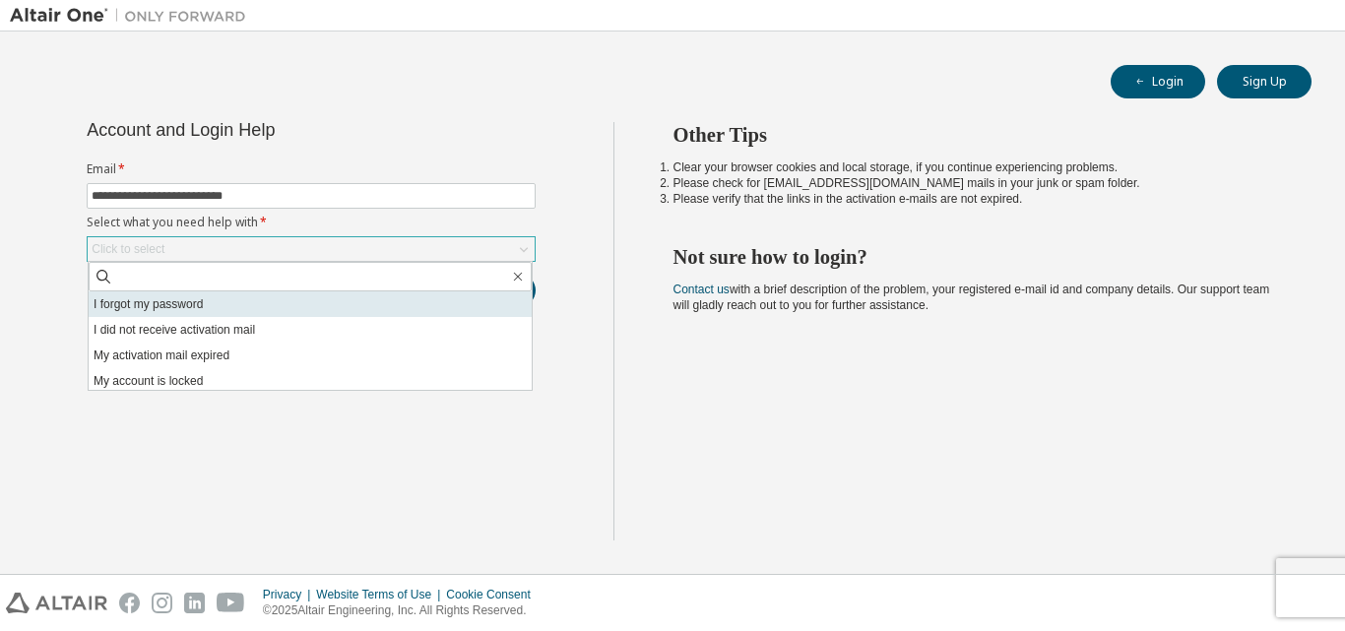
click at [228, 303] on li "I forgot my password" at bounding box center [310, 305] width 443 height 26
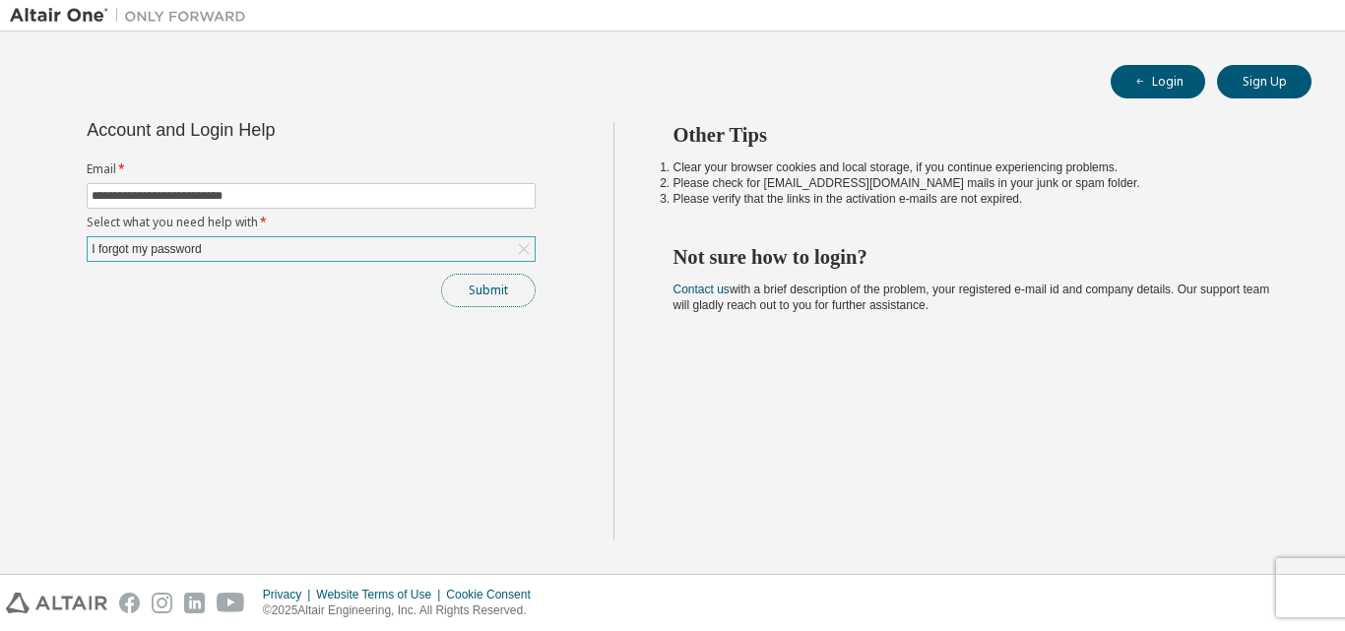
click at [492, 285] on button "Submit" at bounding box center [488, 290] width 95 height 33
click at [1171, 78] on button "Login" at bounding box center [1158, 81] width 95 height 33
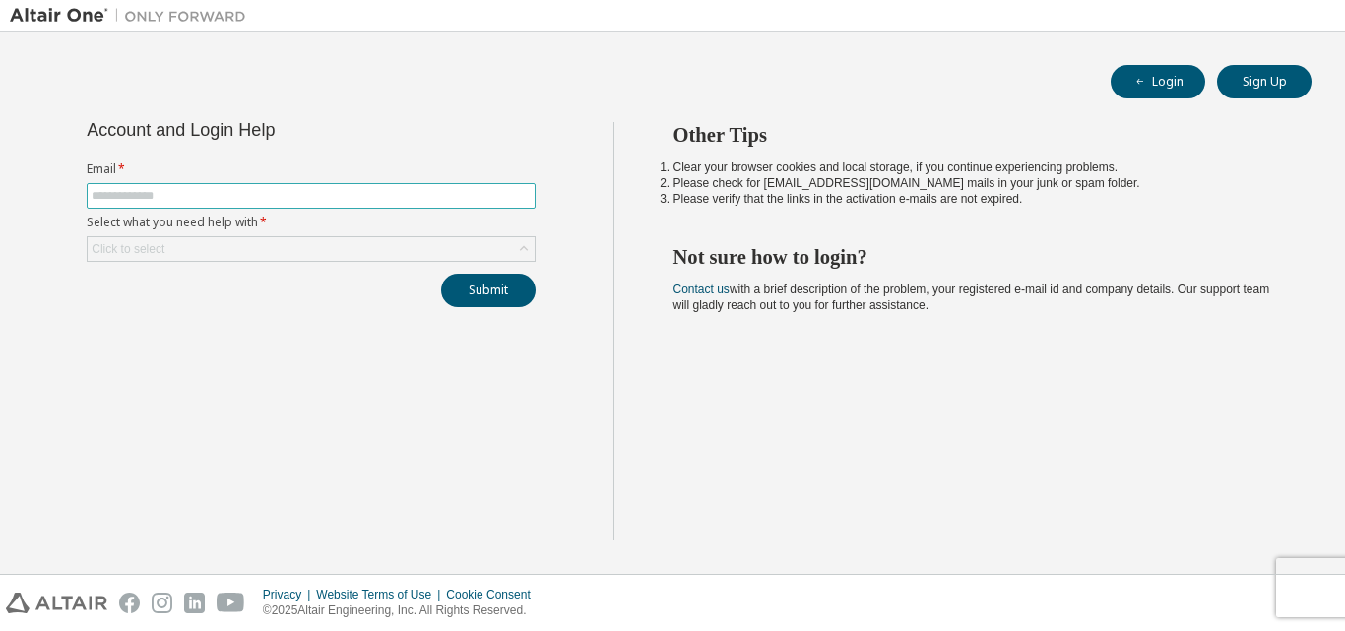
click at [301, 203] on input "text" at bounding box center [311, 196] width 439 height 16
type input "**********"
click at [518, 246] on icon at bounding box center [524, 249] width 20 height 20
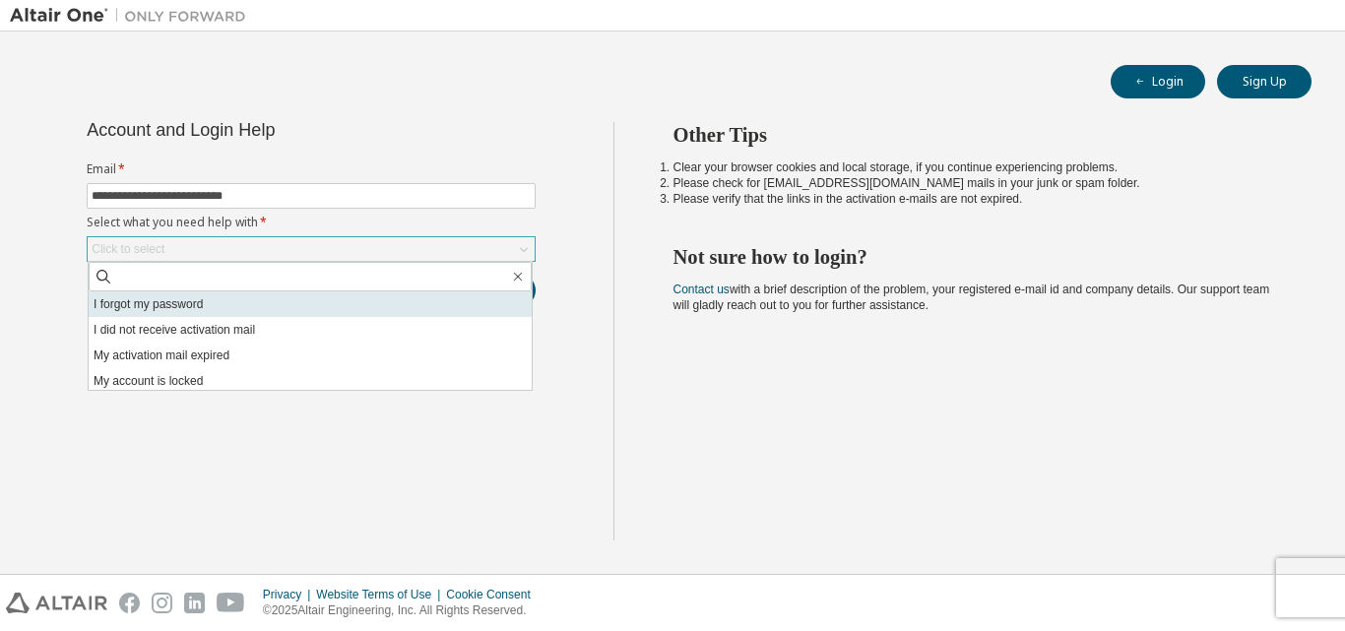
click at [228, 305] on li "I forgot my password" at bounding box center [310, 305] width 443 height 26
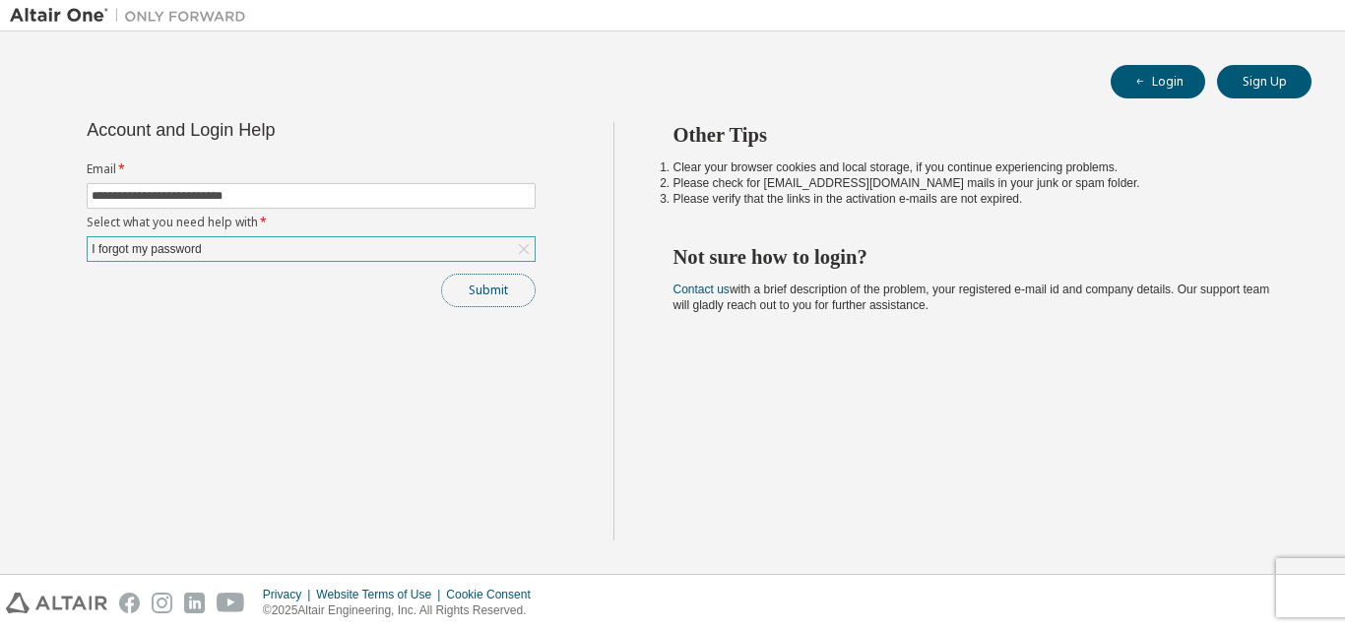
click at [498, 287] on button "Submit" at bounding box center [488, 290] width 95 height 33
click at [473, 285] on button "Submit" at bounding box center [488, 290] width 95 height 33
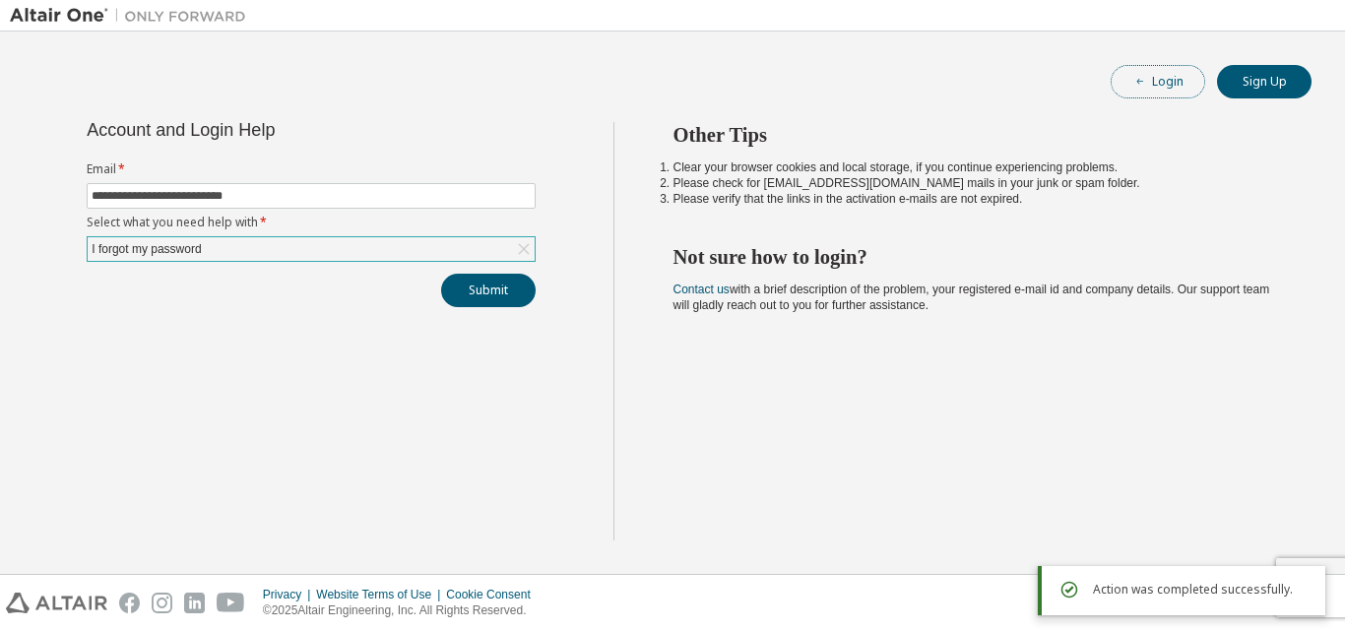
click at [1132, 91] on button "Login" at bounding box center [1158, 81] width 95 height 33
